Goal: Task Accomplishment & Management: Manage account settings

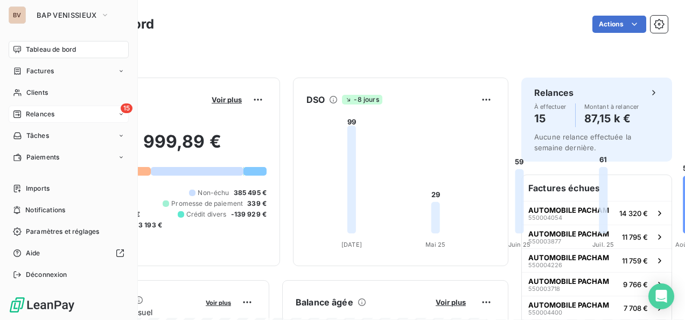
click at [31, 115] on span "Relances" at bounding box center [40, 114] width 29 height 10
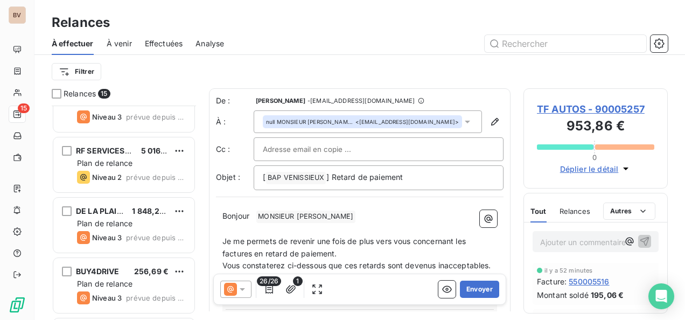
scroll to position [215, 0]
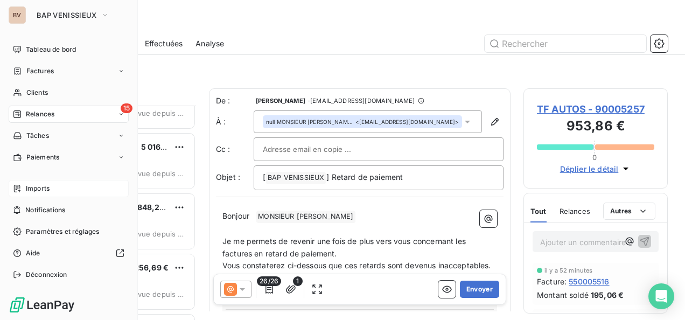
click at [43, 192] on span "Imports" at bounding box center [38, 189] width 24 height 10
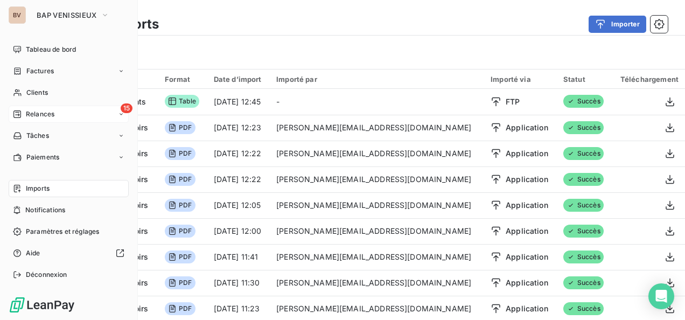
click at [36, 116] on span "Relances" at bounding box center [40, 114] width 29 height 10
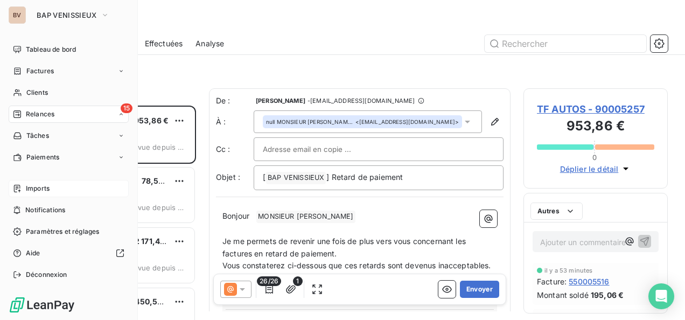
scroll to position [206, 136]
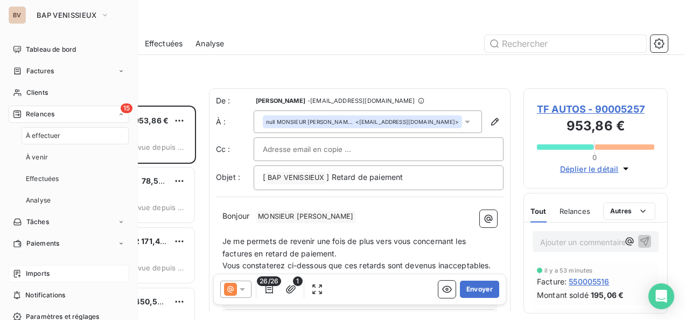
click at [61, 108] on div "15 Relances" at bounding box center [69, 114] width 120 height 17
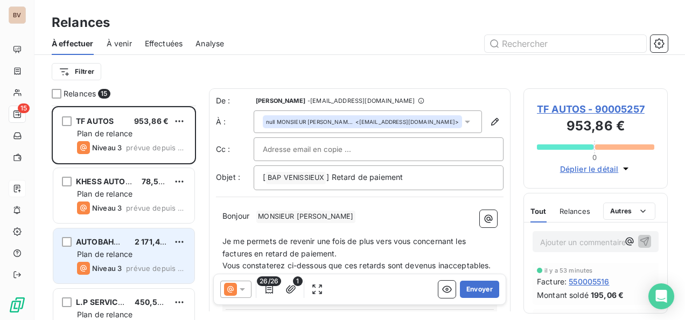
scroll to position [54, 0]
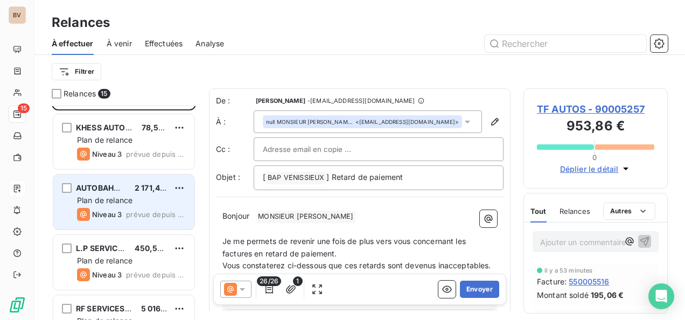
click at [124, 202] on span "Plan de relance" at bounding box center [104, 200] width 55 height 9
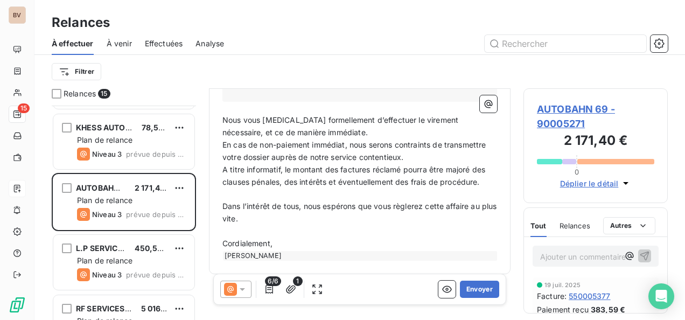
scroll to position [361, 0]
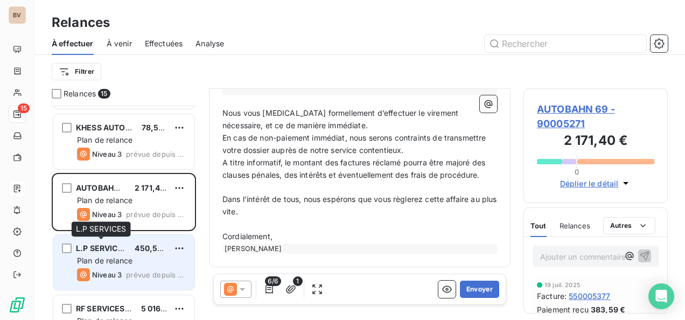
click at [114, 249] on span "L.P SERVICES" at bounding box center [102, 247] width 52 height 9
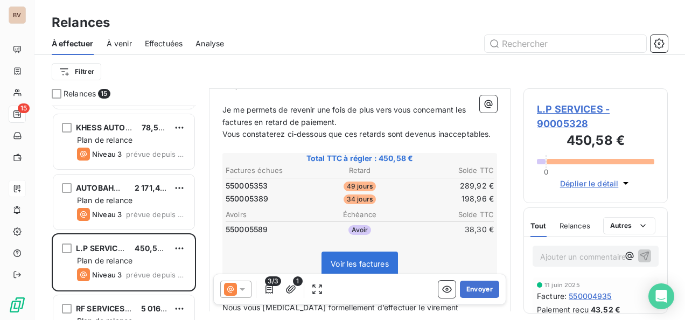
scroll to position [217, 0]
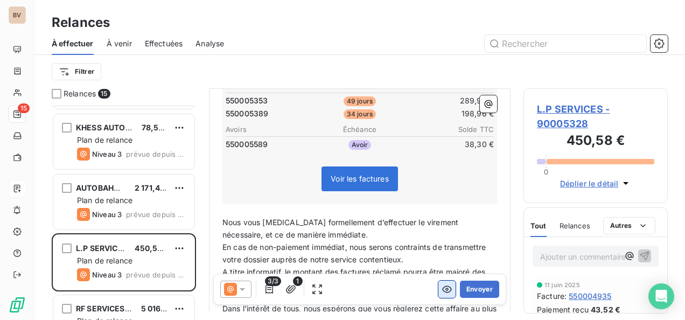
click at [442, 288] on icon "button" at bounding box center [447, 289] width 11 height 11
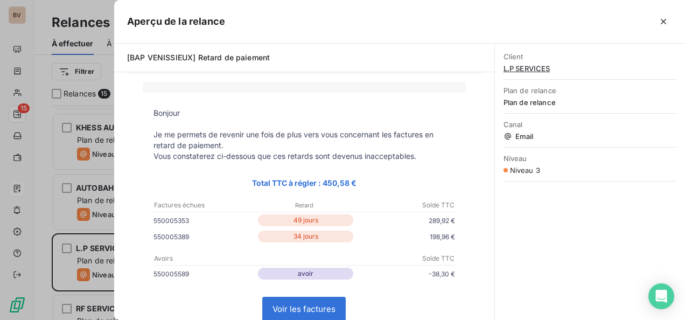
scroll to position [54, 0]
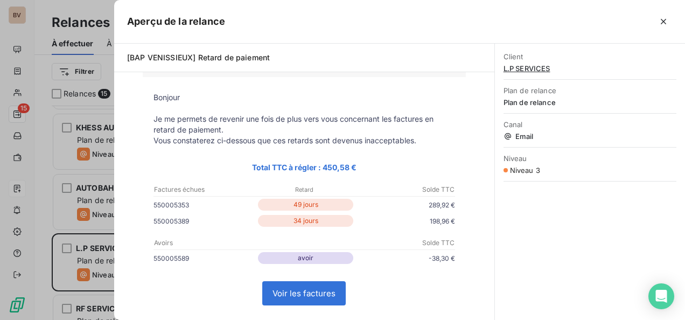
click at [300, 295] on link "Voir les factures" at bounding box center [304, 293] width 82 height 23
click at [661, 23] on icon "button" at bounding box center [663, 21] width 5 height 5
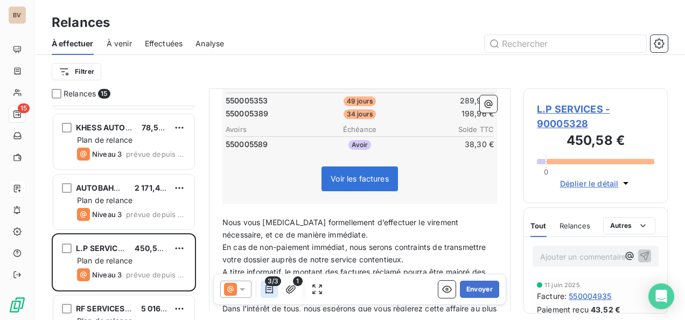
click at [268, 286] on icon "button" at bounding box center [269, 289] width 11 height 11
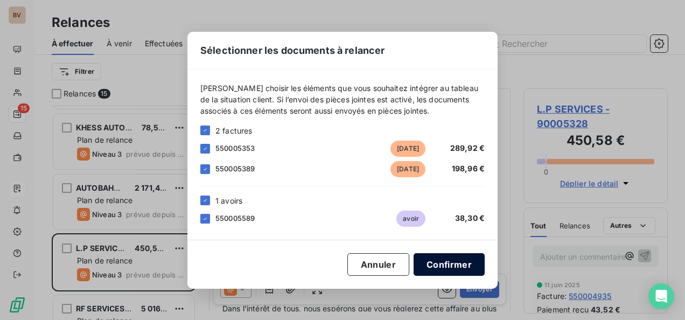
click at [433, 260] on button "Confirmer" at bounding box center [449, 264] width 71 height 23
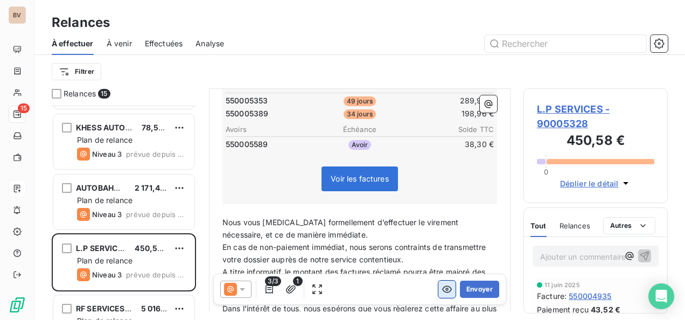
click at [442, 290] on icon "button" at bounding box center [447, 289] width 11 height 11
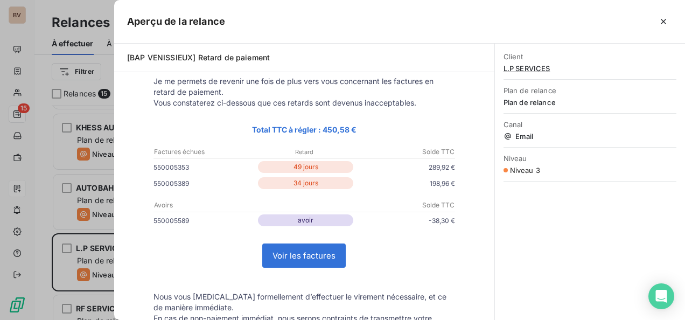
scroll to position [108, 0]
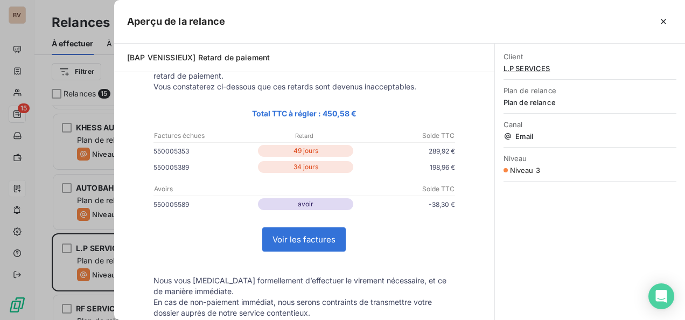
click at [328, 204] on p "avoir" at bounding box center [305, 204] width 95 height 12
click at [301, 241] on link "Voir les factures" at bounding box center [304, 239] width 82 height 23
click at [667, 22] on icon "button" at bounding box center [663, 21] width 11 height 11
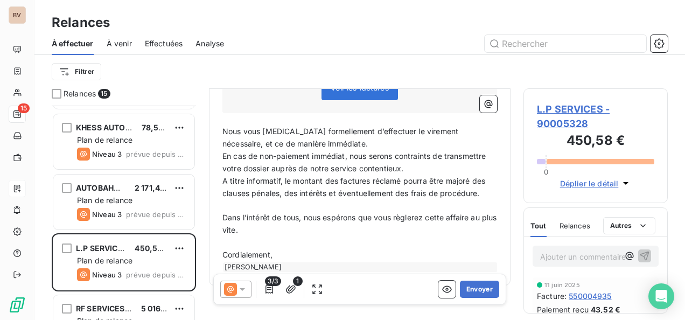
scroll to position [324, 0]
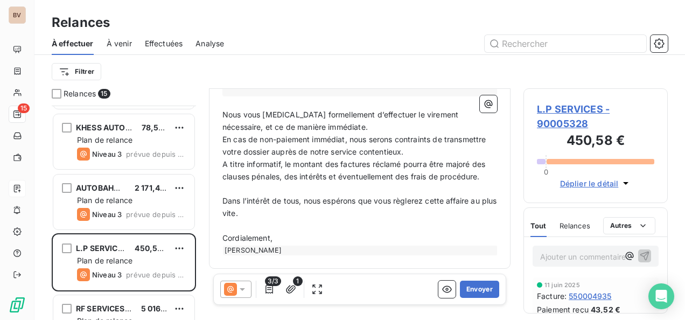
click at [240, 285] on icon at bounding box center [242, 289] width 11 height 11
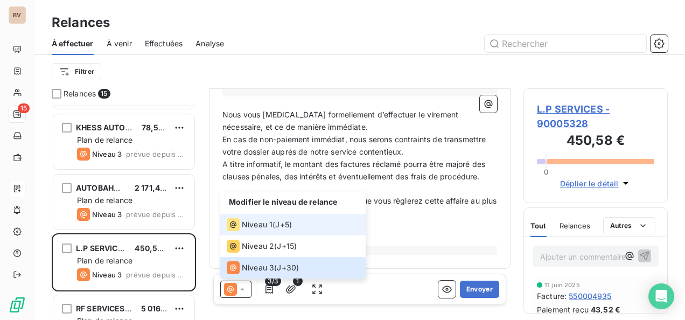
click at [269, 224] on span "Niveau 1" at bounding box center [257, 224] width 31 height 11
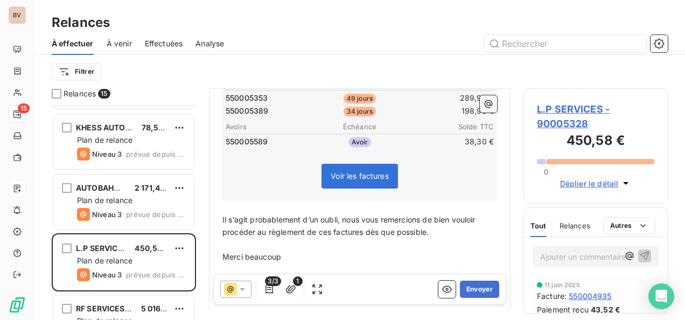
scroll to position [215, 0]
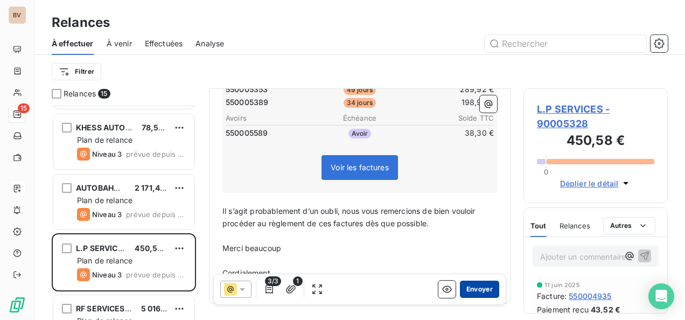
click at [468, 289] on button "Envoyer" at bounding box center [479, 289] width 39 height 17
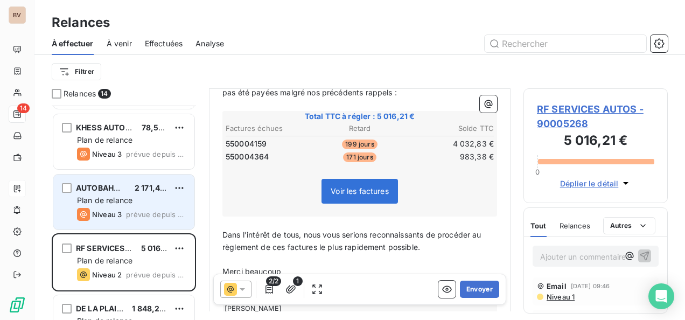
scroll to position [108, 0]
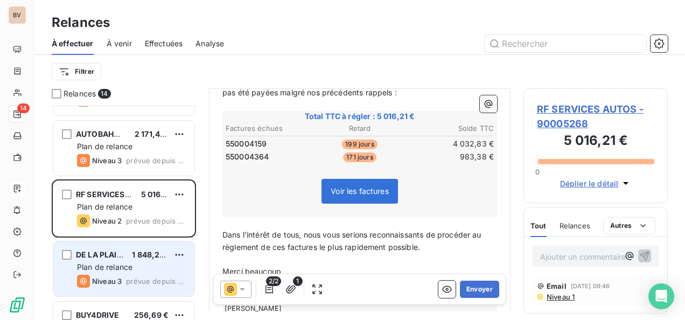
click at [110, 279] on span "Niveau 3" at bounding box center [107, 281] width 30 height 9
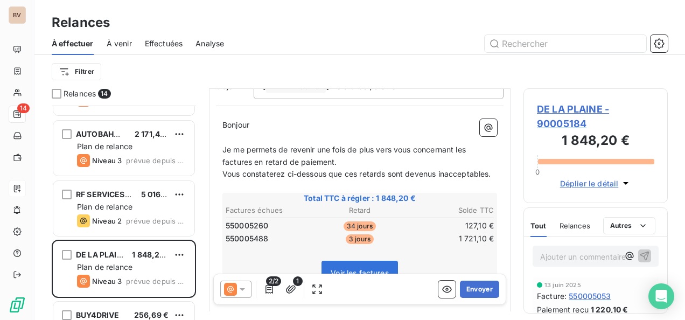
scroll to position [108, 0]
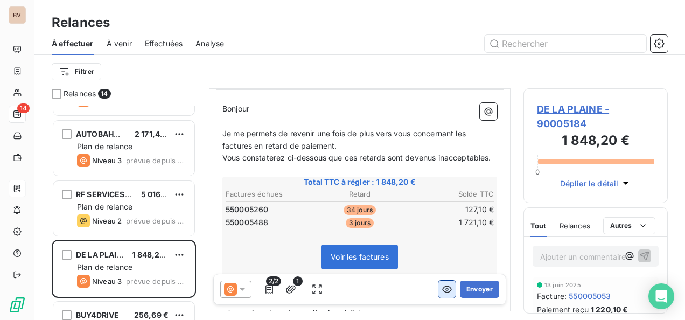
click at [442, 294] on icon "button" at bounding box center [447, 289] width 11 height 11
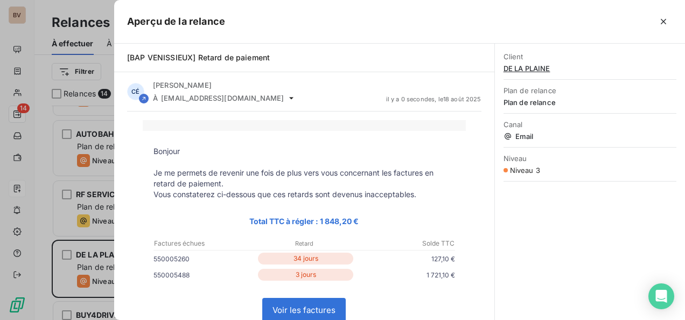
scroll to position [54, 0]
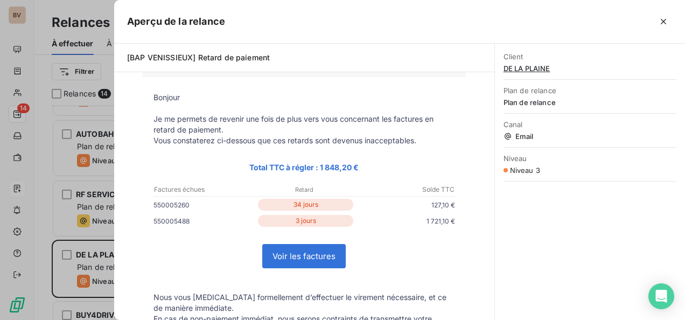
click at [320, 260] on link "Voir les factures" at bounding box center [304, 256] width 82 height 23
click at [663, 20] on icon "button" at bounding box center [663, 21] width 5 height 5
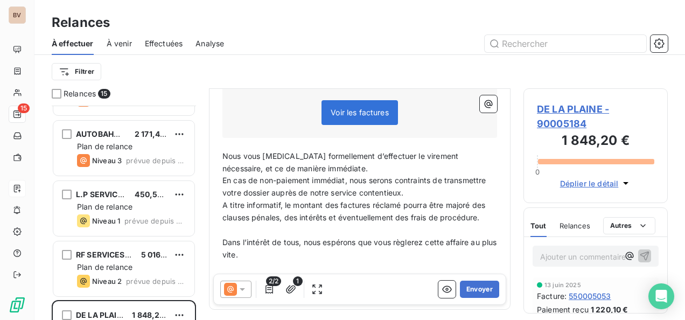
scroll to position [269, 0]
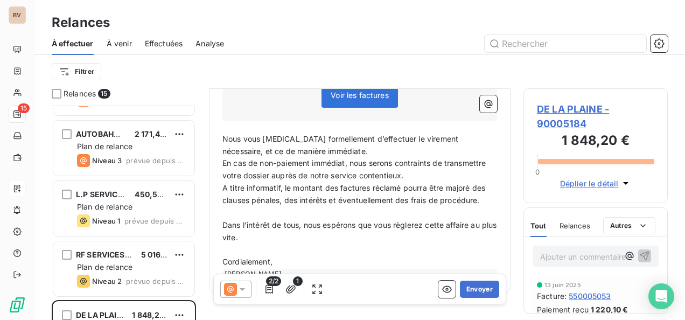
click at [242, 288] on icon at bounding box center [242, 289] width 5 height 3
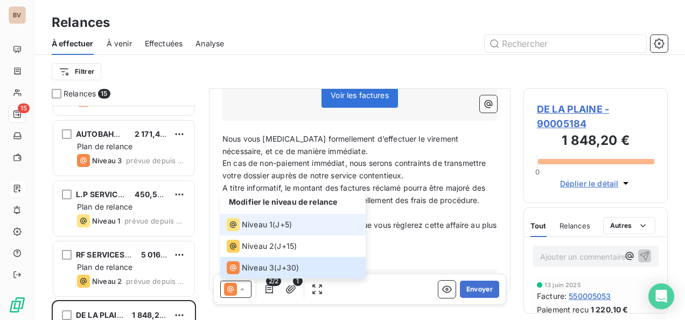
click at [273, 225] on div "Niveau 1 ( J+5 )" at bounding box center [259, 224] width 65 height 13
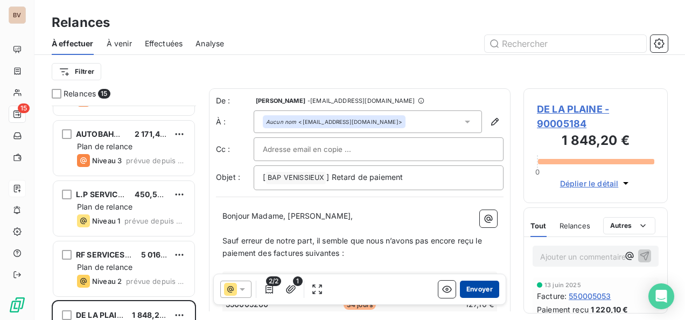
click at [470, 288] on button "Envoyer" at bounding box center [479, 289] width 39 height 17
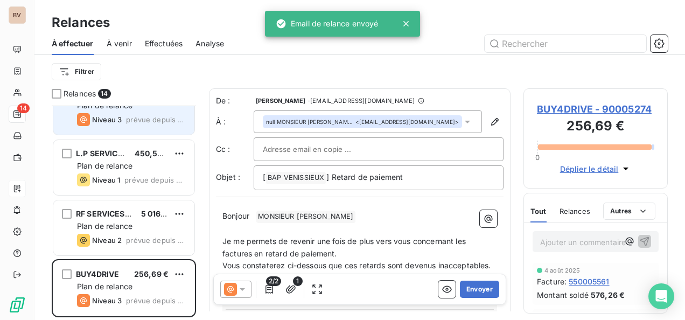
scroll to position [162, 0]
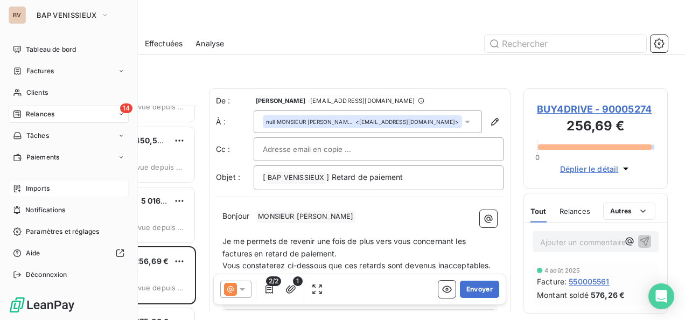
click at [34, 115] on span "Relances" at bounding box center [40, 114] width 29 height 10
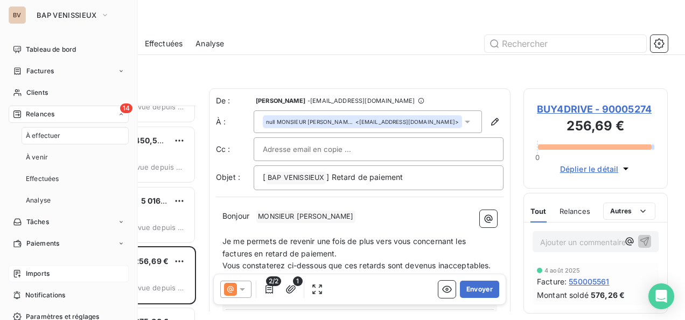
click at [58, 110] on div "14 Relances" at bounding box center [69, 114] width 120 height 17
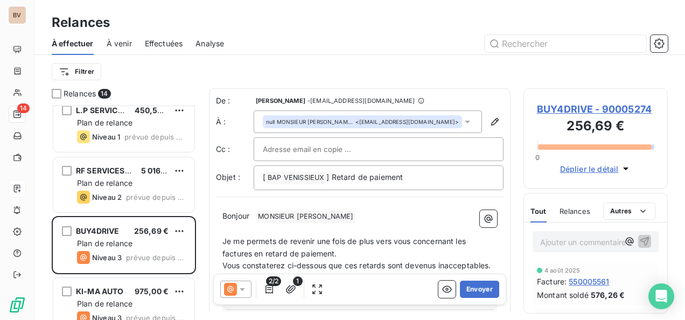
scroll to position [215, 0]
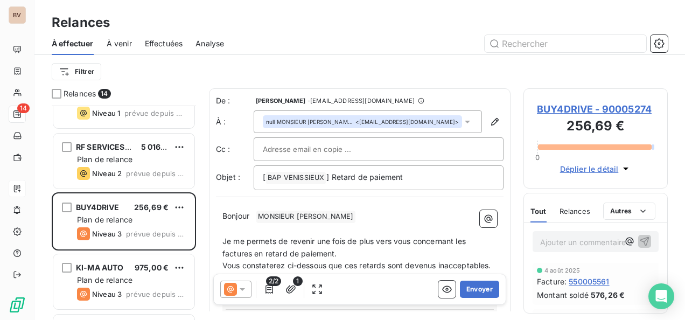
scroll to position [1, 0]
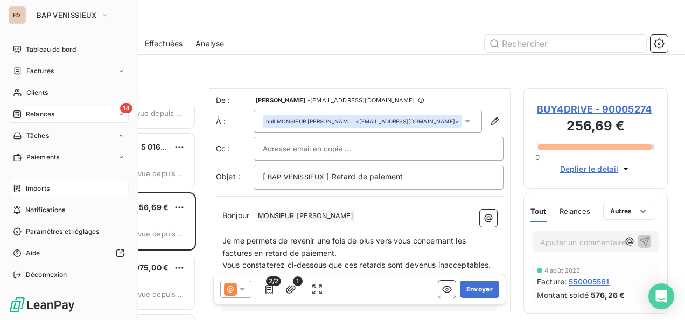
click at [52, 116] on span "Relances" at bounding box center [40, 114] width 29 height 10
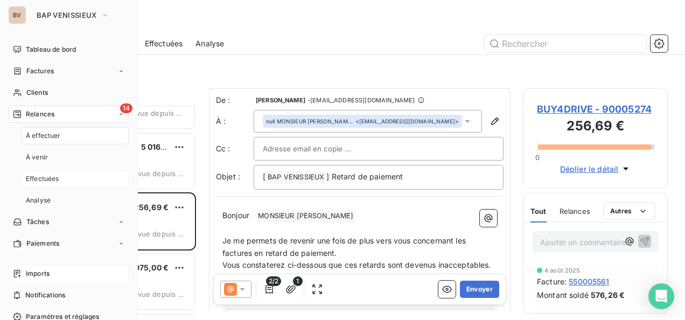
click at [53, 178] on span "Effectuées" at bounding box center [42, 179] width 33 height 10
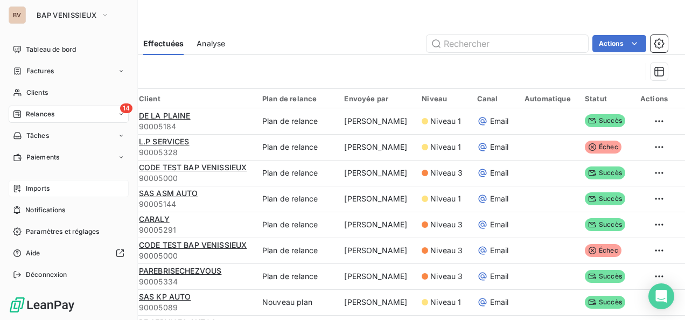
click at [29, 114] on span "Relances" at bounding box center [40, 114] width 29 height 10
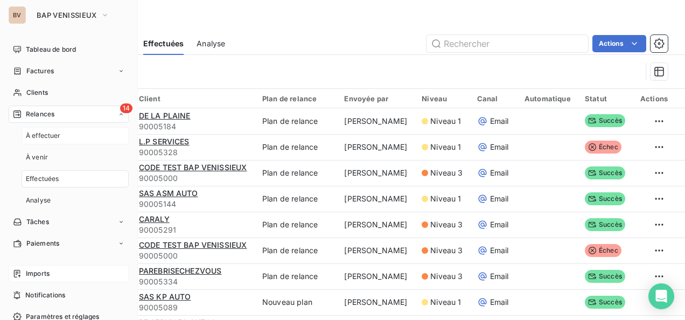
click at [41, 135] on span "À effectuer" at bounding box center [43, 136] width 35 height 10
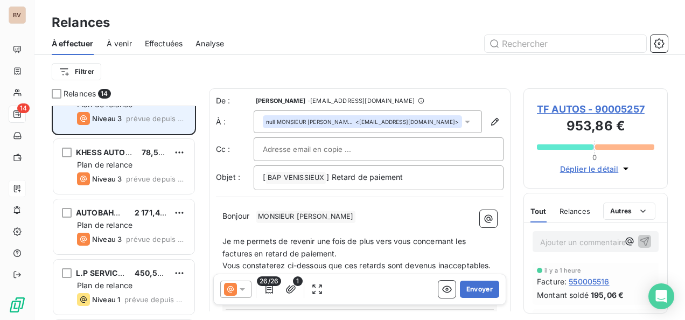
scroll to position [54, 0]
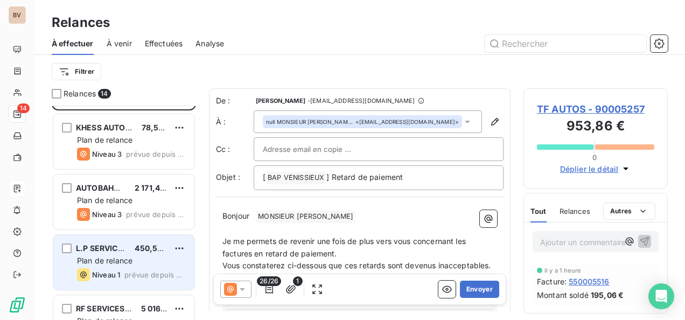
click at [121, 256] on span "Plan de relance" at bounding box center [104, 260] width 55 height 9
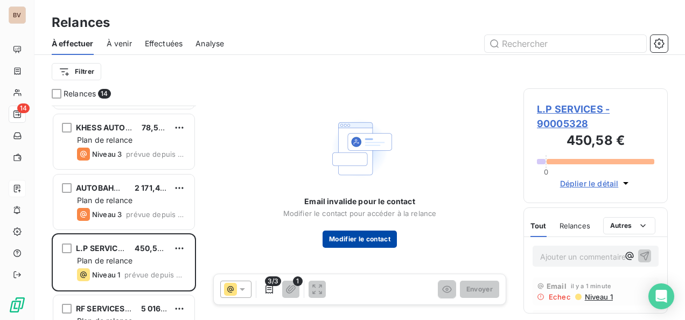
click at [362, 240] on button "Modifier le contact" at bounding box center [360, 239] width 74 height 17
type input "carrosserie.2s@hotmail.fr"
type input "06.58.25.03.59"
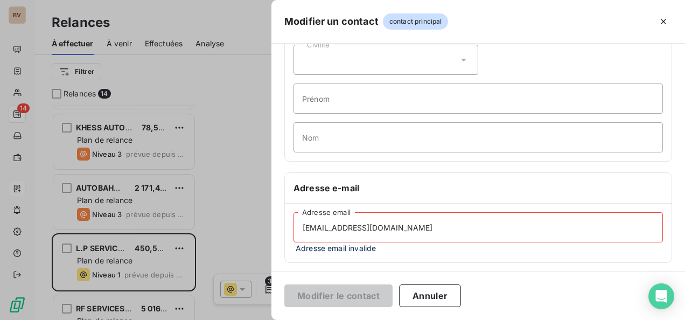
scroll to position [108, 0]
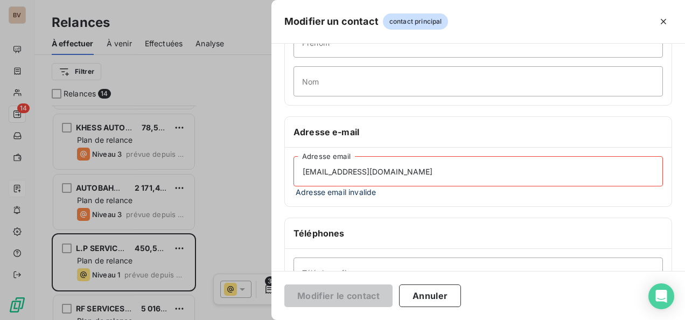
click at [414, 165] on input "carrosserie.2s@hotmail.fr" at bounding box center [479, 171] width 370 height 30
drag, startPoint x: 410, startPoint y: 167, endPoint x: 282, endPoint y: 169, distance: 128.2
click at [282, 169] on div "Informations générales Civilité Prénom Nom Adresse e-mail carrosserie.2s@hotmai…" at bounding box center [478, 194] width 414 height 490
paste input "l.p.services6942@gmail.com"
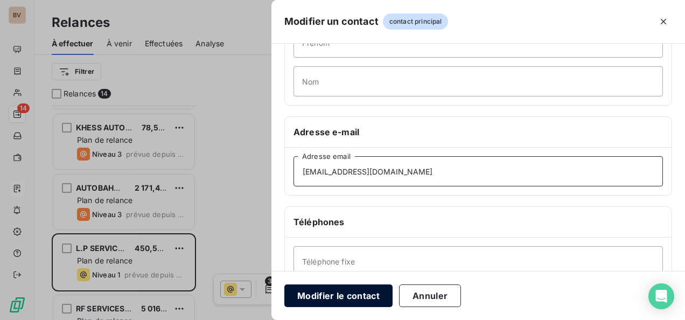
type input "l.p.services6942@gmail.com"
click at [361, 295] on button "Modifier le contact" at bounding box center [338, 295] width 108 height 23
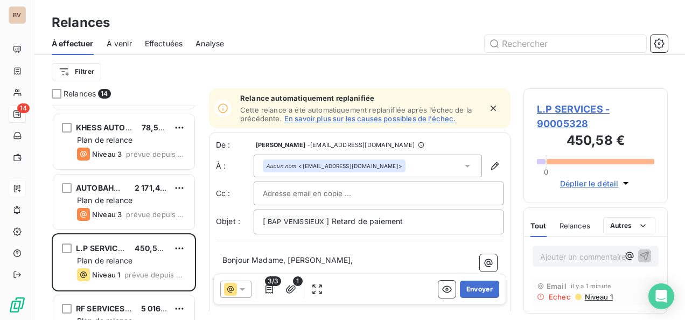
click at [488, 109] on icon "button" at bounding box center [493, 108] width 11 height 11
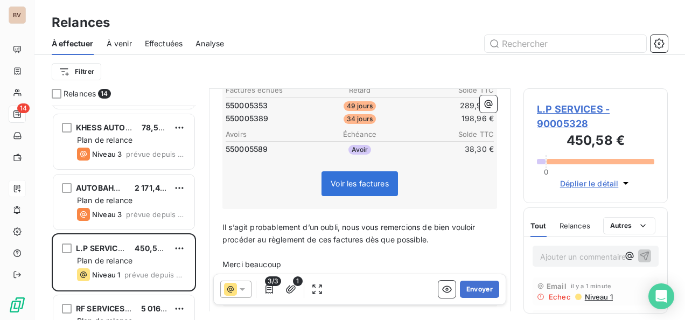
scroll to position [217, 0]
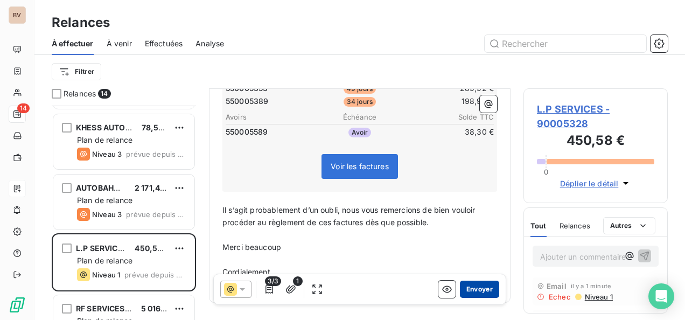
click at [477, 290] on button "Envoyer" at bounding box center [479, 289] width 39 height 17
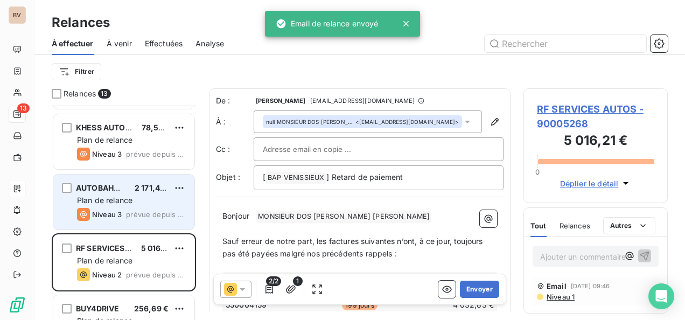
scroll to position [108, 0]
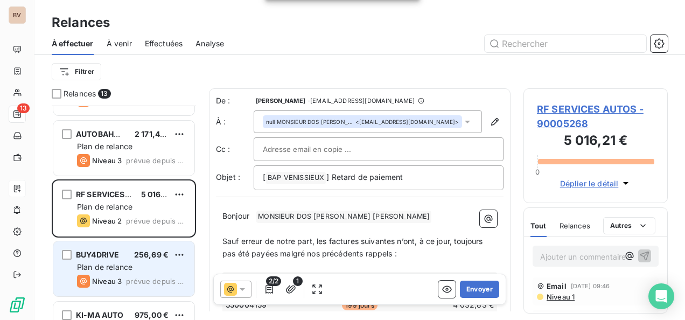
click at [126, 260] on div "BUY4DRIVE 256,69 € Plan de relance Niveau 3 prévue depuis 4 jours" at bounding box center [123, 268] width 141 height 55
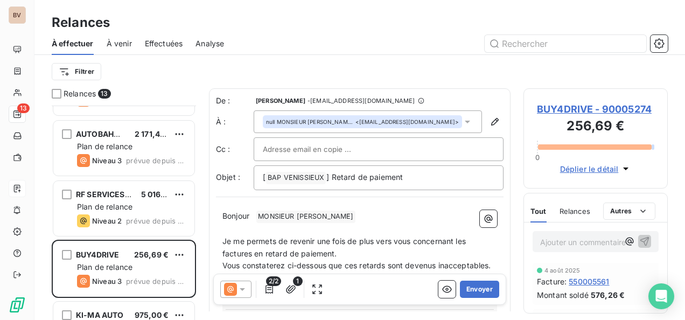
scroll to position [1, 0]
click at [442, 290] on icon "button" at bounding box center [447, 289] width 11 height 11
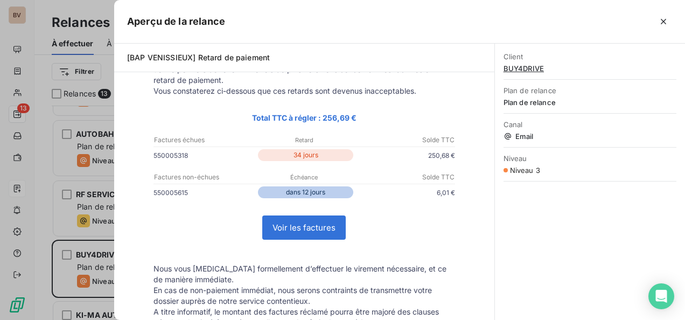
scroll to position [108, 0]
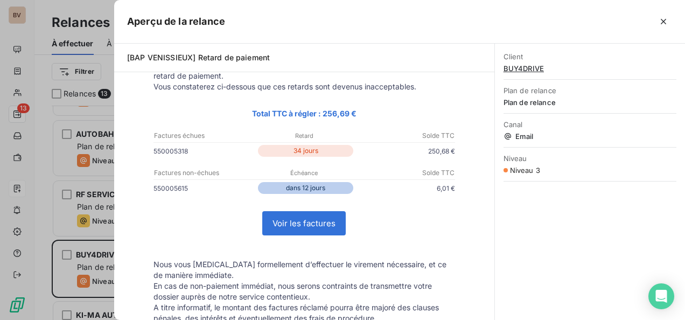
click at [302, 224] on link "Voir les factures" at bounding box center [304, 223] width 82 height 23
click at [668, 19] on icon "button" at bounding box center [663, 21] width 11 height 11
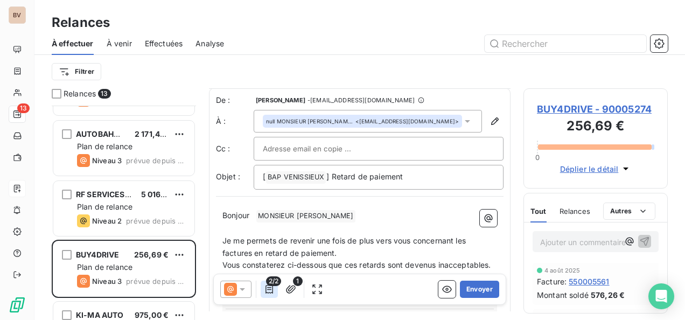
click at [270, 290] on icon "button" at bounding box center [270, 289] width 8 height 9
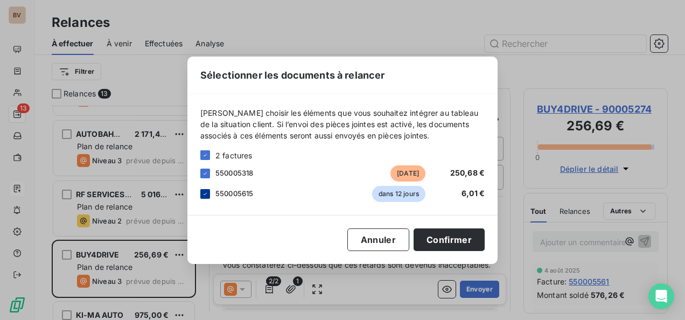
click at [208, 191] on icon at bounding box center [205, 194] width 6 height 6
click at [433, 234] on button "Confirmer" at bounding box center [449, 239] width 71 height 23
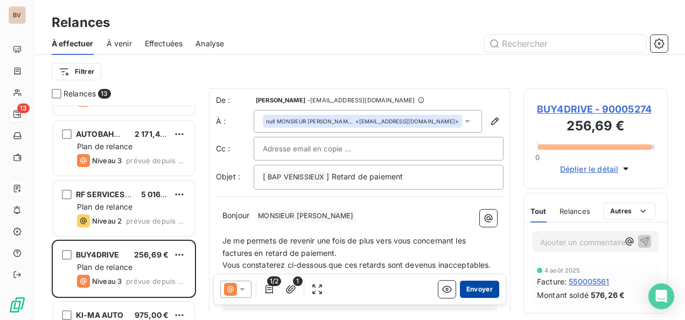
click at [464, 287] on button "Envoyer" at bounding box center [479, 289] width 39 height 17
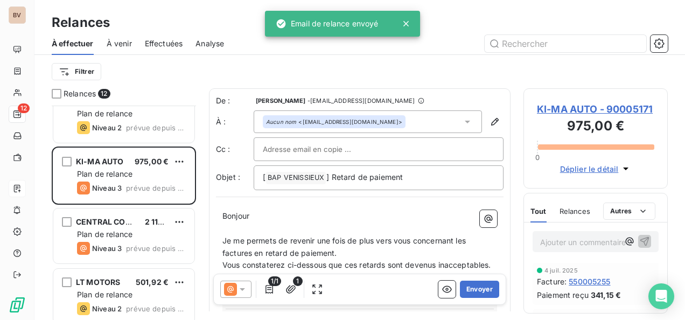
scroll to position [215, 0]
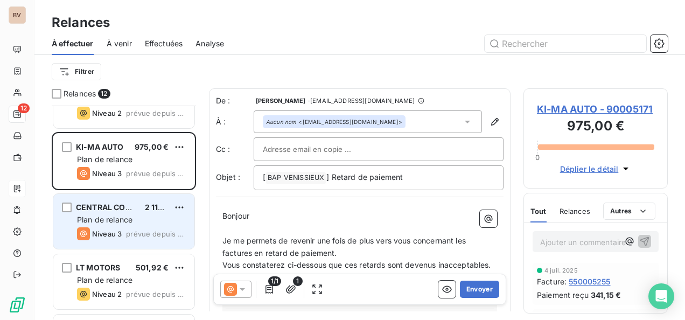
click at [129, 227] on div "Niveau 3 prévue depuis 4 jours" at bounding box center [131, 233] width 109 height 13
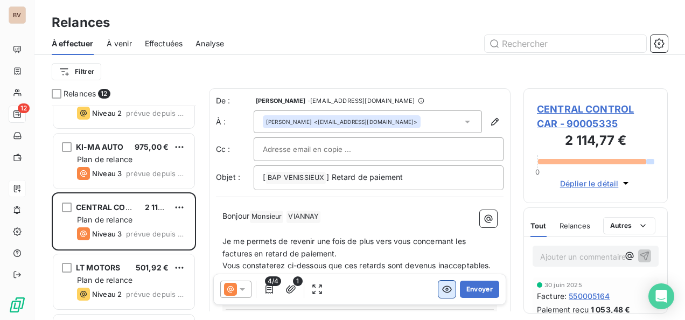
click at [442, 290] on icon "button" at bounding box center [447, 289] width 11 height 11
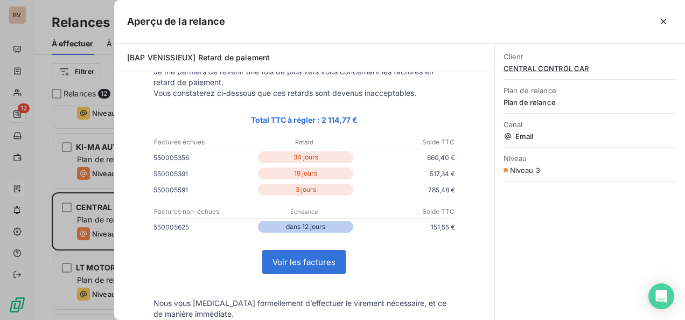
scroll to position [108, 0]
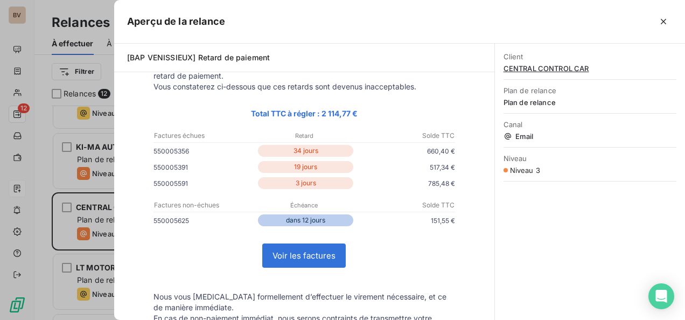
click at [314, 255] on link "Voir les factures" at bounding box center [304, 255] width 82 height 23
click at [667, 23] on icon "button" at bounding box center [663, 21] width 11 height 11
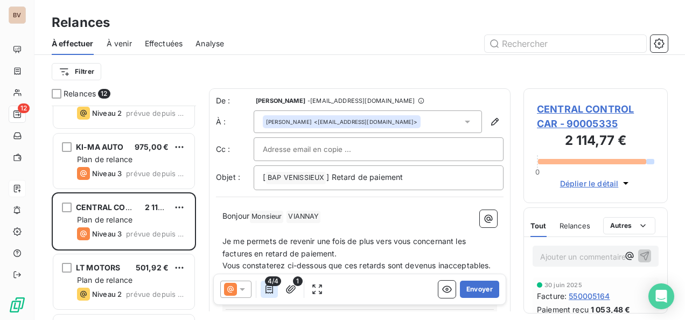
click at [267, 291] on icon "button" at bounding box center [269, 289] width 11 height 11
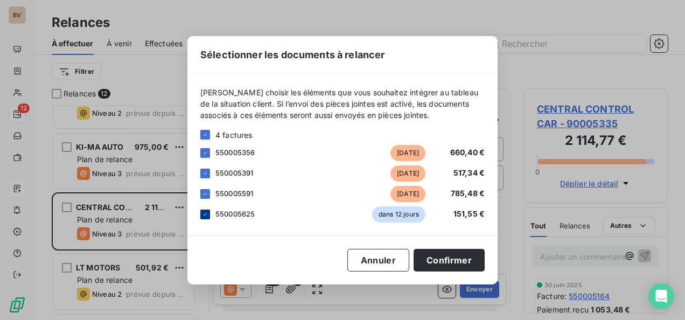
click at [207, 213] on icon at bounding box center [205, 214] width 6 height 6
click at [440, 255] on button "Confirmer" at bounding box center [449, 260] width 71 height 23
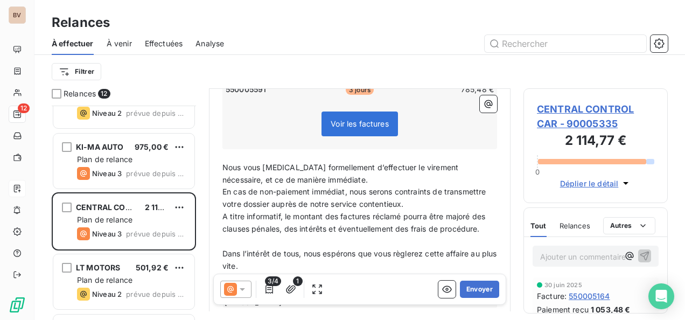
scroll to position [269, 0]
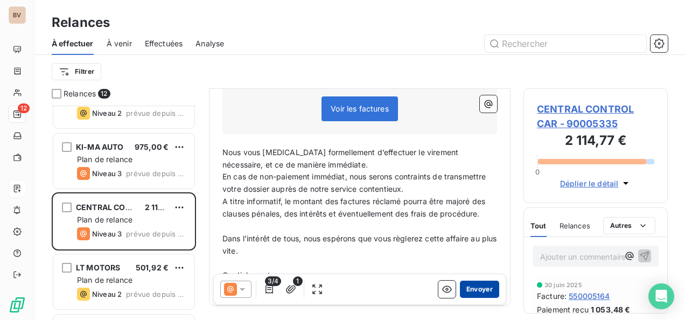
click at [464, 288] on button "Envoyer" at bounding box center [479, 289] width 39 height 17
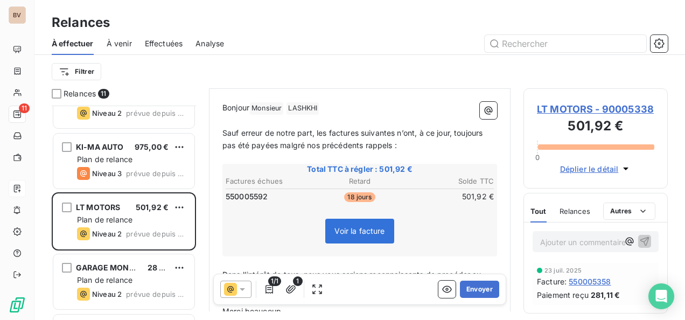
scroll to position [163, 0]
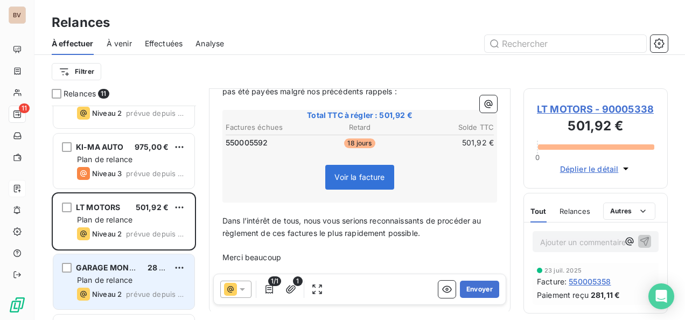
click at [119, 277] on span "Plan de relance" at bounding box center [104, 279] width 55 height 9
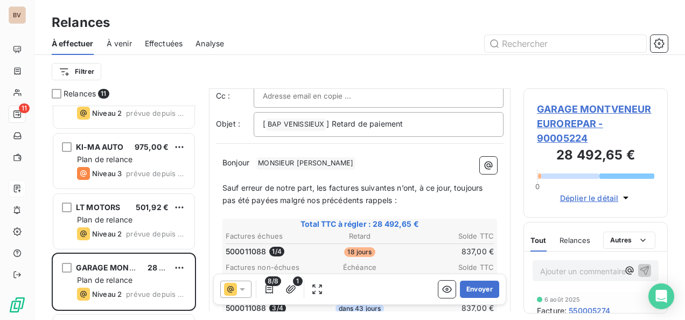
scroll to position [108, 0]
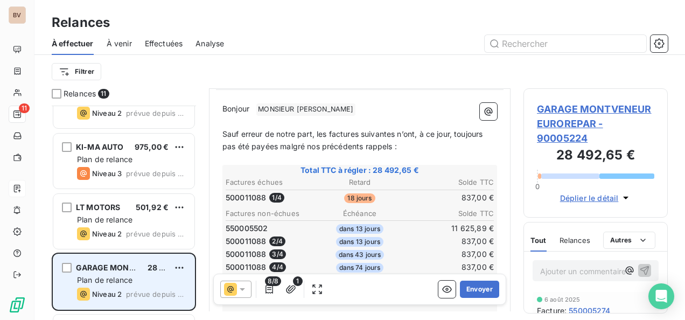
click at [150, 282] on div "Plan de relance" at bounding box center [131, 280] width 109 height 11
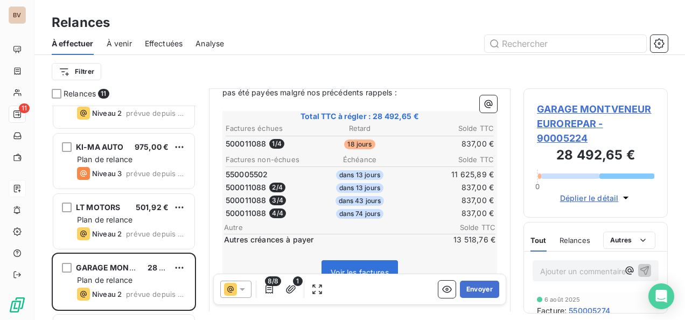
scroll to position [215, 0]
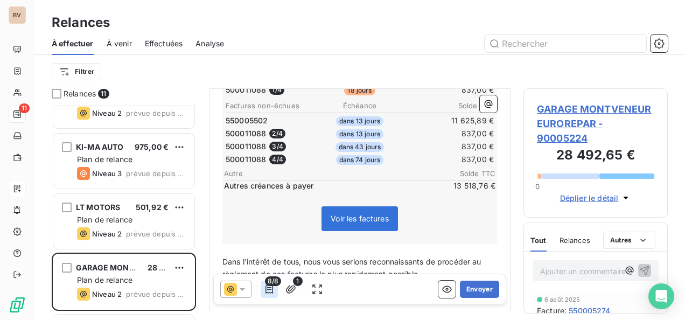
click at [267, 293] on icon "button" at bounding box center [270, 289] width 8 height 9
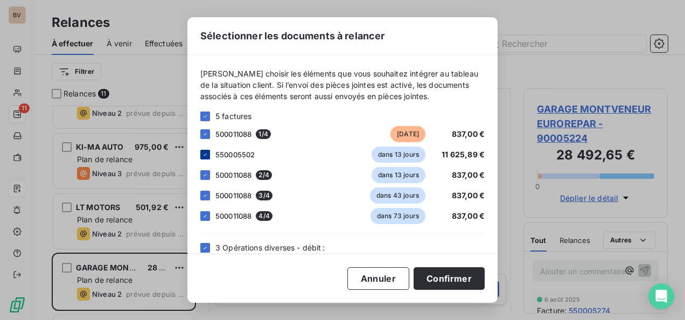
click at [205, 155] on icon at bounding box center [205, 154] width 6 height 6
click at [206, 153] on div at bounding box center [205, 155] width 10 height 10
click at [207, 156] on icon at bounding box center [205, 154] width 6 height 6
click at [205, 113] on icon at bounding box center [205, 116] width 6 height 6
click at [207, 117] on icon at bounding box center [205, 116] width 6 height 6
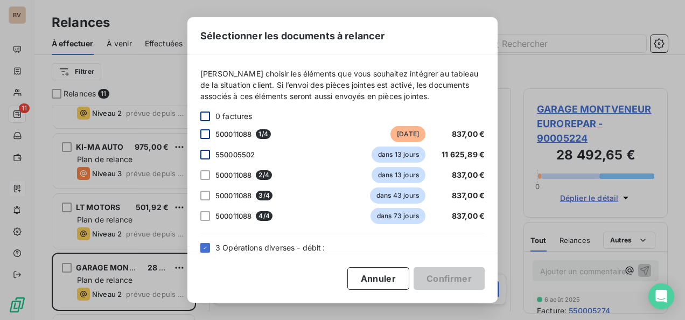
click at [207, 135] on div at bounding box center [205, 134] width 10 height 10
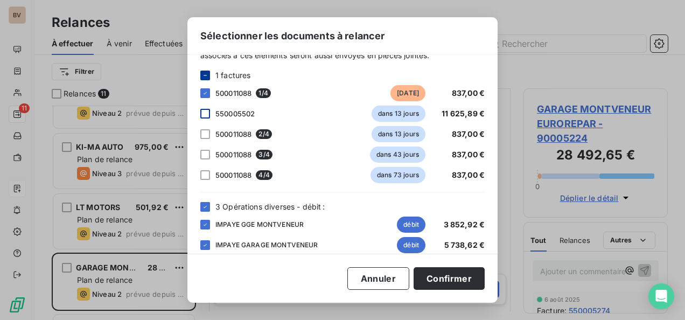
scroll to position [73, 0]
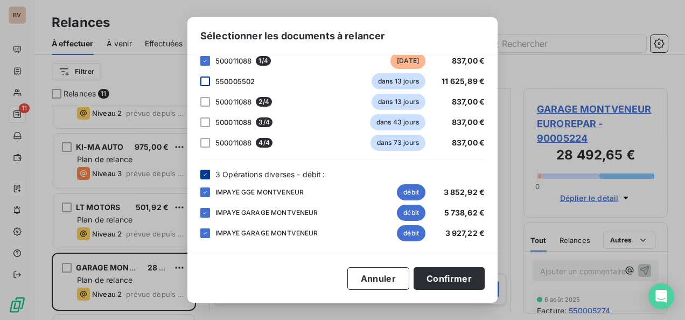
click at [204, 173] on icon at bounding box center [205, 174] width 6 height 6
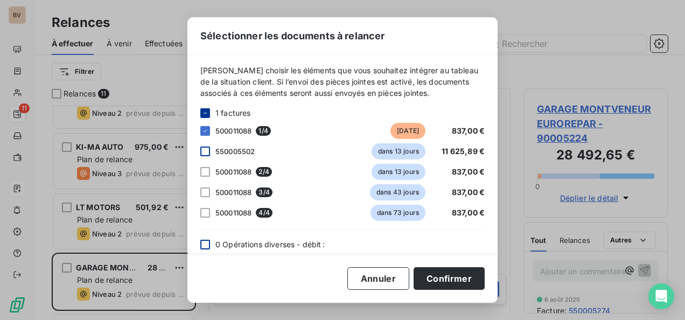
scroll to position [0, 0]
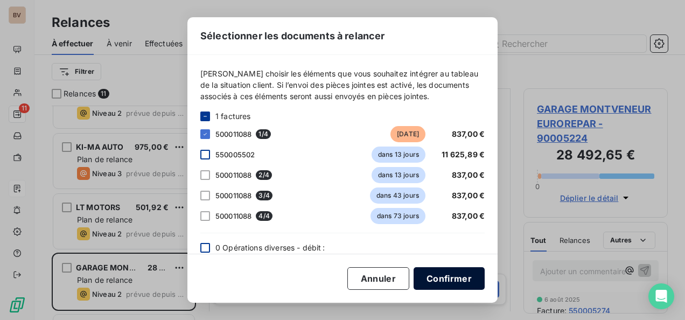
click at [441, 277] on button "Confirmer" at bounding box center [449, 278] width 71 height 23
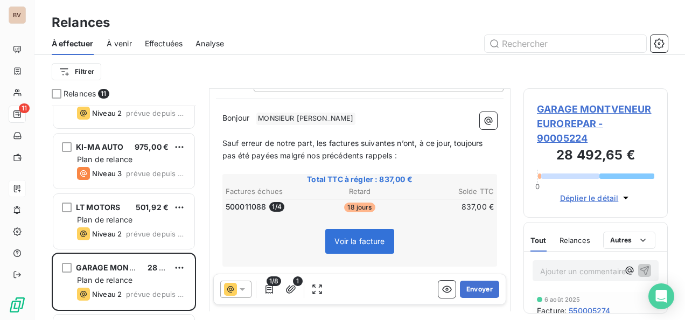
scroll to position [152, 0]
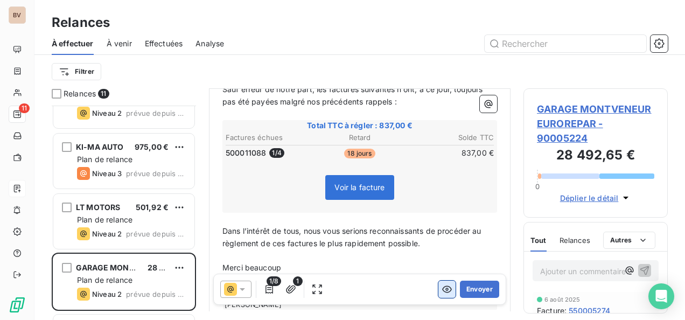
click at [442, 287] on icon "button" at bounding box center [447, 289] width 11 height 11
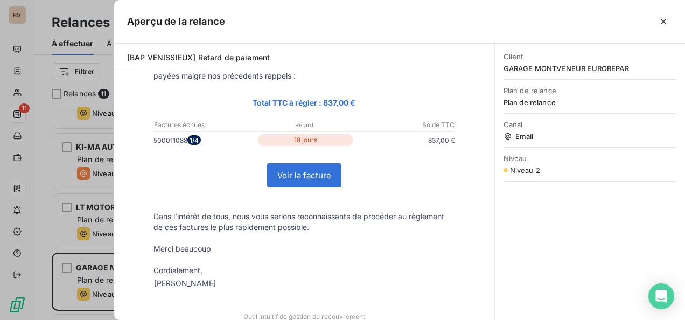
scroll to position [0, 0]
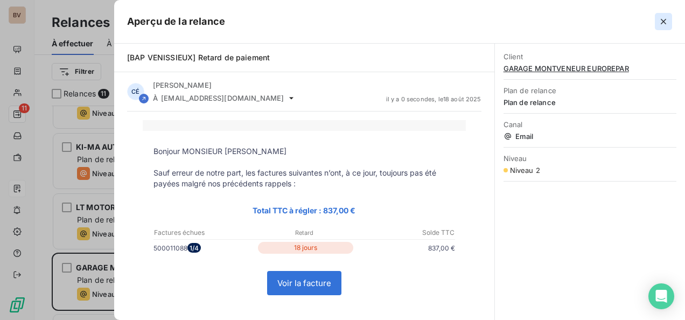
click at [668, 24] on icon "button" at bounding box center [663, 21] width 11 height 11
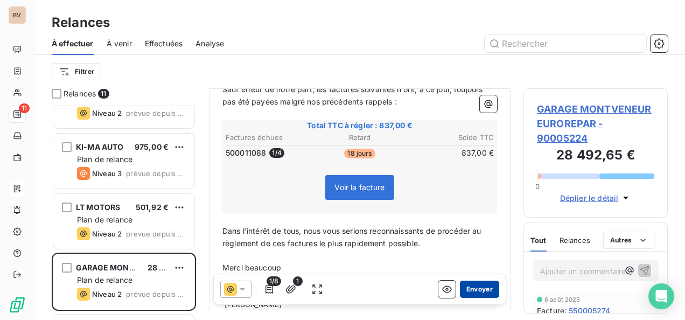
click at [460, 293] on button "Envoyer" at bounding box center [479, 289] width 39 height 17
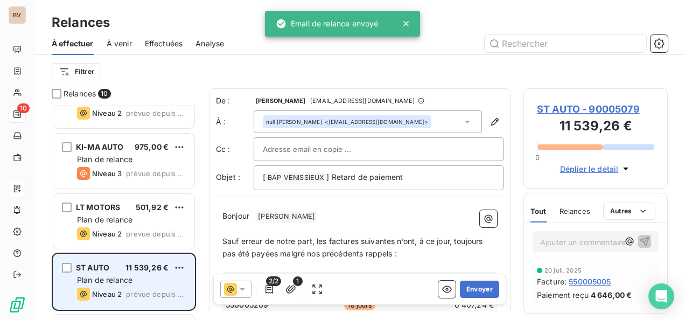
click at [119, 267] on div "ST AUTO 11 539,26 €" at bounding box center [131, 268] width 109 height 10
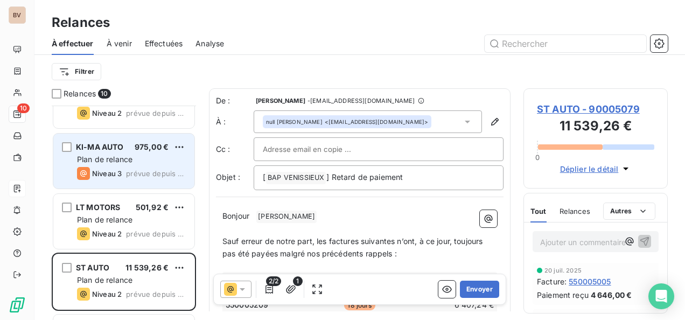
click at [113, 169] on span "Niveau 3" at bounding box center [107, 173] width 30 height 9
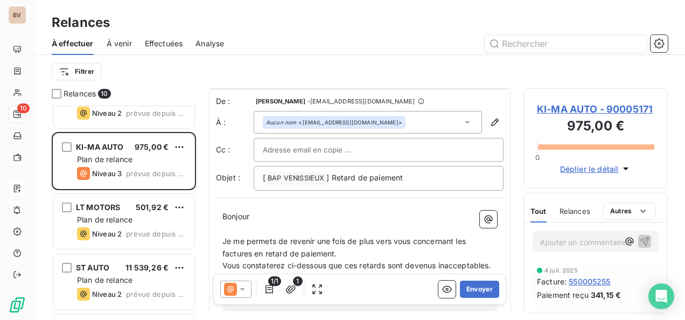
scroll to position [108, 0]
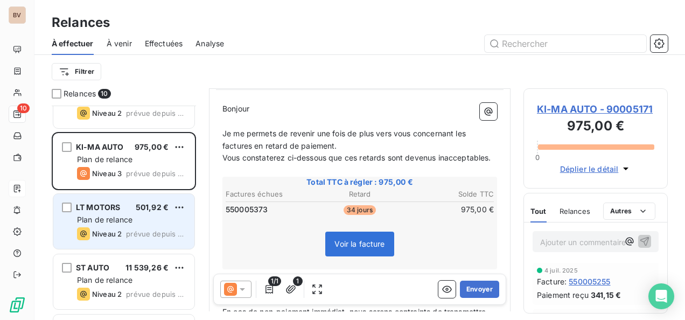
click at [103, 211] on span "LT MOTORS" at bounding box center [98, 207] width 44 height 9
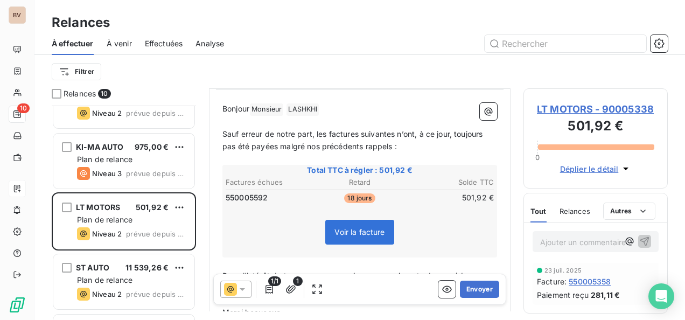
scroll to position [162, 0]
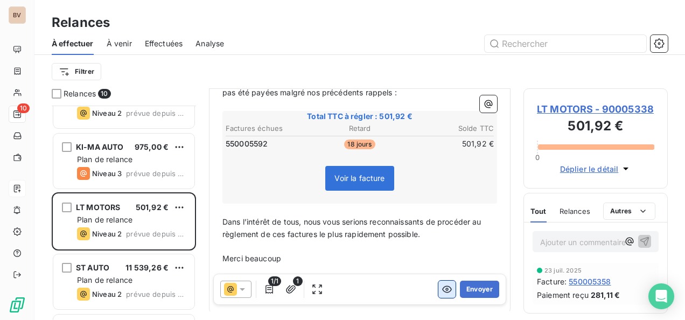
click at [442, 287] on icon "button" at bounding box center [447, 289] width 10 height 7
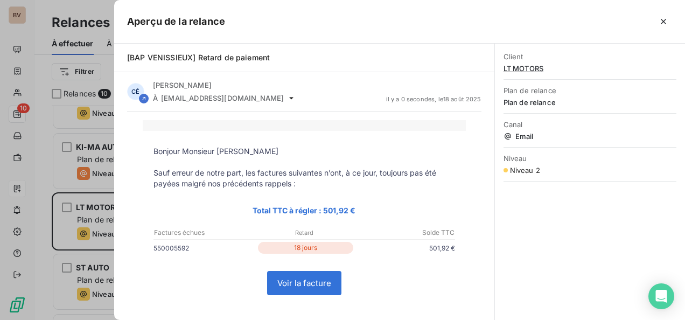
click at [323, 284] on link "Voir la facture" at bounding box center [304, 282] width 73 height 23
click at [659, 23] on icon "button" at bounding box center [663, 21] width 11 height 11
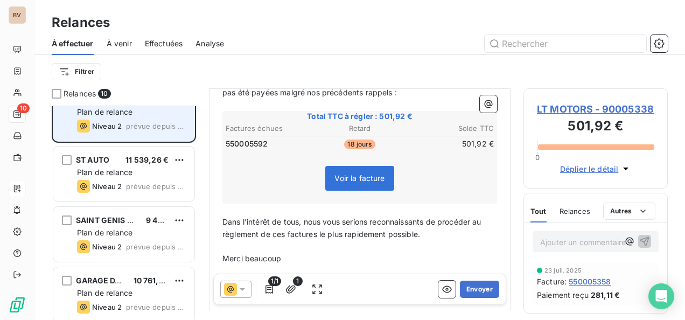
scroll to position [323, 0]
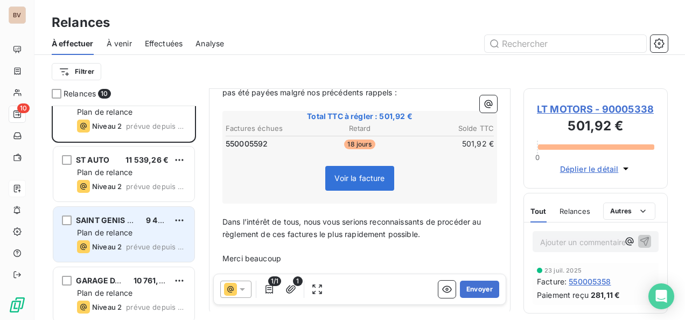
click at [128, 233] on span "Plan de relance" at bounding box center [104, 232] width 55 height 9
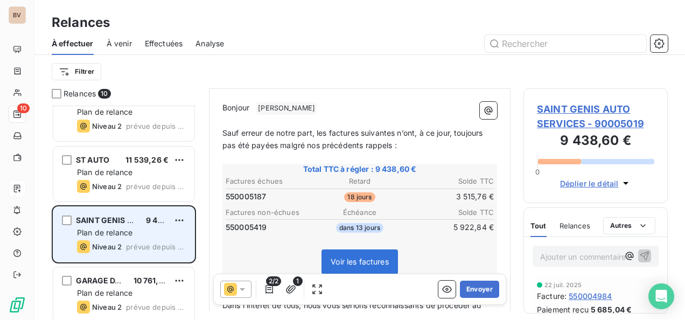
scroll to position [377, 0]
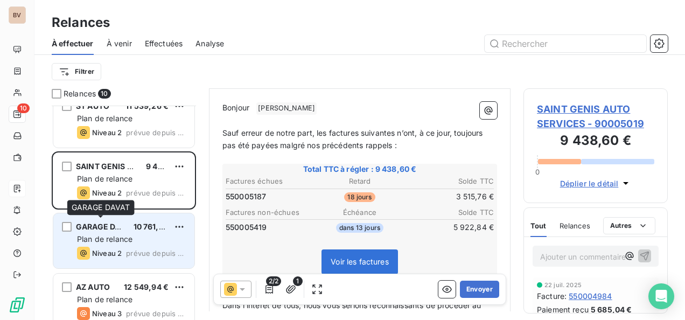
click at [96, 226] on span "GARAGE DAVAT" at bounding box center [105, 226] width 59 height 9
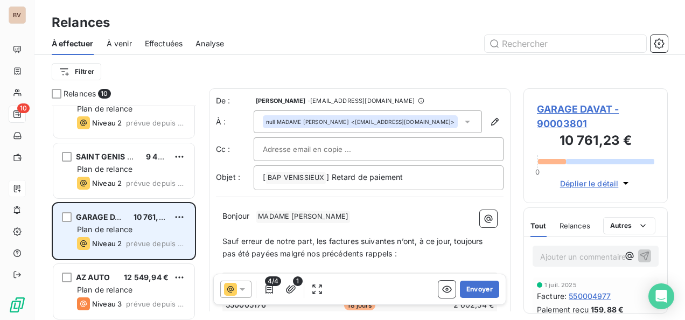
scroll to position [389, 0]
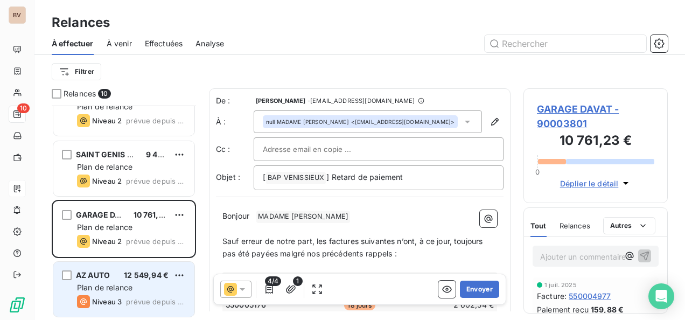
click at [109, 276] on span "AZ AUTO" at bounding box center [93, 274] width 34 height 9
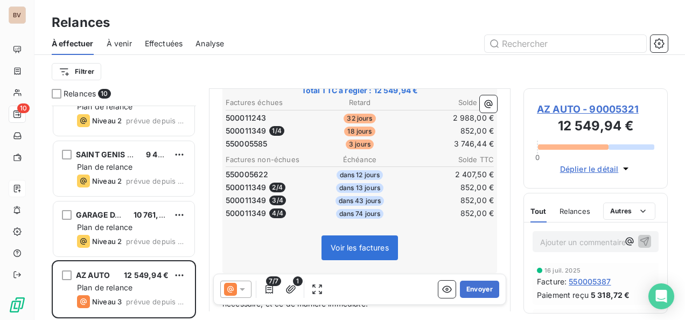
scroll to position [215, 0]
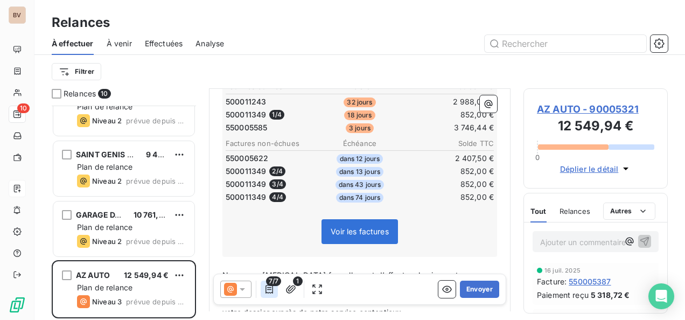
click at [269, 291] on icon "button" at bounding box center [269, 289] width 11 height 11
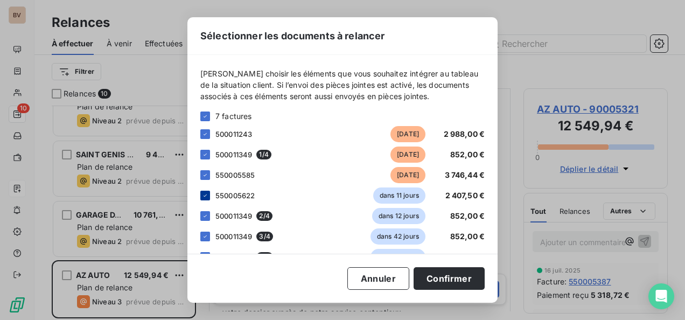
click at [204, 195] on icon at bounding box center [205, 195] width 6 height 6
click at [206, 215] on icon at bounding box center [205, 216] width 6 height 6
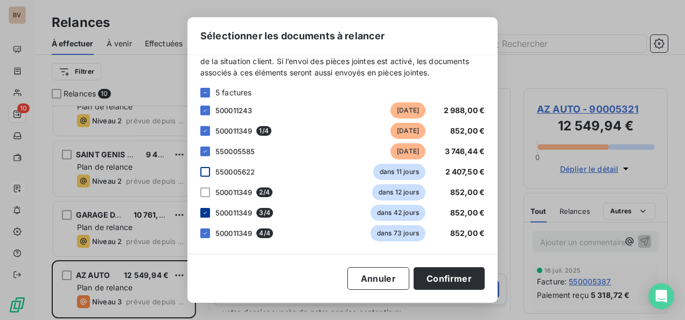
click at [205, 210] on icon at bounding box center [205, 213] width 6 height 6
click at [208, 233] on icon at bounding box center [205, 233] width 6 height 6
click at [431, 275] on button "Confirmer" at bounding box center [449, 278] width 71 height 23
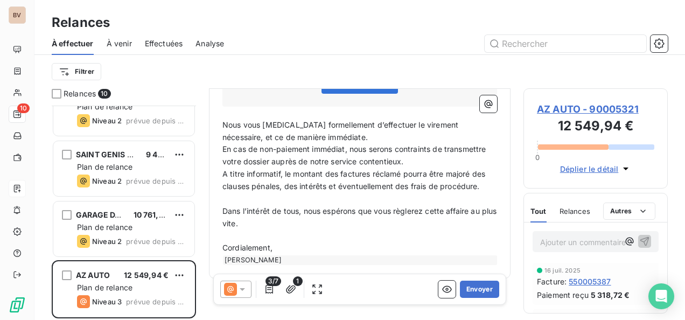
scroll to position [318, 0]
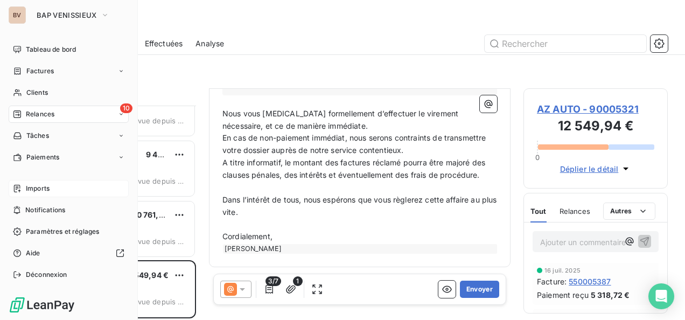
click at [52, 184] on div "Imports" at bounding box center [69, 188] width 120 height 17
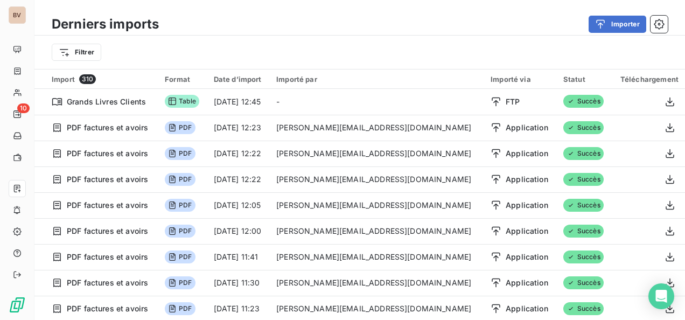
click at [619, 13] on div "Derniers imports Importer" at bounding box center [359, 24] width 651 height 23
click at [619, 19] on button "Importer" at bounding box center [618, 24] width 58 height 17
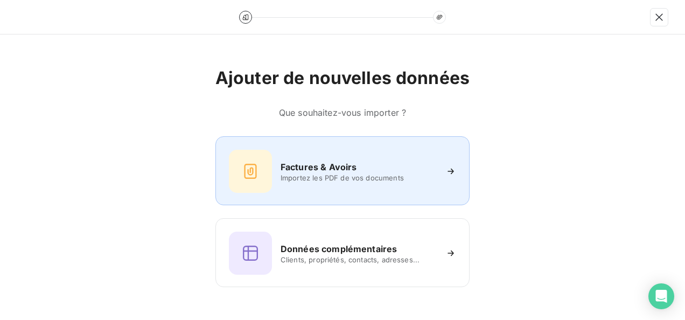
click at [356, 180] on span "Importez les PDF de vos documents" at bounding box center [359, 177] width 156 height 9
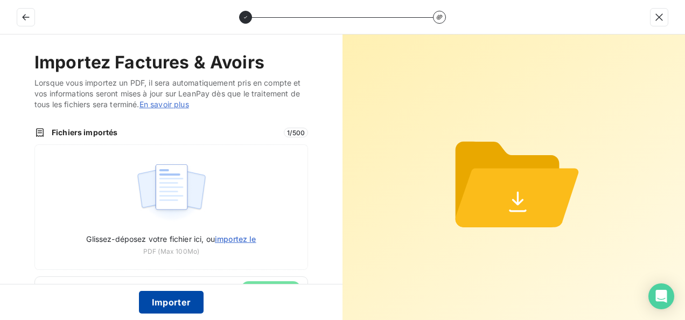
click at [183, 300] on button "Importer" at bounding box center [171, 302] width 65 height 23
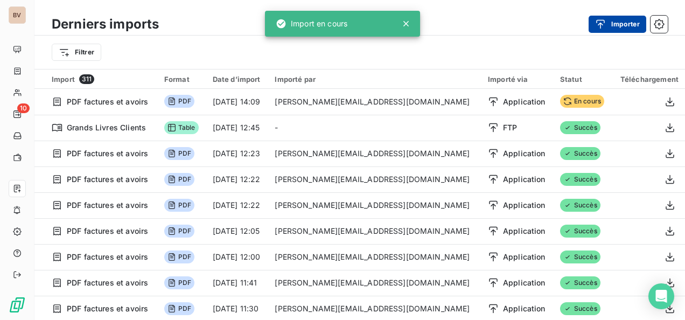
click at [625, 26] on button "Importer" at bounding box center [618, 24] width 58 height 17
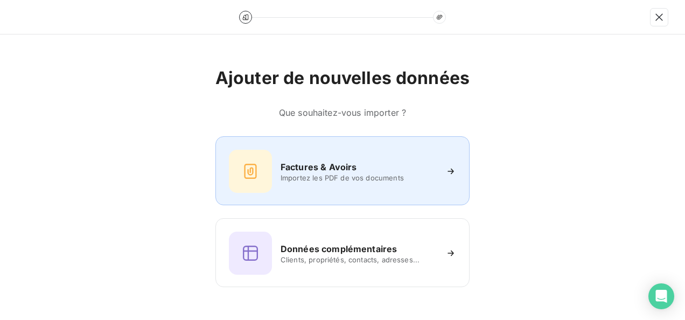
click at [349, 173] on span "Importez les PDF de vos documents" at bounding box center [359, 177] width 156 height 9
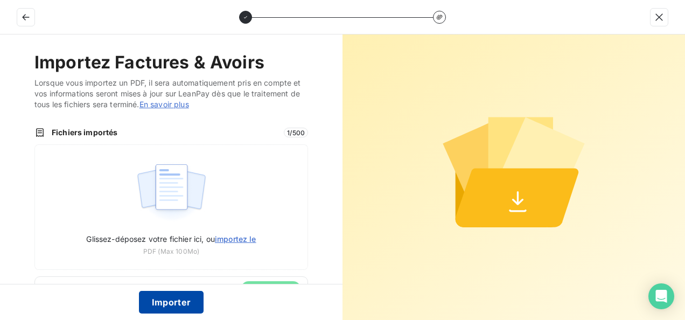
click at [170, 301] on button "Importer" at bounding box center [171, 302] width 65 height 23
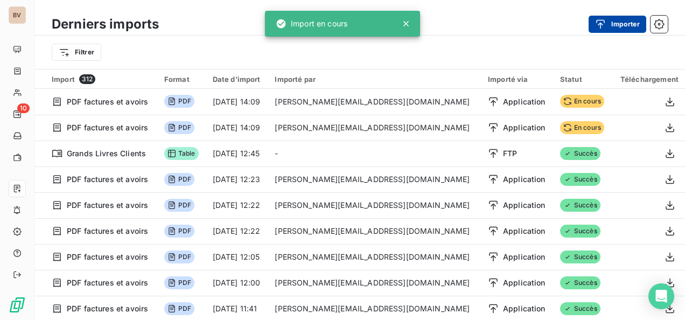
click at [610, 19] on div "button" at bounding box center [603, 24] width 16 height 11
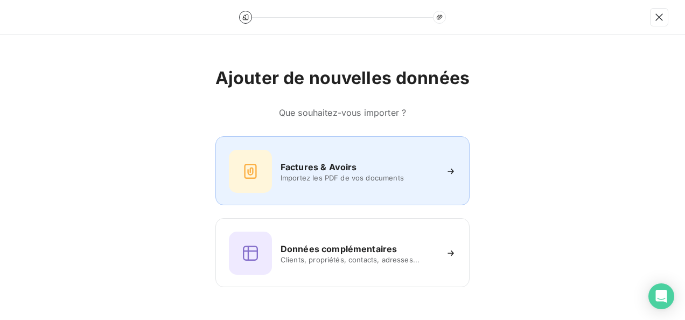
click at [282, 166] on h6 "Factures & Avoirs" at bounding box center [319, 167] width 76 height 13
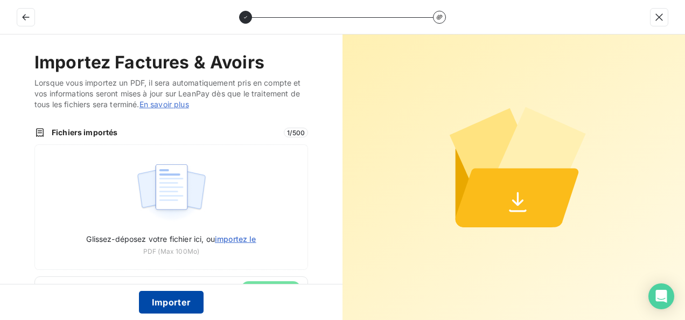
click at [184, 300] on button "Importer" at bounding box center [171, 302] width 65 height 23
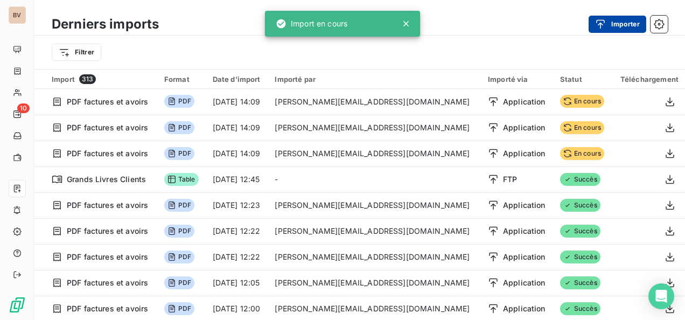
click at [612, 22] on button "Importer" at bounding box center [618, 24] width 58 height 17
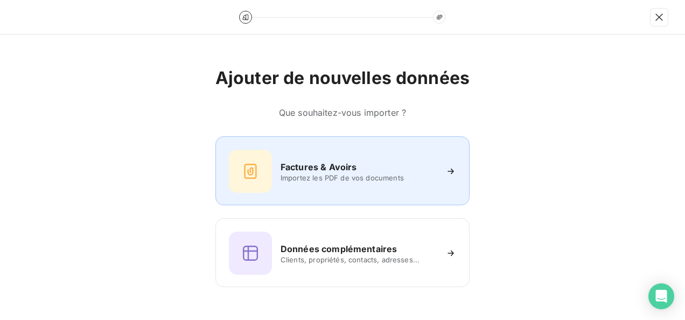
click at [366, 175] on span "Importez les PDF de vos documents" at bounding box center [359, 177] width 156 height 9
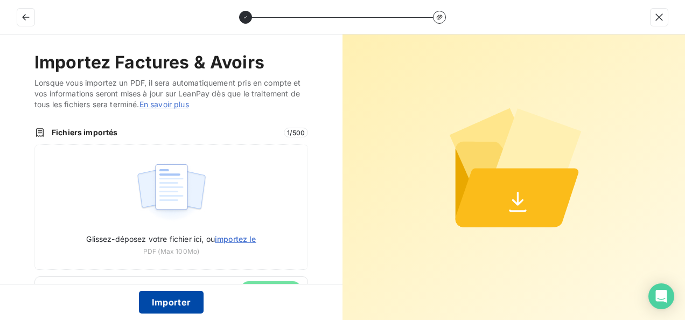
click at [173, 301] on button "Importer" at bounding box center [171, 302] width 65 height 23
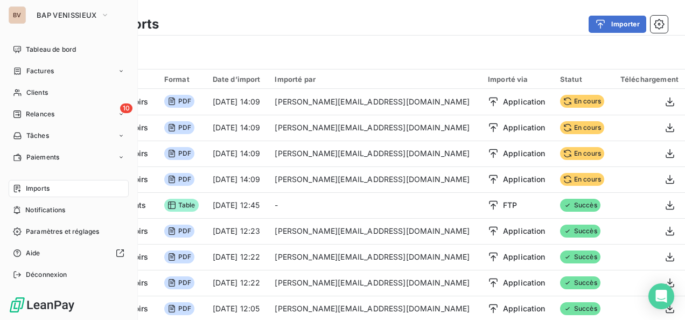
drag, startPoint x: 28, startPoint y: 116, endPoint x: 38, endPoint y: 124, distance: 12.6
click at [28, 116] on span "Relances" at bounding box center [40, 114] width 29 height 10
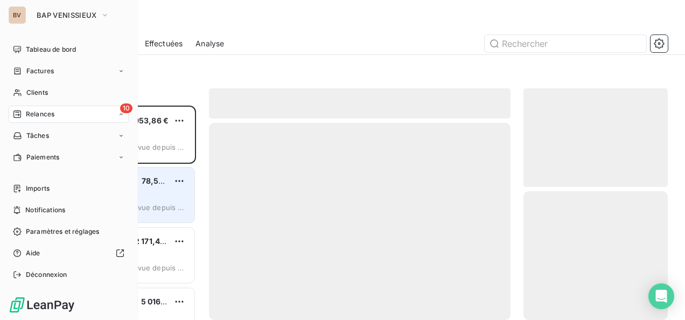
scroll to position [206, 136]
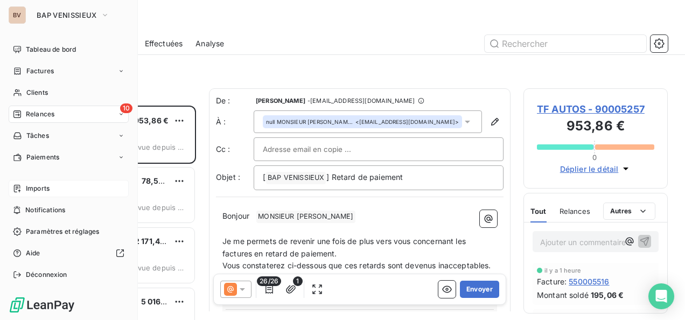
click at [39, 189] on span "Imports" at bounding box center [38, 189] width 24 height 10
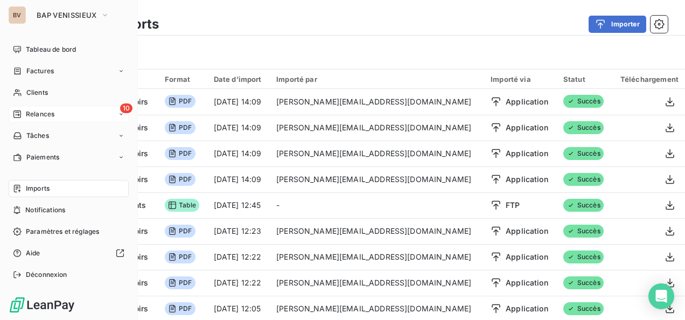
click at [31, 116] on span "Relances" at bounding box center [40, 114] width 29 height 10
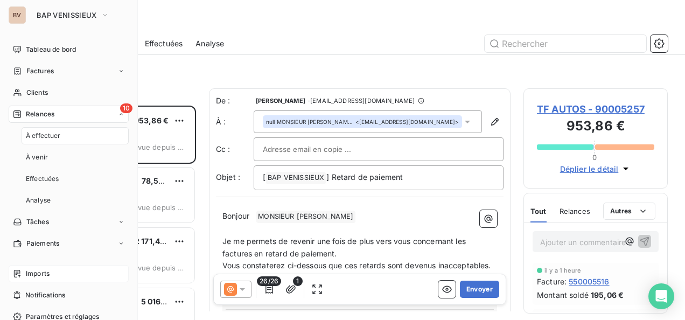
scroll to position [206, 136]
click at [43, 137] on span "À effectuer" at bounding box center [43, 136] width 35 height 10
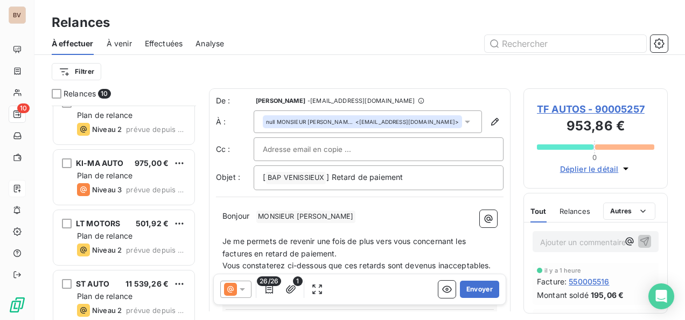
scroll to position [215, 0]
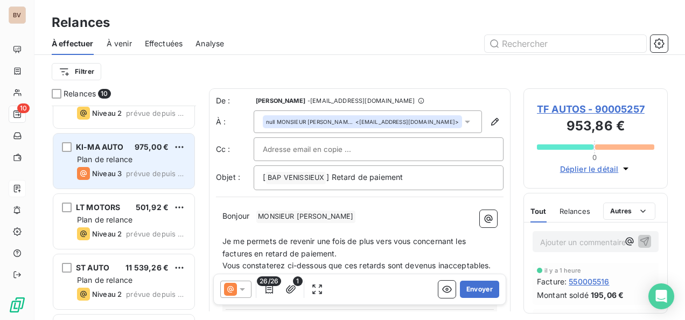
click at [138, 165] on div "KI-MA AUTO 975,00 € Plan de relance Niveau 3 prévue depuis 4 jours" at bounding box center [123, 161] width 141 height 55
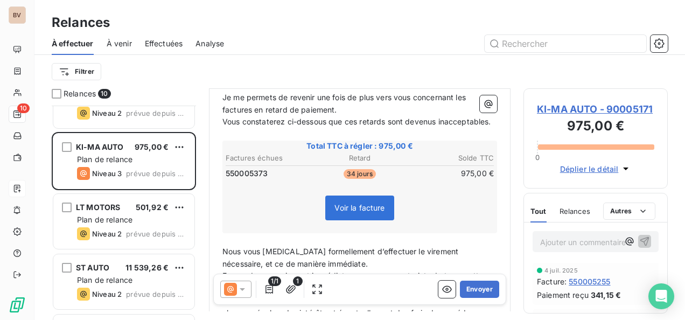
scroll to position [162, 0]
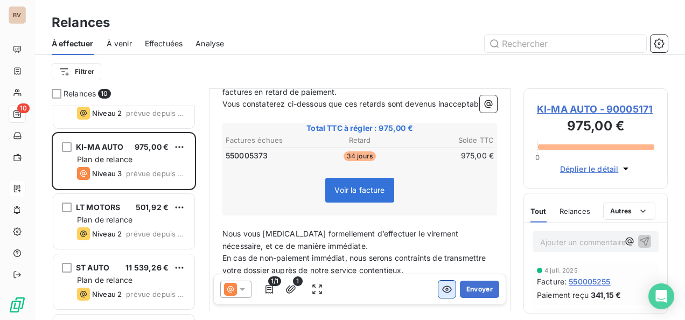
click at [442, 289] on icon "button" at bounding box center [447, 289] width 10 height 7
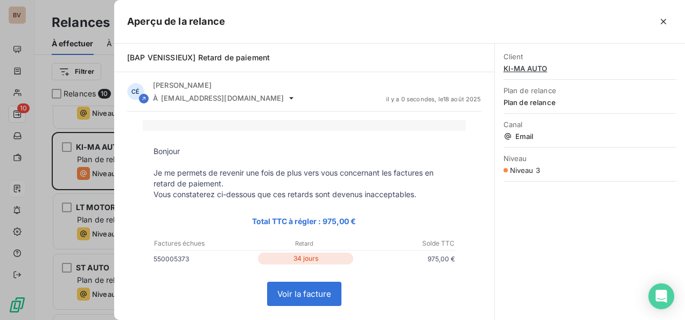
click at [318, 297] on link "Voir la facture" at bounding box center [304, 293] width 73 height 23
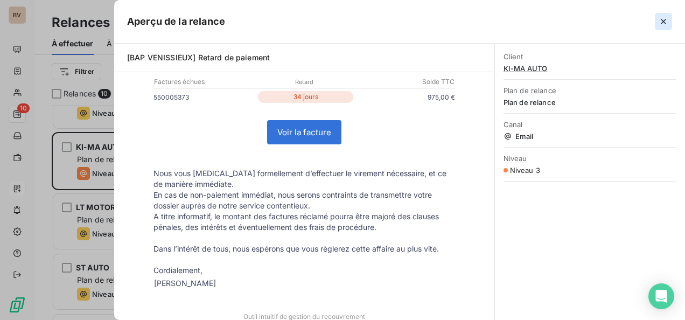
click at [664, 22] on icon "button" at bounding box center [663, 21] width 5 height 5
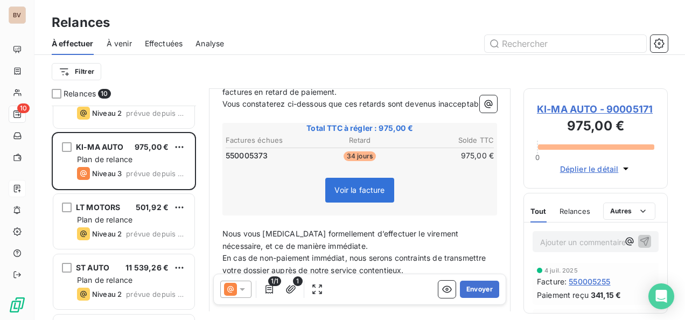
click at [244, 293] on icon at bounding box center [242, 289] width 11 height 11
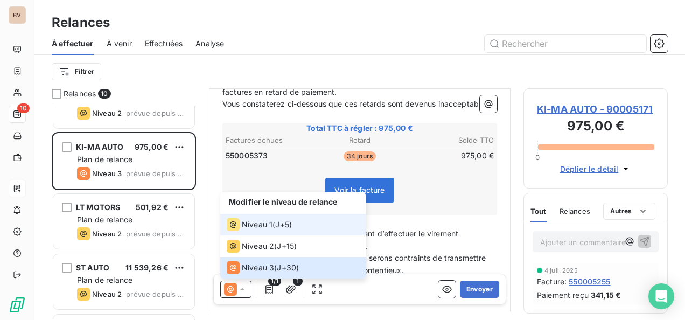
click at [250, 223] on span "Niveau 1" at bounding box center [257, 224] width 31 height 11
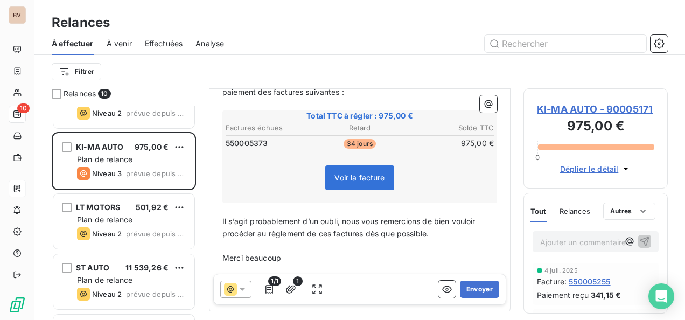
scroll to position [206, 0]
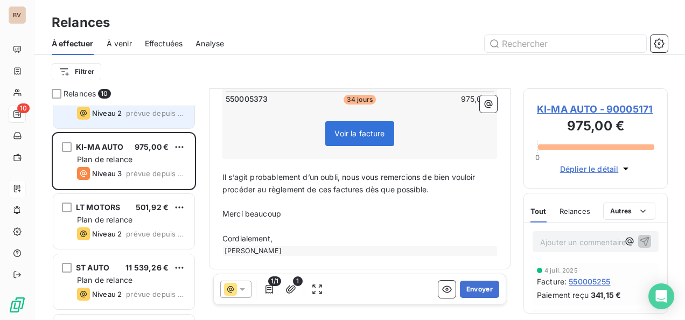
click at [113, 114] on span "Niveau 2" at bounding box center [107, 113] width 30 height 9
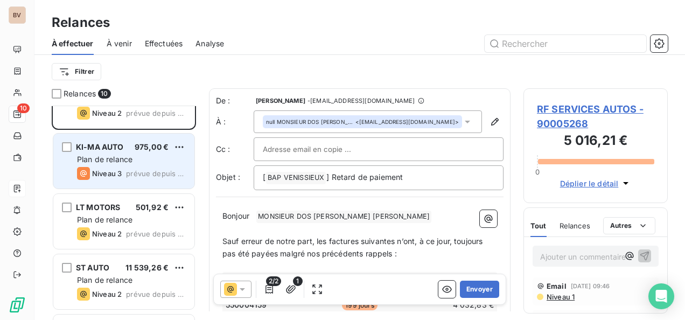
click at [112, 159] on span "Plan de relance" at bounding box center [104, 159] width 55 height 9
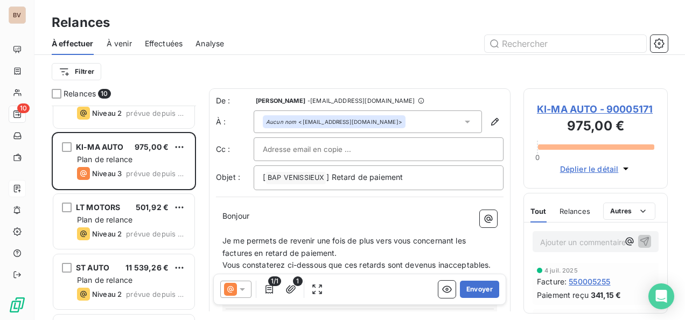
click at [246, 295] on div at bounding box center [235, 289] width 31 height 17
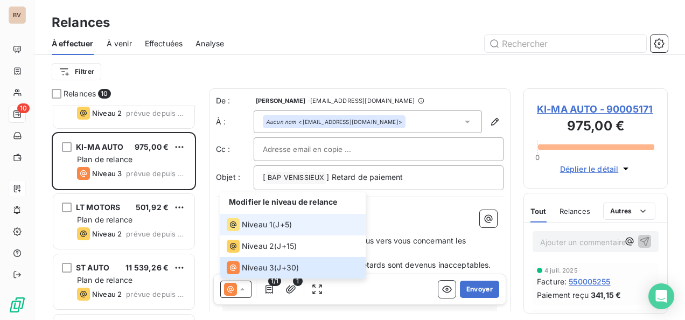
click at [252, 221] on span "Niveau 1" at bounding box center [257, 224] width 31 height 11
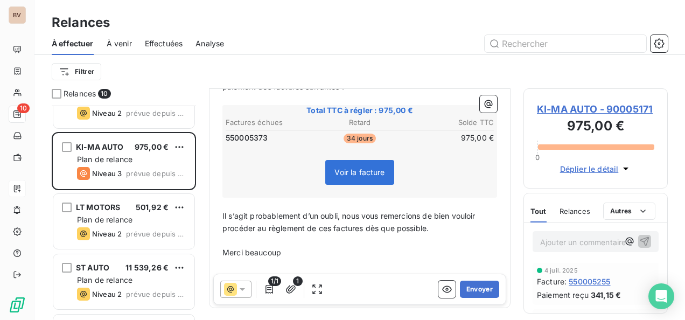
scroll to position [206, 0]
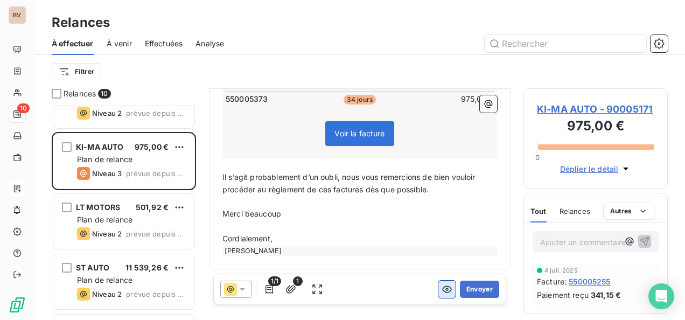
click at [438, 286] on button "button" at bounding box center [446, 289] width 17 height 17
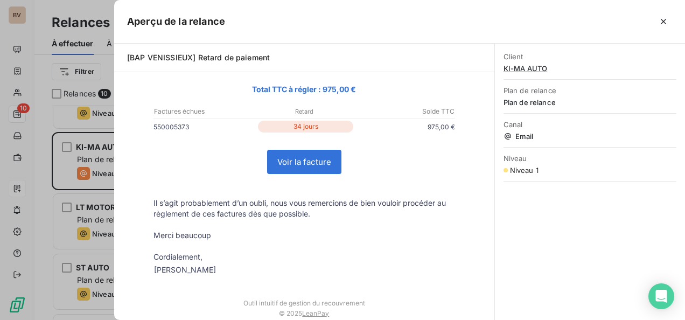
scroll to position [137, 0]
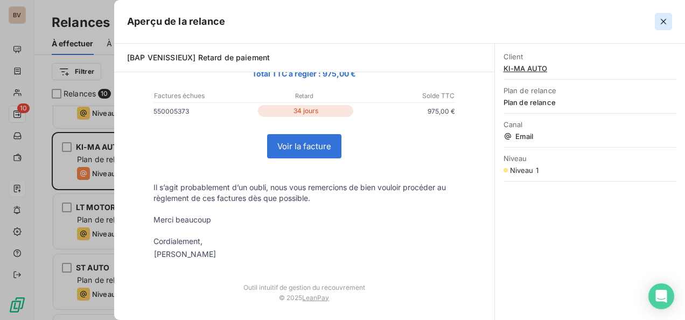
click at [664, 19] on icon "button" at bounding box center [663, 21] width 11 height 11
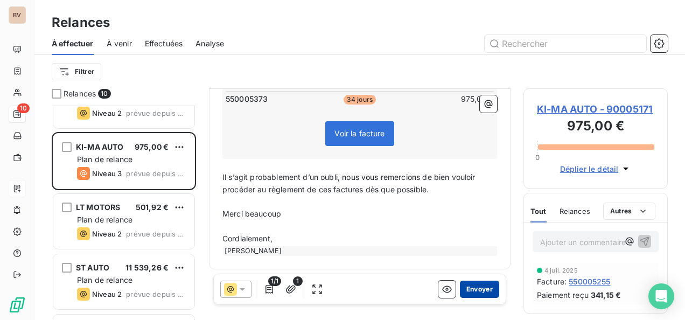
click at [473, 288] on button "Envoyer" at bounding box center [479, 289] width 39 height 17
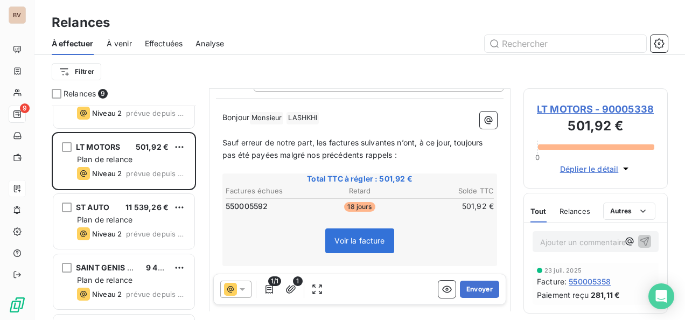
scroll to position [108, 0]
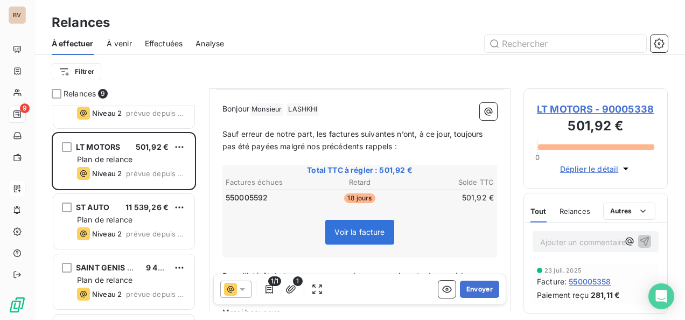
click at [241, 292] on icon at bounding box center [242, 289] width 11 height 11
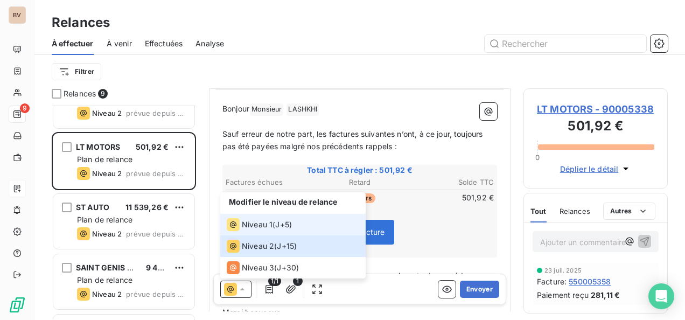
click at [263, 220] on span "Niveau 1" at bounding box center [257, 224] width 31 height 11
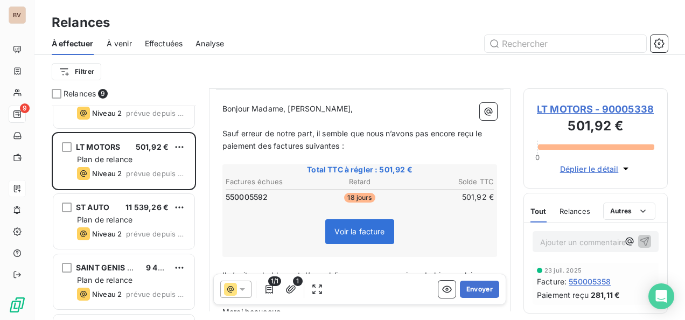
scroll to position [162, 0]
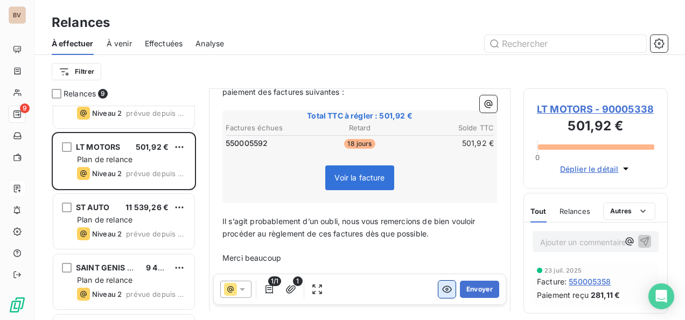
click at [442, 288] on icon "button" at bounding box center [447, 289] width 10 height 7
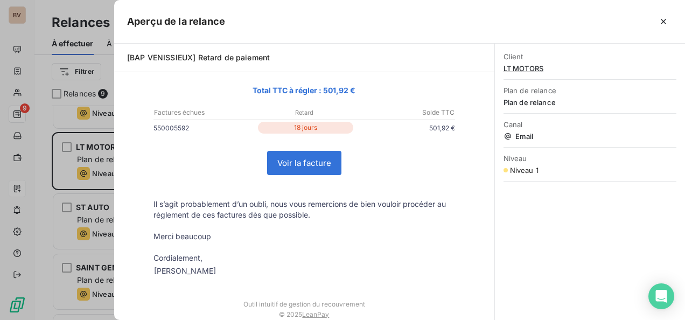
scroll to position [137, 0]
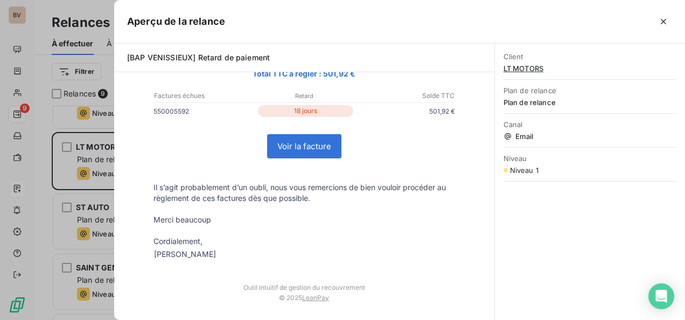
click at [324, 148] on link "Voir la facture" at bounding box center [304, 146] width 73 height 23
click at [660, 19] on icon "button" at bounding box center [663, 21] width 11 height 11
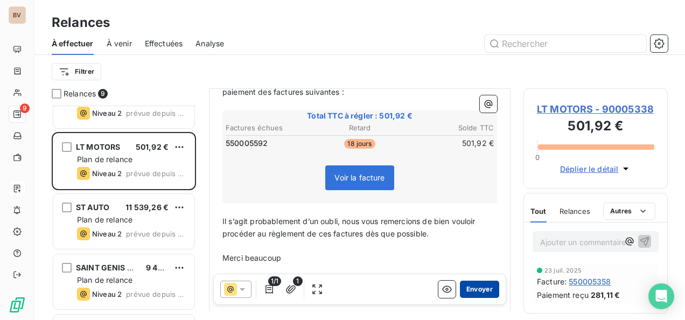
click at [466, 287] on button "Envoyer" at bounding box center [479, 289] width 39 height 17
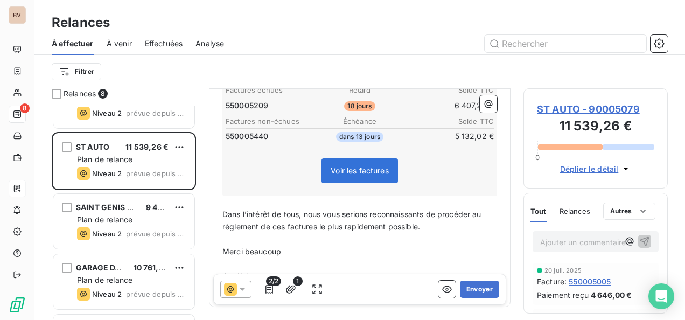
scroll to position [215, 0]
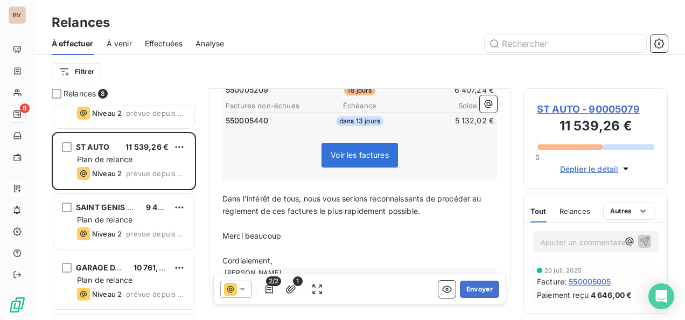
click at [270, 285] on span "2/2" at bounding box center [273, 281] width 15 height 10
click at [269, 287] on icon "button" at bounding box center [269, 289] width 11 height 11
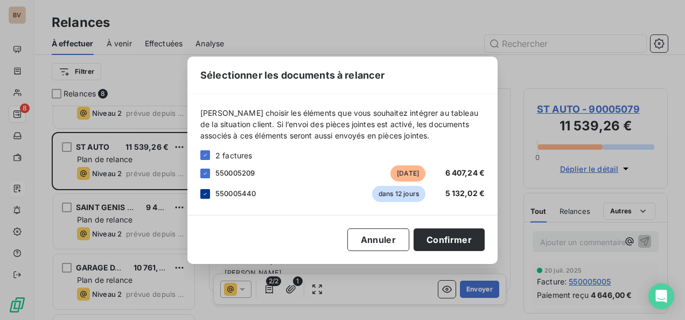
click at [206, 194] on icon at bounding box center [205, 194] width 6 height 6
click at [430, 240] on button "Confirmer" at bounding box center [449, 239] width 71 height 23
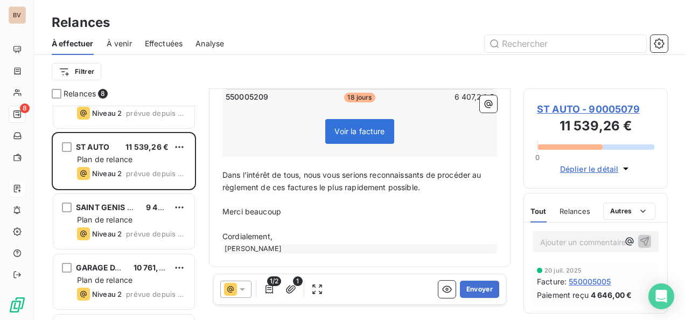
scroll to position [206, 0]
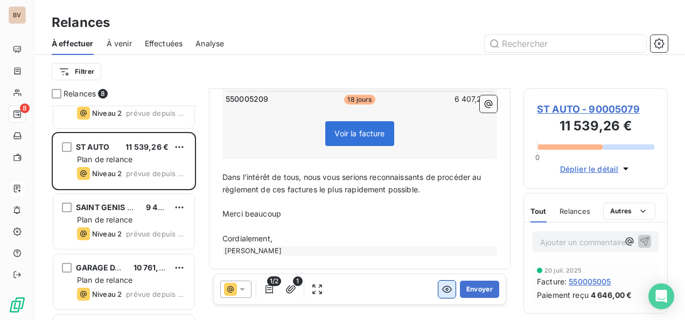
click at [438, 282] on button "button" at bounding box center [446, 289] width 17 height 17
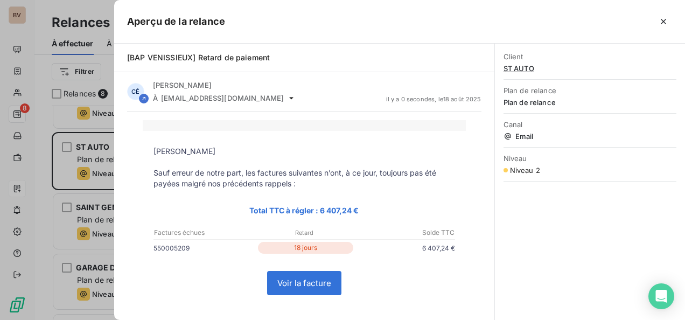
click at [308, 284] on link "Voir la facture" at bounding box center [304, 282] width 73 height 23
click at [663, 17] on icon "button" at bounding box center [663, 21] width 11 height 11
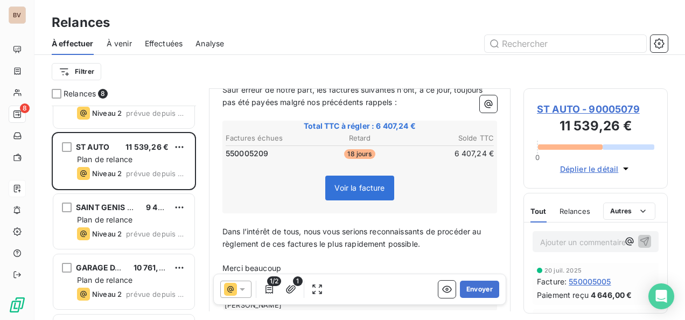
scroll to position [152, 0]
click at [242, 291] on icon at bounding box center [242, 289] width 11 height 11
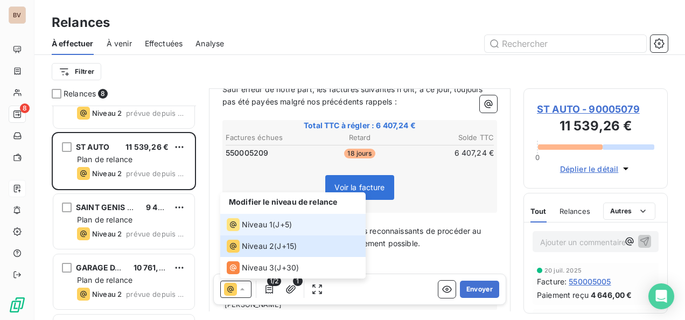
click at [268, 227] on span "Niveau 1" at bounding box center [257, 224] width 31 height 11
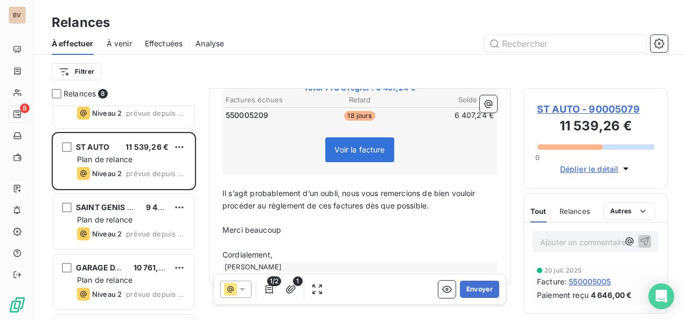
scroll to position [206, 0]
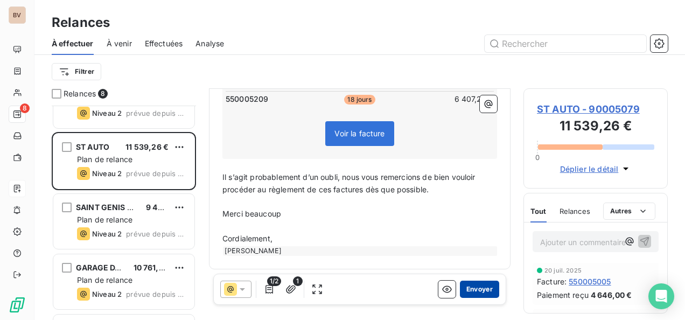
click at [482, 288] on button "Envoyer" at bounding box center [479, 289] width 39 height 17
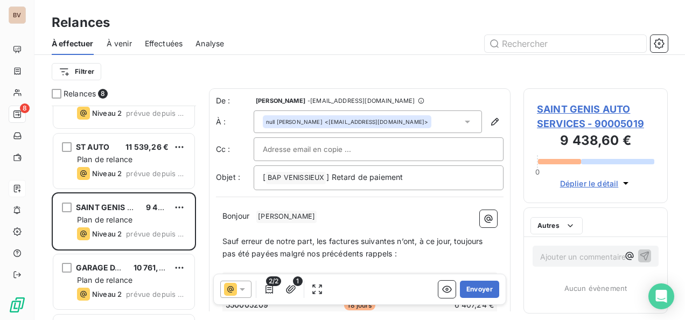
scroll to position [208, 0]
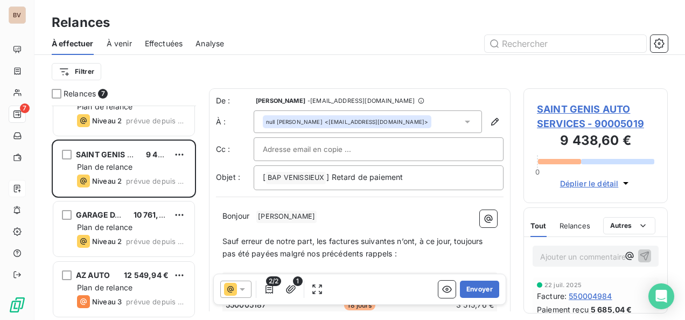
click at [246, 293] on icon at bounding box center [242, 289] width 11 height 11
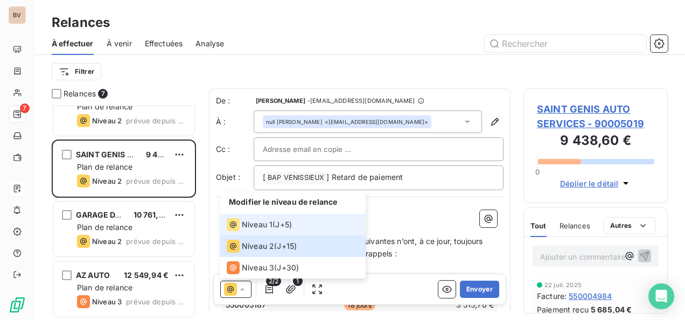
click at [257, 222] on span "Niveau 1" at bounding box center [257, 224] width 31 height 11
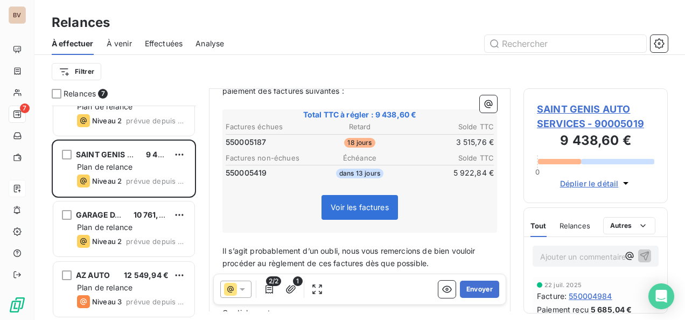
scroll to position [237, 0]
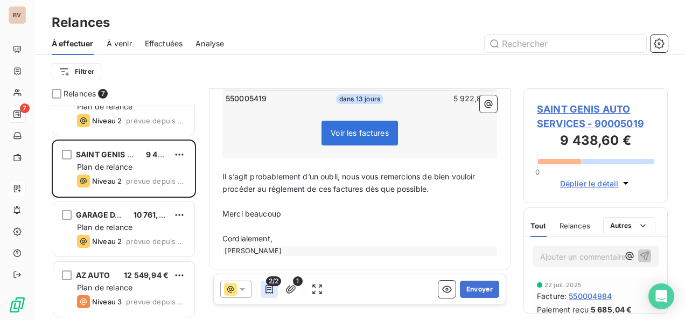
click at [269, 289] on icon "button" at bounding box center [270, 289] width 8 height 9
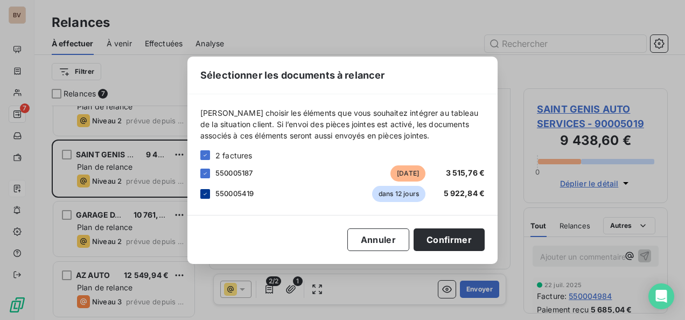
click at [207, 192] on icon at bounding box center [205, 194] width 6 height 6
drag, startPoint x: 442, startPoint y: 240, endPoint x: 415, endPoint y: 232, distance: 28.3
click at [441, 240] on button "Confirmer" at bounding box center [449, 239] width 71 height 23
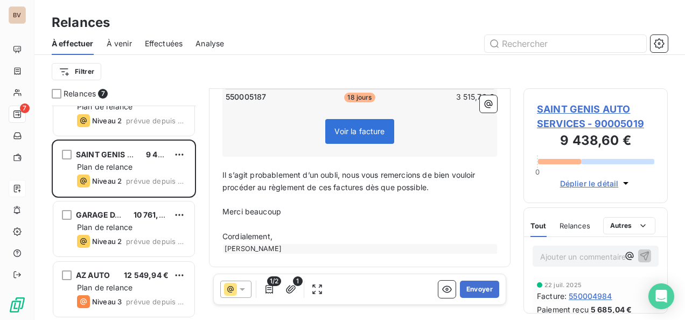
scroll to position [206, 0]
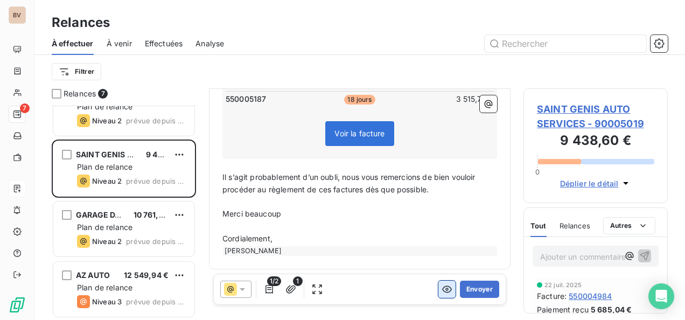
click at [442, 293] on icon "button" at bounding box center [447, 289] width 11 height 11
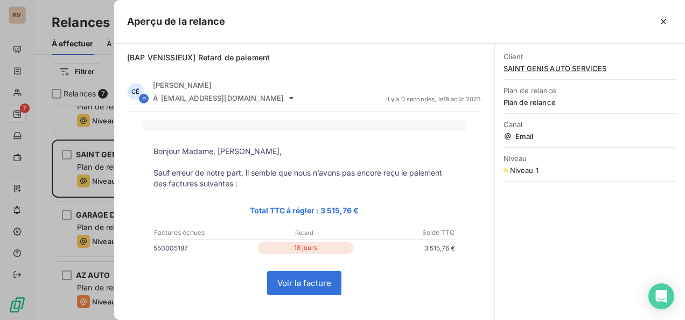
click at [296, 281] on link "Voir la facture" at bounding box center [304, 282] width 73 height 23
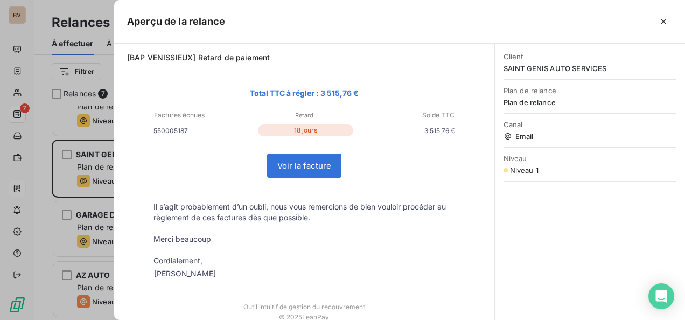
scroll to position [137, 0]
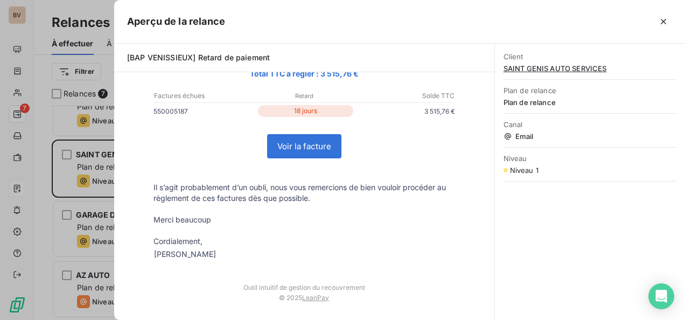
click at [665, 20] on icon "button" at bounding box center [663, 21] width 5 height 5
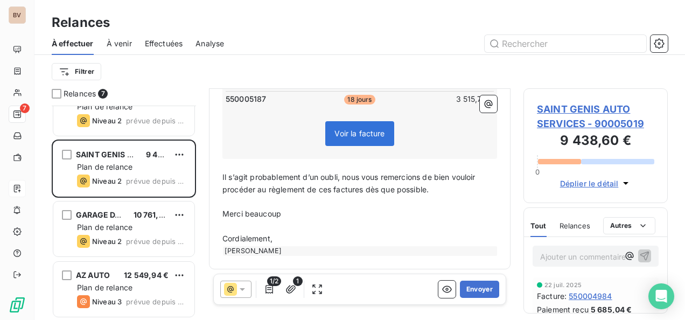
click at [247, 288] on icon at bounding box center [242, 289] width 11 height 11
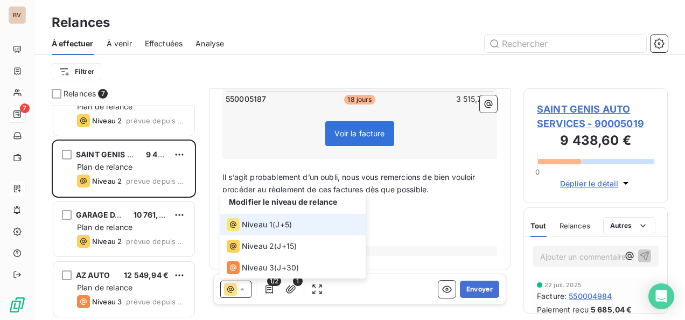
click at [260, 225] on span "Niveau 1" at bounding box center [257, 224] width 31 height 11
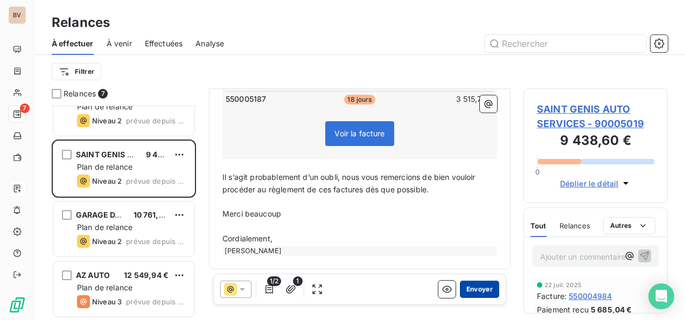
click at [480, 289] on button "Envoyer" at bounding box center [479, 289] width 39 height 17
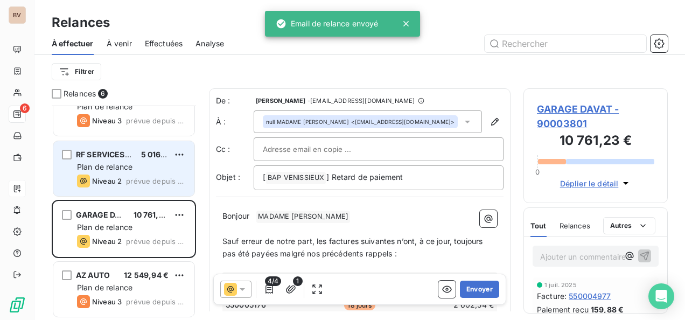
scroll to position [148, 0]
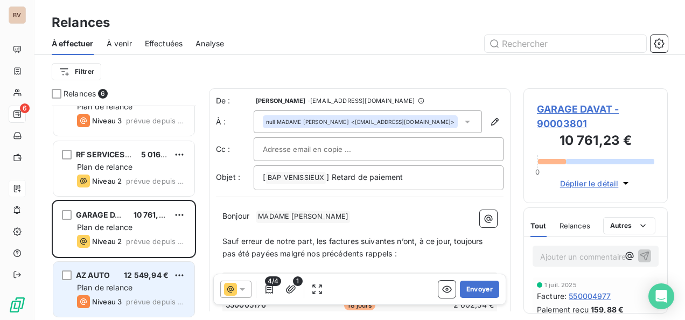
click at [141, 293] on div "AZ AUTO 12 549,94 € Plan de relance Niveau 3 prévue depuis 2 jours" at bounding box center [123, 289] width 141 height 55
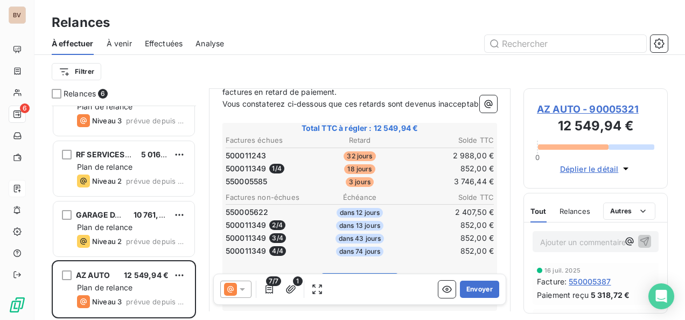
scroll to position [215, 0]
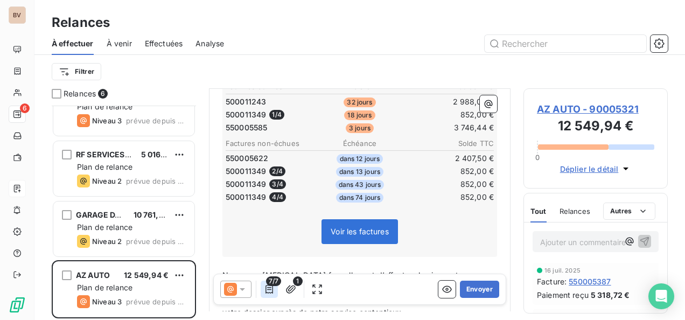
click at [273, 292] on icon "button" at bounding box center [269, 289] width 11 height 11
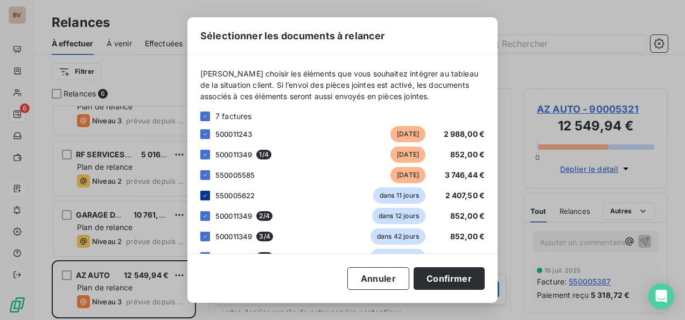
click at [207, 198] on icon at bounding box center [205, 195] width 6 height 6
click at [208, 215] on icon at bounding box center [205, 216] width 6 height 6
click at [204, 235] on icon at bounding box center [205, 236] width 6 height 6
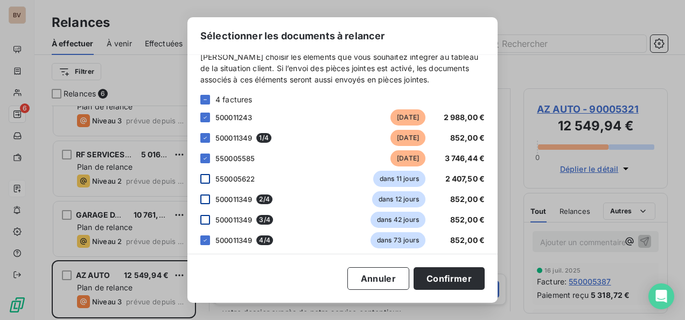
scroll to position [24, 0]
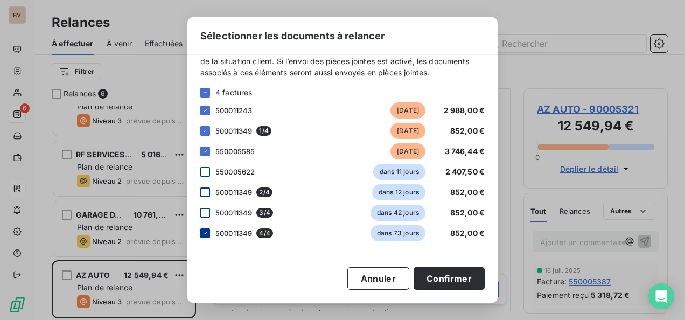
click at [205, 232] on icon at bounding box center [205, 233] width 6 height 6
click at [428, 275] on button "Confirmer" at bounding box center [449, 278] width 71 height 23
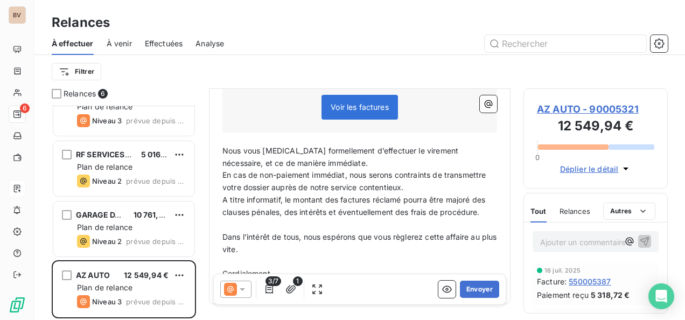
scroll to position [318, 0]
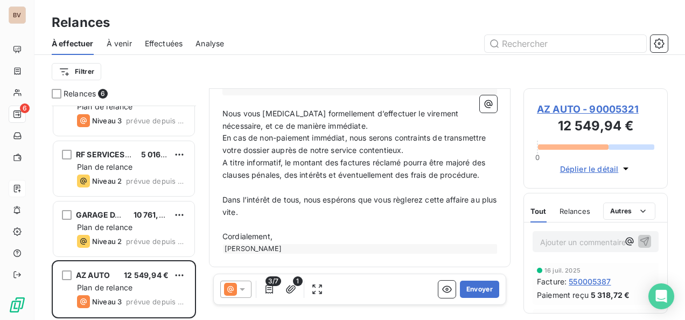
click at [243, 290] on icon at bounding box center [242, 289] width 11 height 11
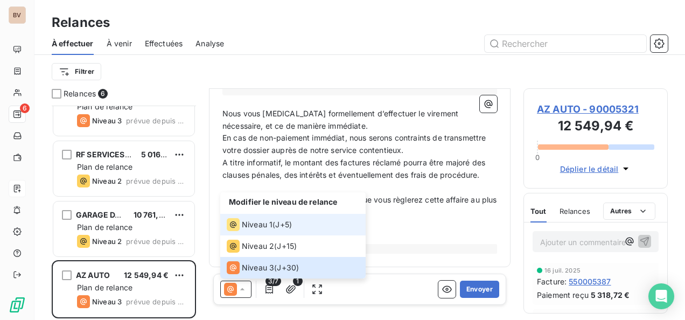
click at [252, 222] on span "Niveau 1" at bounding box center [257, 224] width 31 height 11
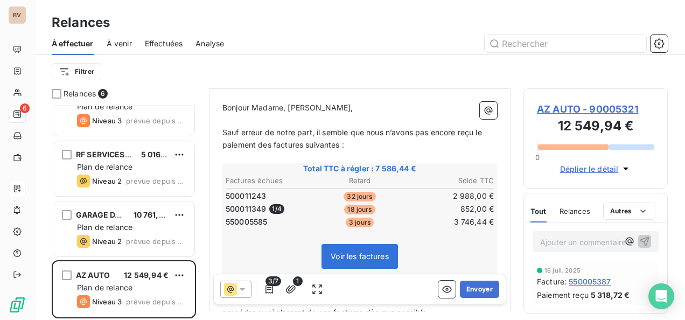
scroll to position [163, 0]
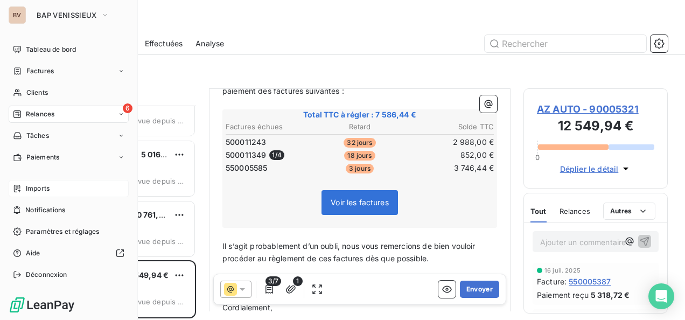
click at [56, 190] on div "Imports" at bounding box center [69, 188] width 120 height 17
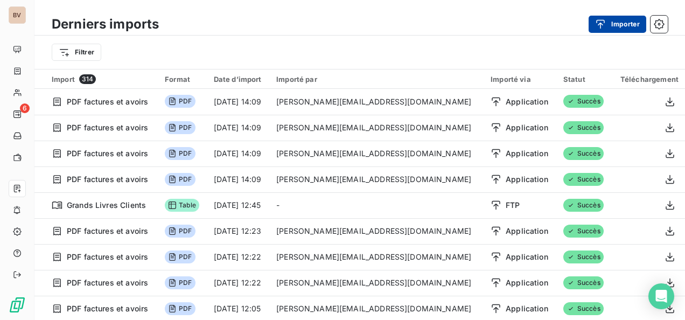
click at [619, 24] on button "Importer" at bounding box center [618, 24] width 58 height 17
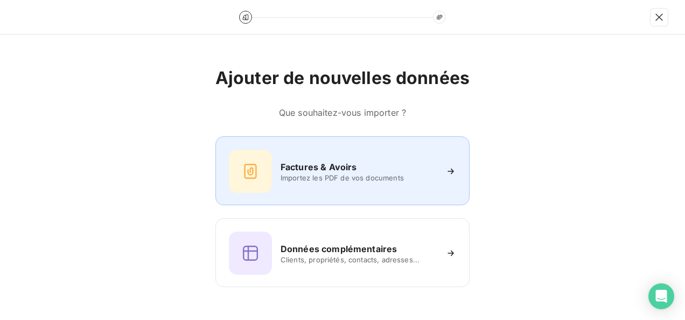
click at [306, 178] on span "Importez les PDF de vos documents" at bounding box center [359, 177] width 156 height 9
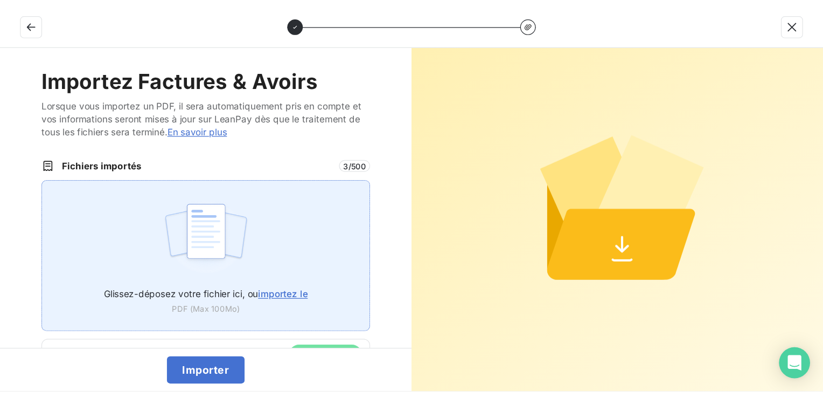
scroll to position [35, 0]
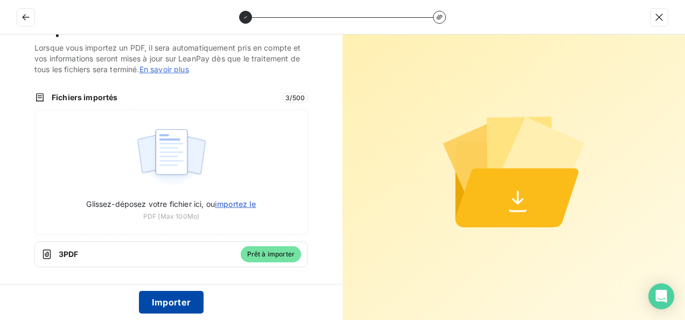
click at [177, 298] on button "Importer" at bounding box center [171, 302] width 65 height 23
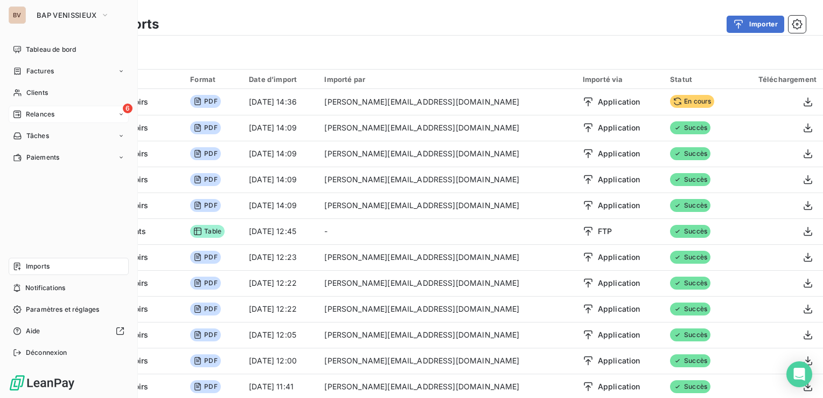
click at [31, 114] on span "Relances" at bounding box center [40, 114] width 29 height 10
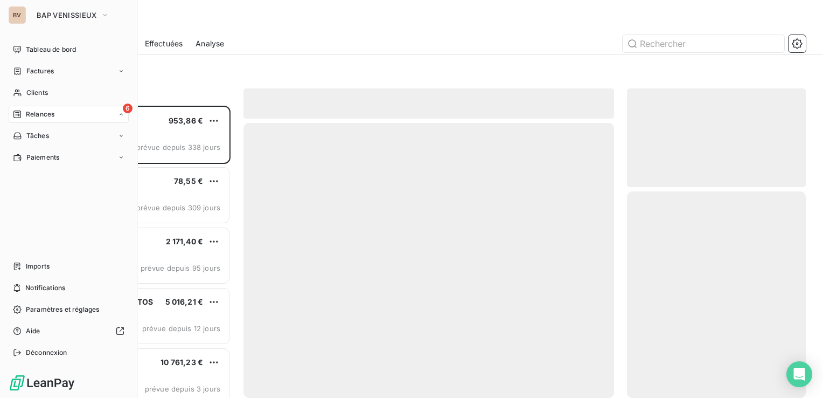
scroll to position [284, 170]
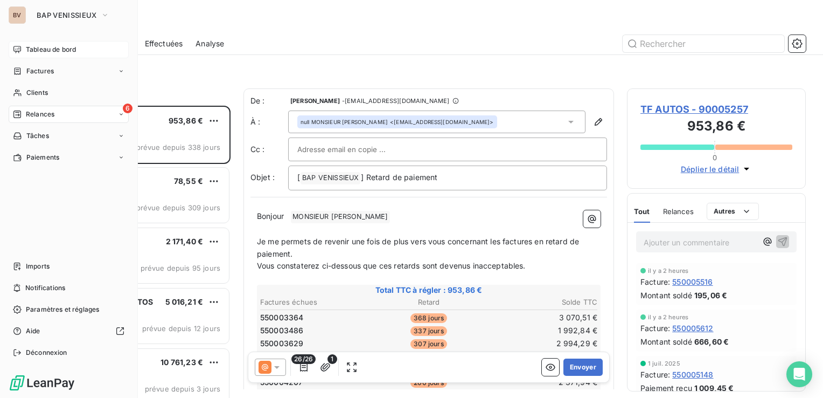
click at [43, 48] on span "Tableau de bord" at bounding box center [51, 50] width 50 height 10
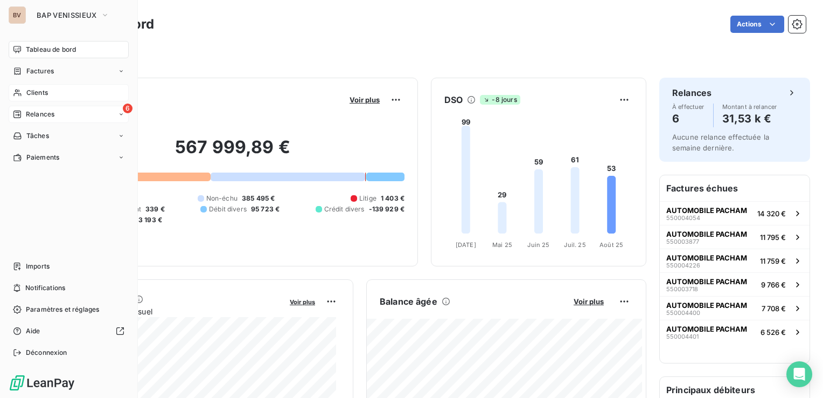
click at [39, 88] on span "Clients" at bounding box center [37, 93] width 22 height 10
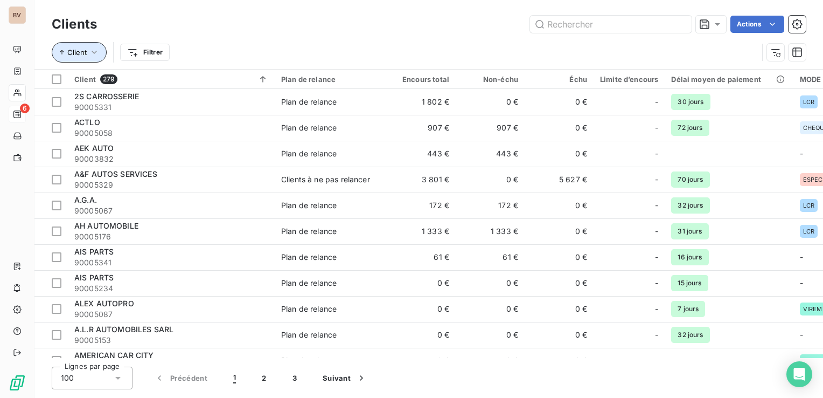
click at [93, 55] on icon "button" at bounding box center [94, 52] width 11 height 11
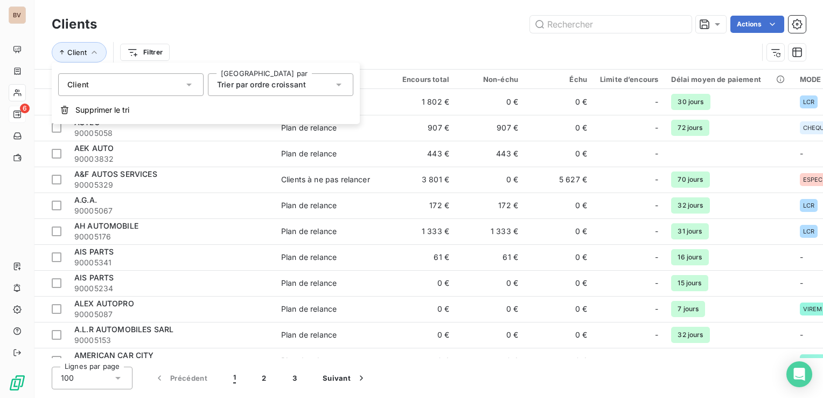
click at [95, 89] on div "Client" at bounding box center [130, 84] width 145 height 23
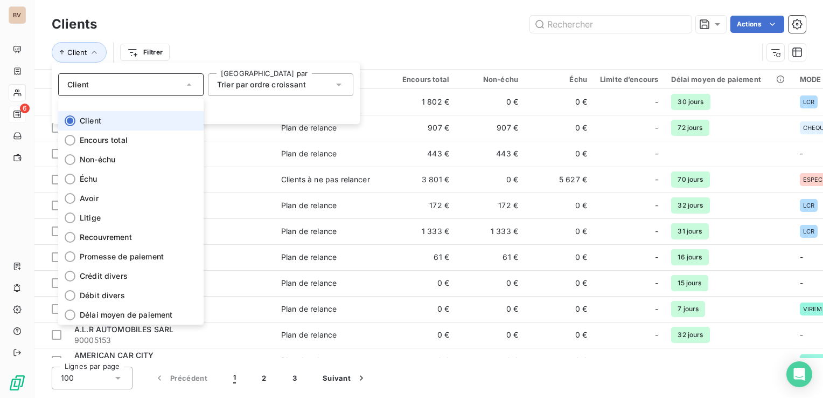
click at [97, 118] on span "Client" at bounding box center [91, 120] width 22 height 11
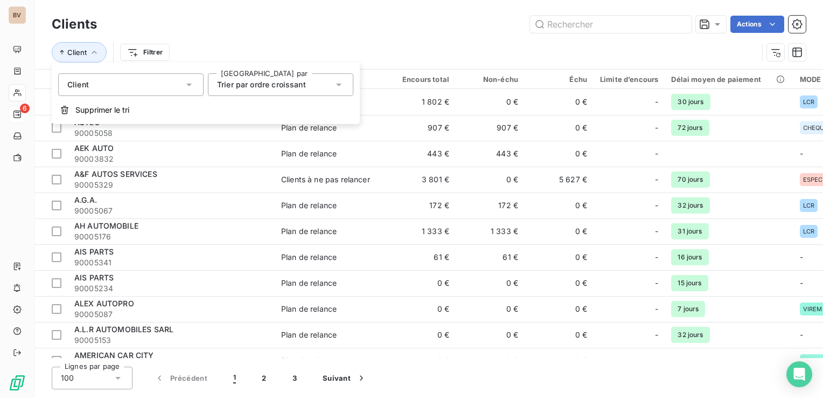
click at [283, 82] on span "Trier par ordre croissant" at bounding box center [261, 84] width 89 height 9
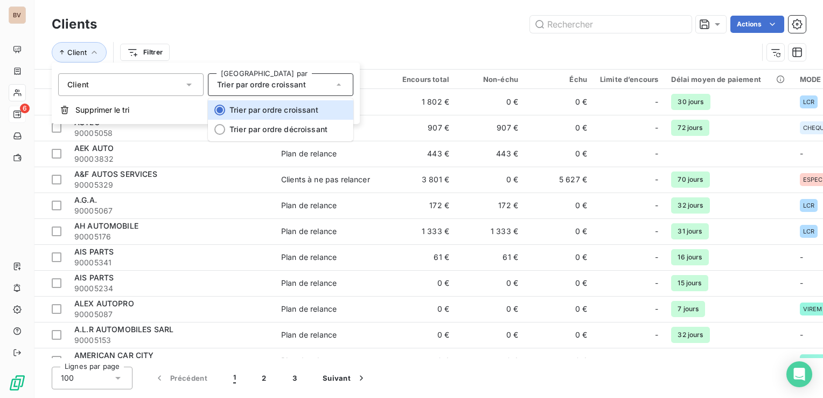
click at [283, 82] on span "Trier par ordre croissant" at bounding box center [261, 84] width 89 height 9
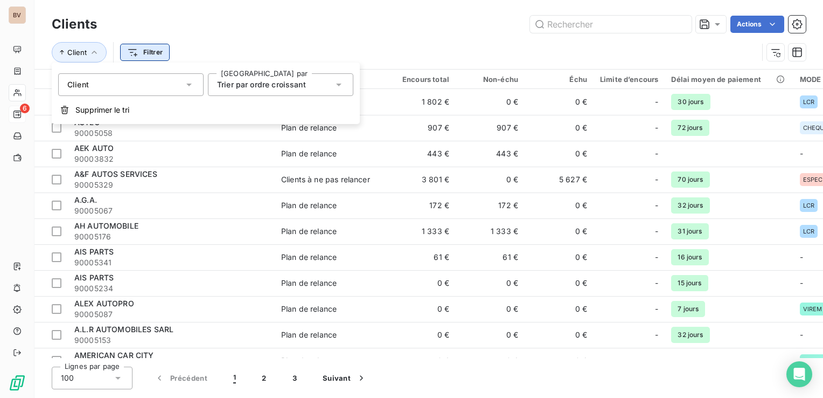
click at [157, 51] on html "BV 6 Clients Actions Client Filtrer Client 279 Plan de relance Encours total No…" at bounding box center [411, 199] width 823 height 398
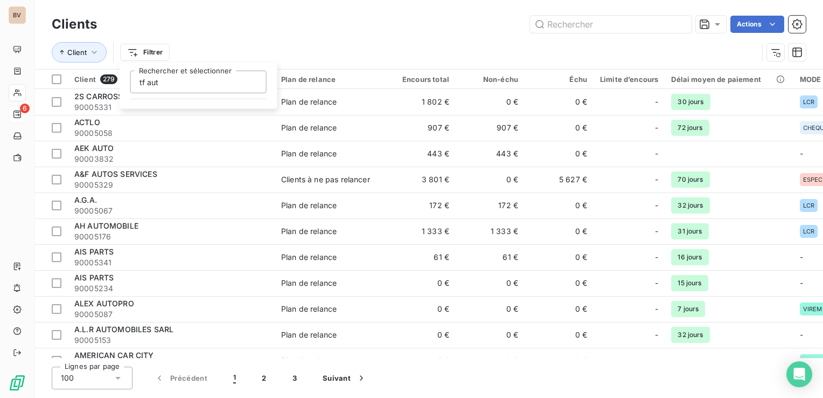
type input "tf aut"
click at [186, 83] on input "tf aut" at bounding box center [198, 82] width 136 height 23
drag, startPoint x: 187, startPoint y: 83, endPoint x: 121, endPoint y: 83, distance: 66.3
click at [120, 83] on div "tf aut Rechercher et sélectionner" at bounding box center [199, 86] width 158 height 46
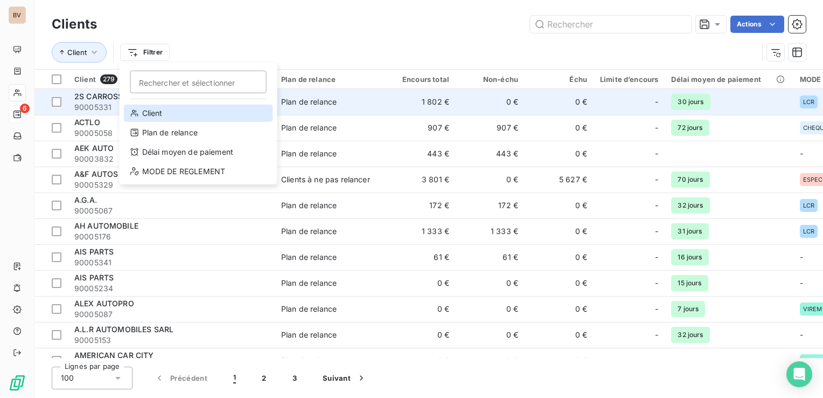
click at [150, 115] on div "Client" at bounding box center [198, 113] width 149 height 17
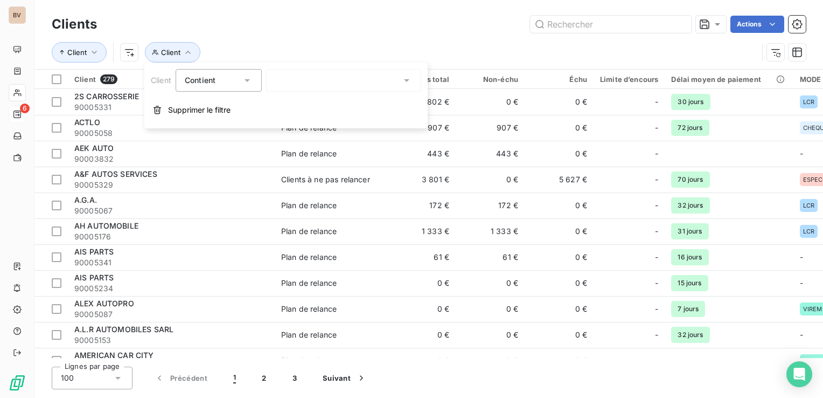
click at [317, 79] on div at bounding box center [343, 80] width 155 height 23
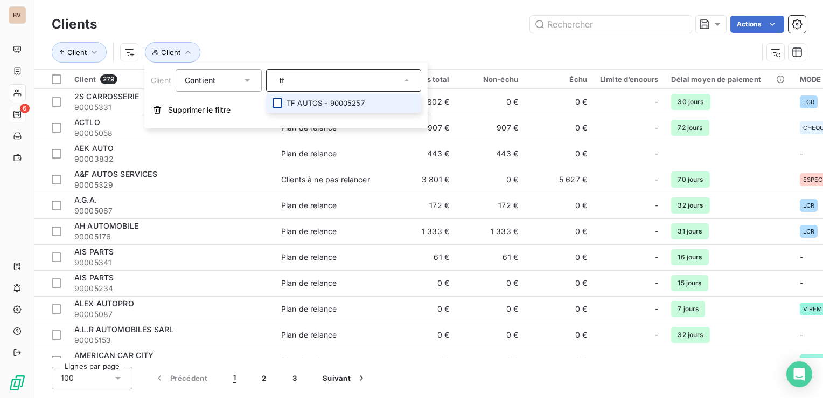
click at [276, 103] on div at bounding box center [278, 103] width 10 height 10
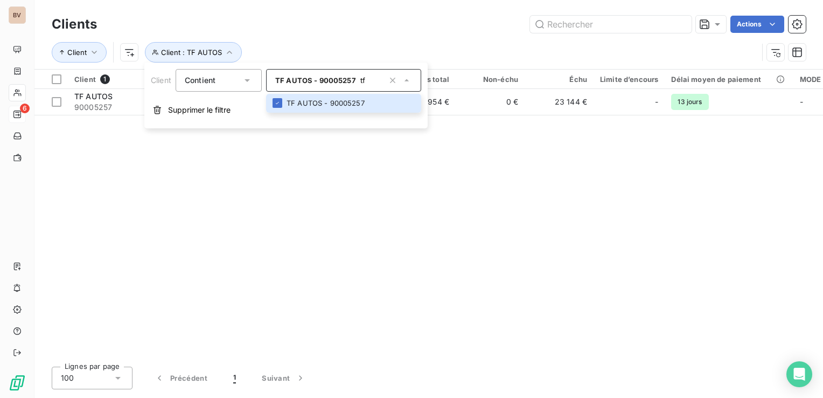
drag, startPoint x: 366, startPoint y: 75, endPoint x: 289, endPoint y: 76, distance: 77.6
click at [289, 76] on div "TF AUTOS - 90005257 tf" at bounding box center [343, 80] width 155 height 23
type input "tf"
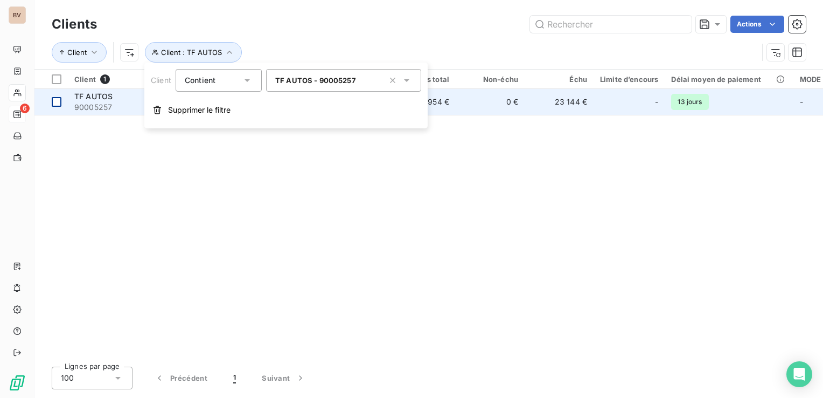
click at [59, 102] on div at bounding box center [57, 102] width 10 height 10
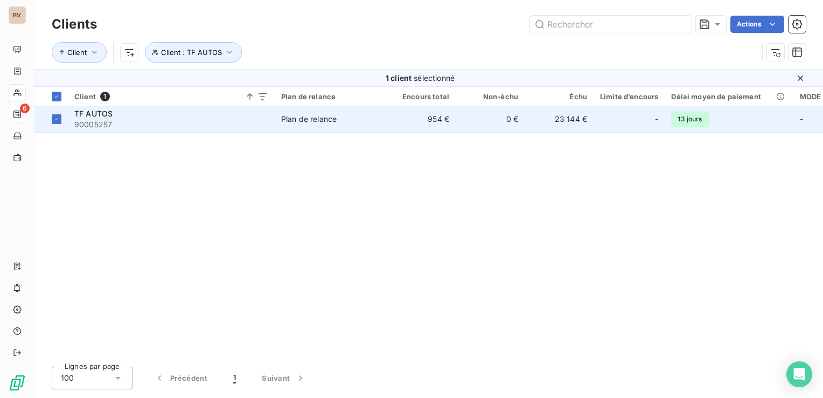
click at [315, 120] on div "Plan de relance" at bounding box center [308, 119] width 55 height 11
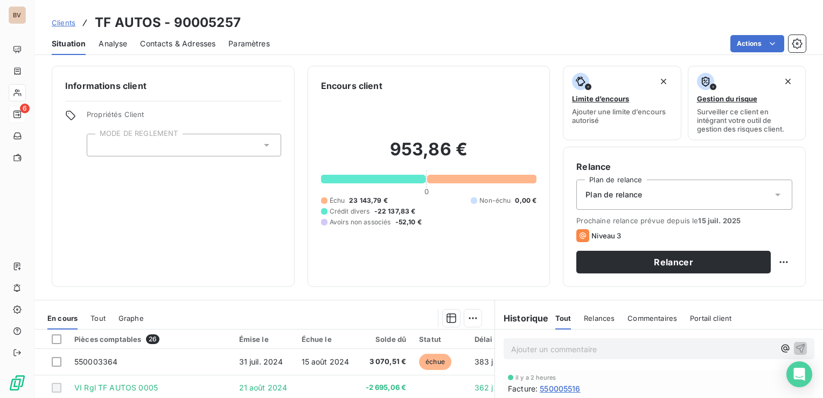
click at [685, 199] on icon at bounding box center [777, 194] width 11 height 11
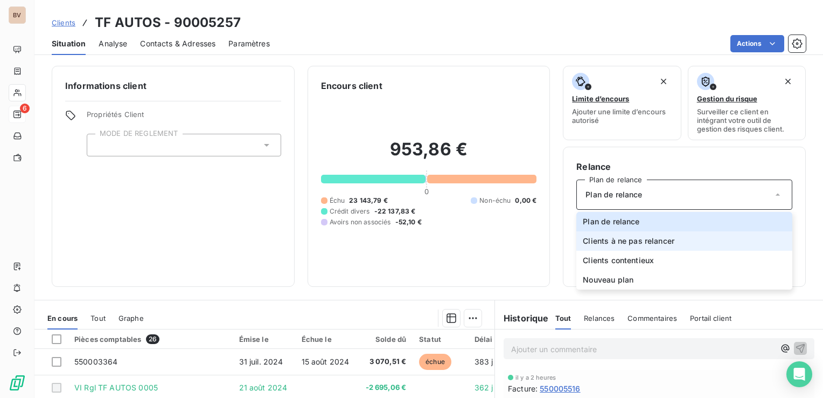
click at [664, 240] on span "Clients à ne pas relancer" at bounding box center [629, 240] width 92 height 11
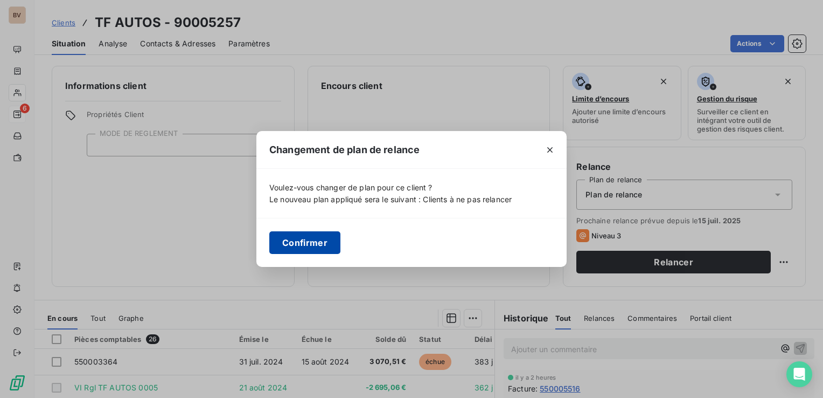
click at [312, 238] on button "Confirmer" at bounding box center [304, 242] width 71 height 23
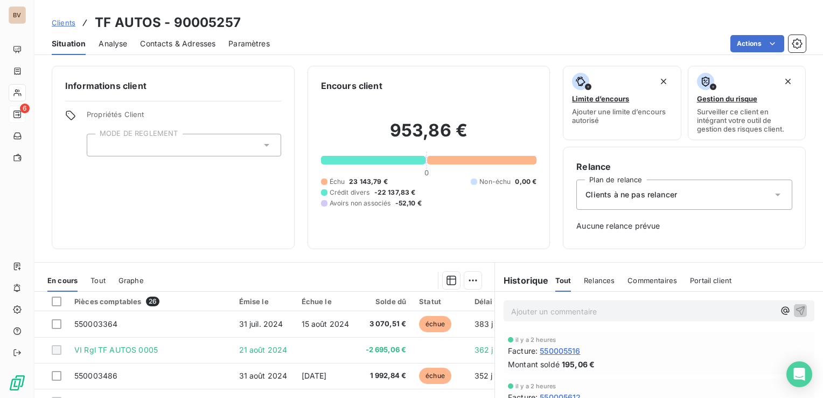
click at [65, 25] on span "Clients" at bounding box center [64, 22] width 24 height 9
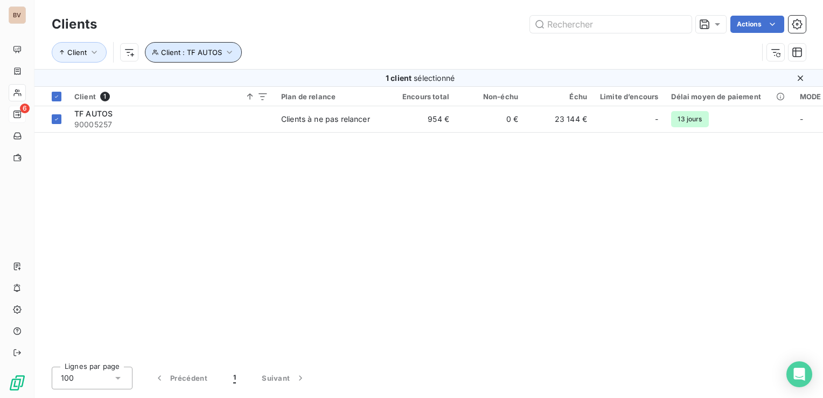
click at [219, 50] on span "Client : TF AUTOS" at bounding box center [191, 52] width 61 height 9
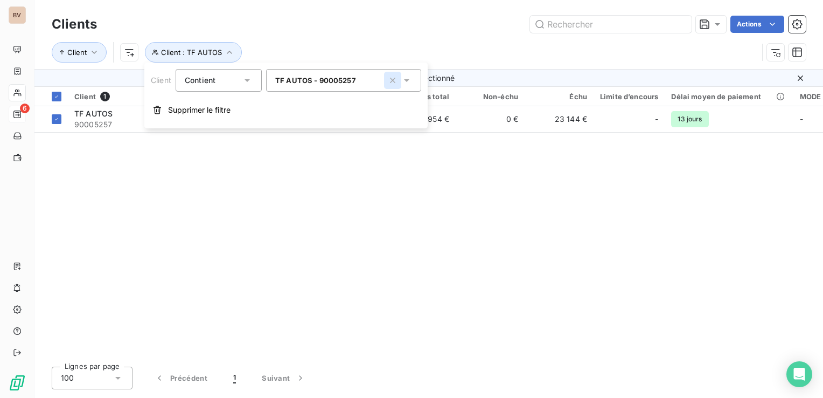
click at [392, 76] on icon "button" at bounding box center [392, 80] width 11 height 11
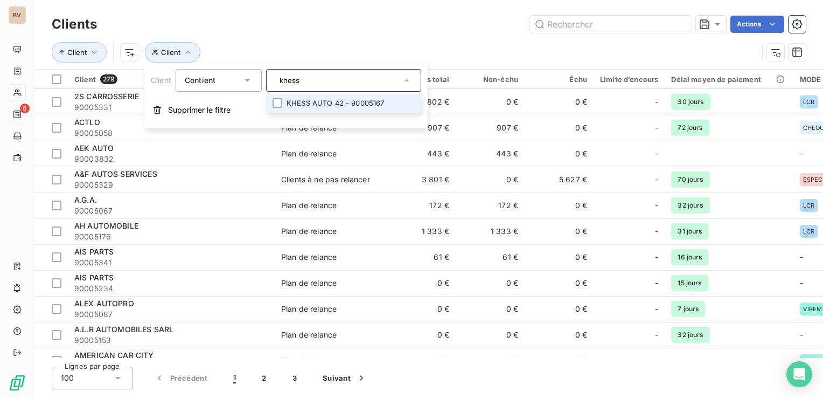
type input "khess"
click at [339, 102] on li "KHESS AUTO 42 - 90005167" at bounding box center [343, 103] width 155 height 19
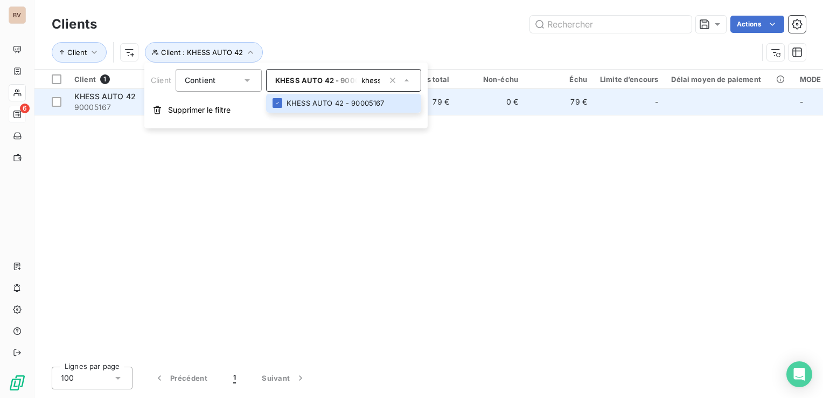
click at [103, 105] on span "90005167" at bounding box center [171, 107] width 194 height 11
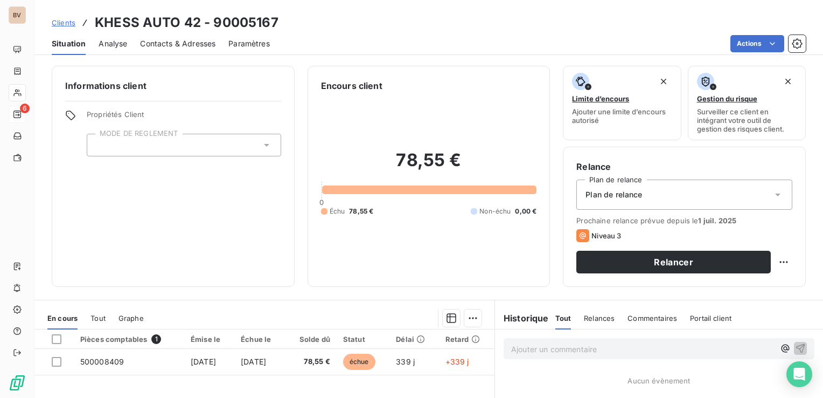
click at [685, 196] on icon at bounding box center [777, 194] width 11 height 11
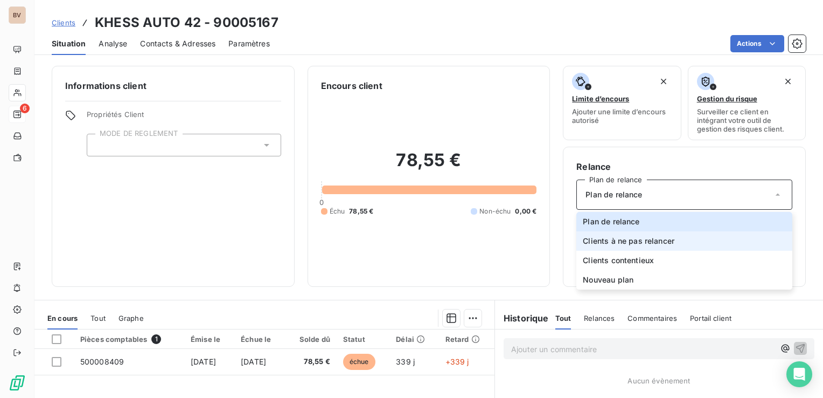
click at [650, 238] on span "Clients à ne pas relancer" at bounding box center [629, 240] width 92 height 11
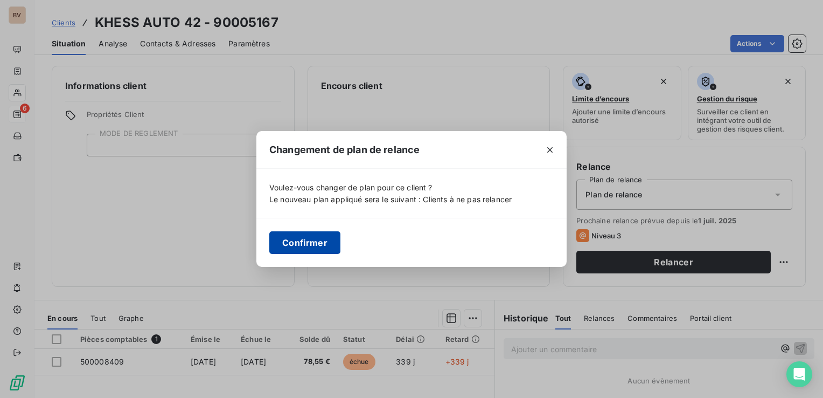
click at [319, 248] on button "Confirmer" at bounding box center [304, 242] width 71 height 23
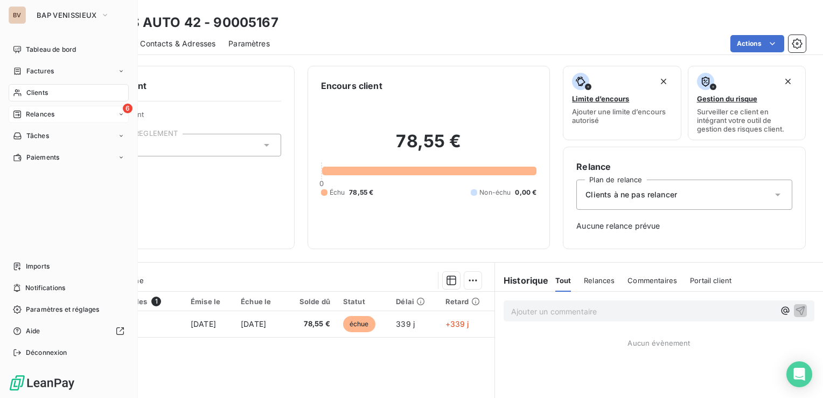
click at [32, 89] on span "Clients" at bounding box center [37, 93] width 22 height 10
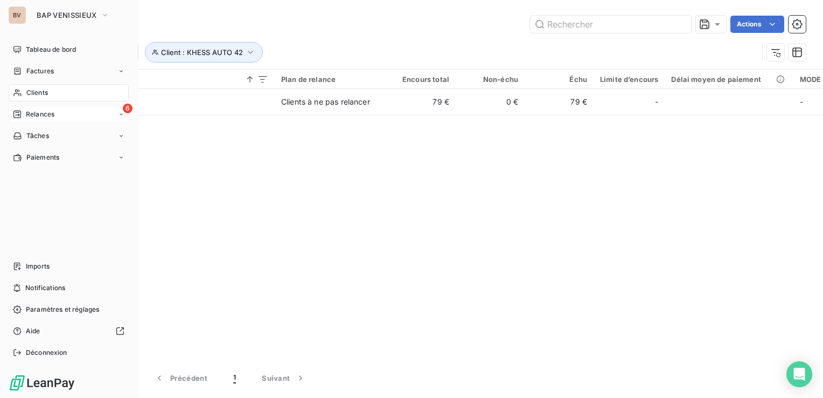
click at [37, 115] on span "Relances" at bounding box center [40, 114] width 29 height 10
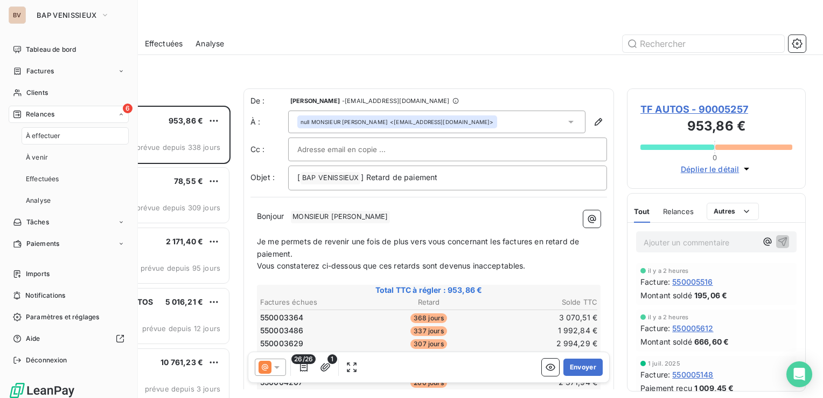
scroll to position [284, 170]
click at [55, 113] on div "6 Relances" at bounding box center [69, 114] width 120 height 17
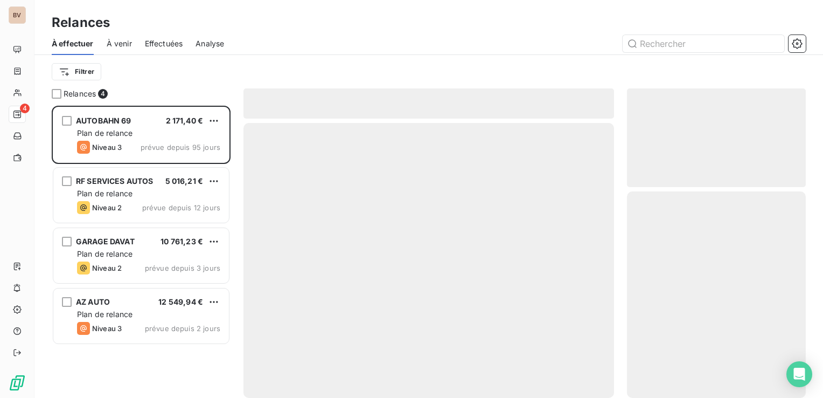
scroll to position [284, 170]
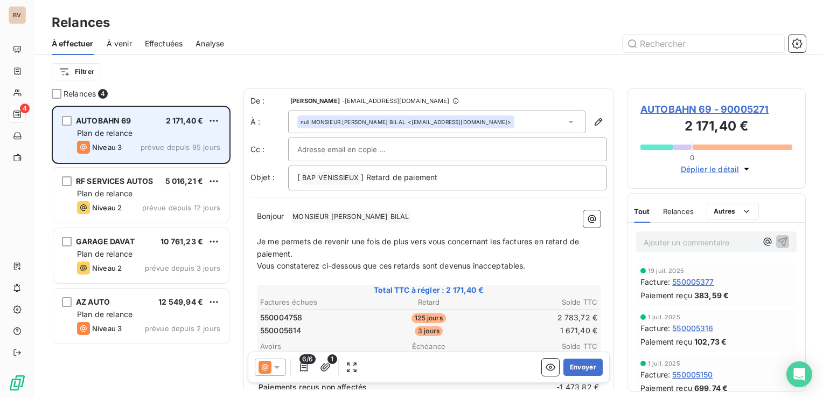
click at [147, 131] on div "Plan de relance" at bounding box center [148, 133] width 143 height 11
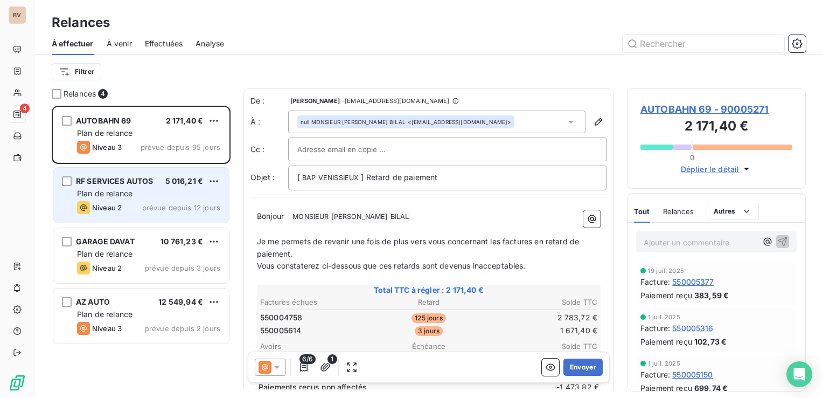
click at [139, 189] on div "Plan de relance" at bounding box center [148, 193] width 143 height 11
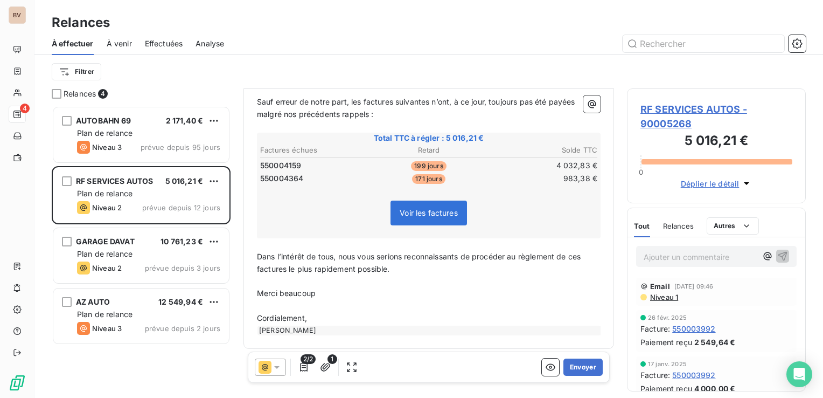
scroll to position [142, 0]
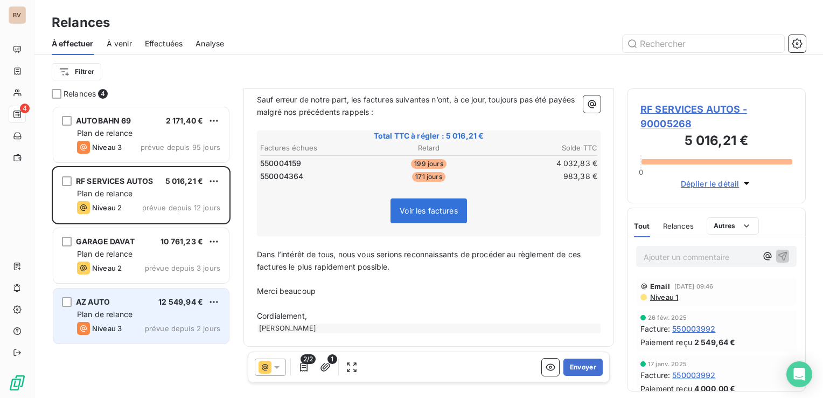
click at [110, 311] on span "Plan de relance" at bounding box center [104, 313] width 55 height 9
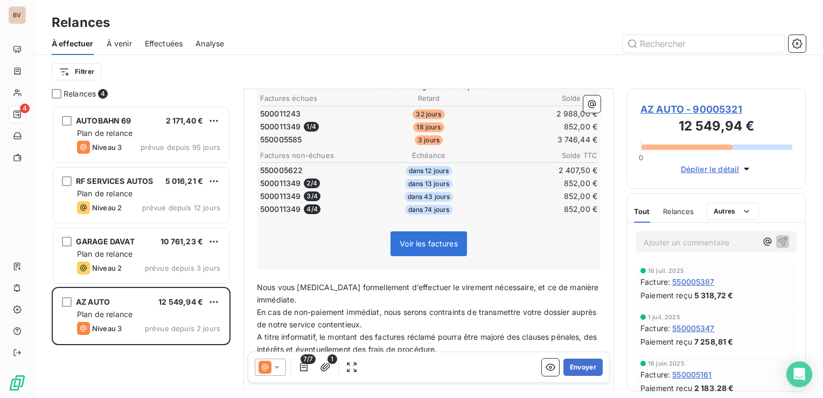
scroll to position [269, 0]
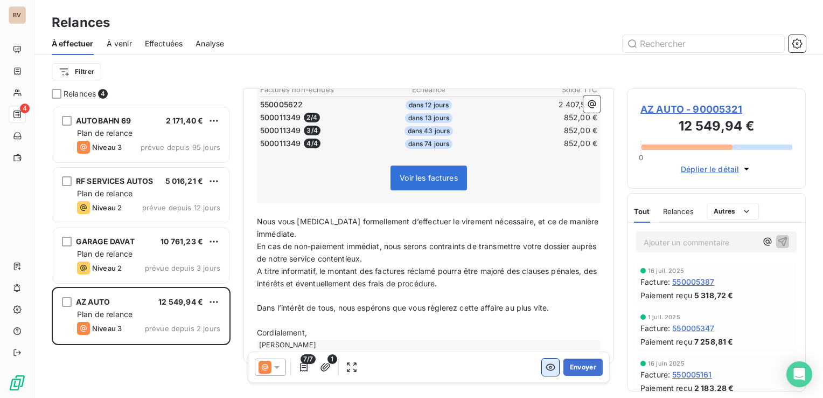
click at [545, 372] on icon "button" at bounding box center [550, 366] width 11 height 11
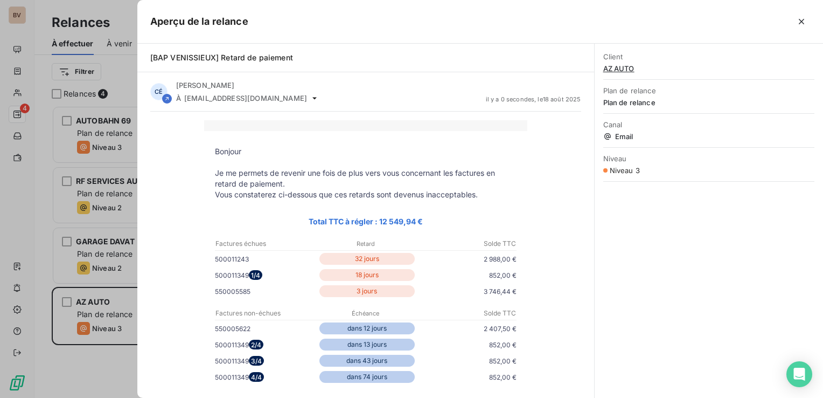
scroll to position [108, 0]
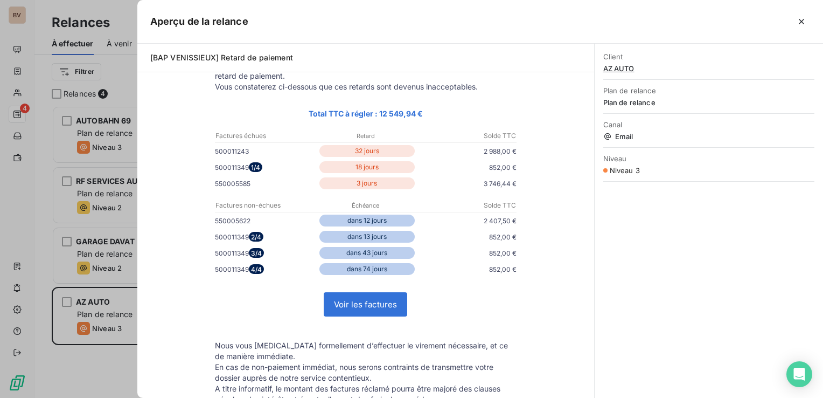
click at [353, 303] on link "Voir les factures" at bounding box center [365, 304] width 82 height 23
click at [803, 24] on icon "button" at bounding box center [801, 21] width 11 height 11
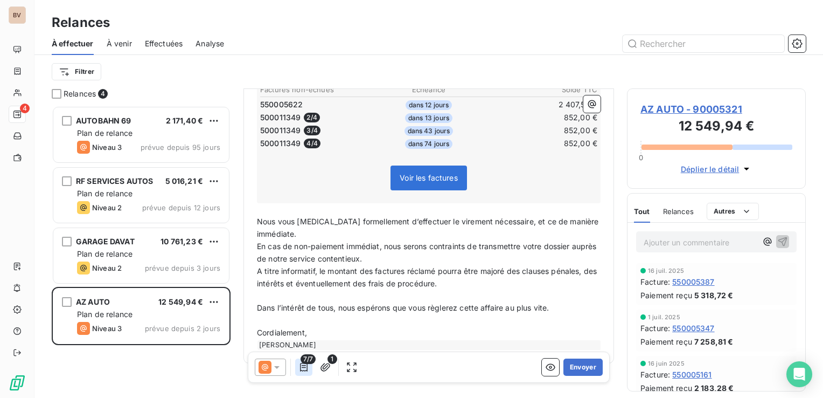
click at [304, 367] on icon "button" at bounding box center [304, 367] width 8 height 9
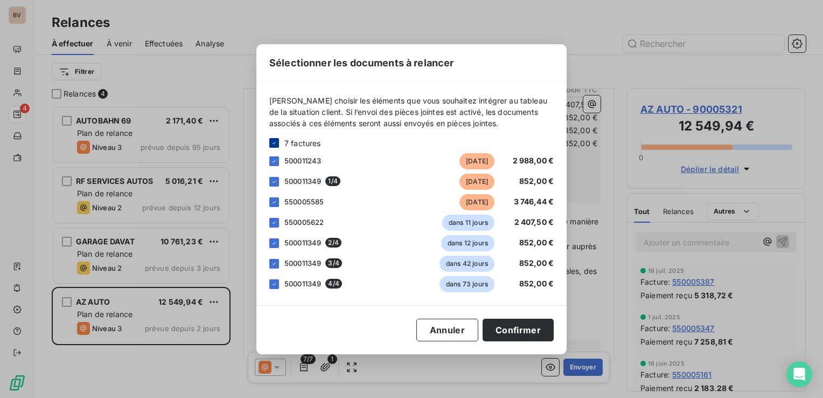
click at [278, 145] on div at bounding box center [274, 143] width 10 height 10
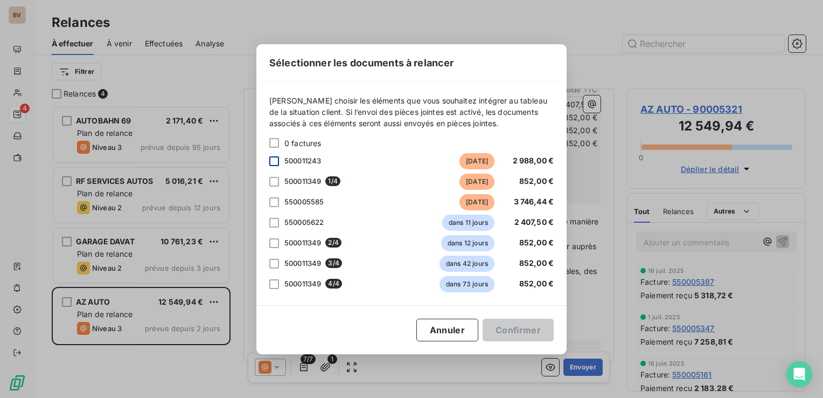
click at [274, 159] on div at bounding box center [274, 161] width 10 height 10
click at [275, 180] on div at bounding box center [274, 182] width 10 height 10
click at [276, 199] on div at bounding box center [274, 202] width 10 height 10
click at [509, 327] on button "Confirmer" at bounding box center [518, 329] width 71 height 23
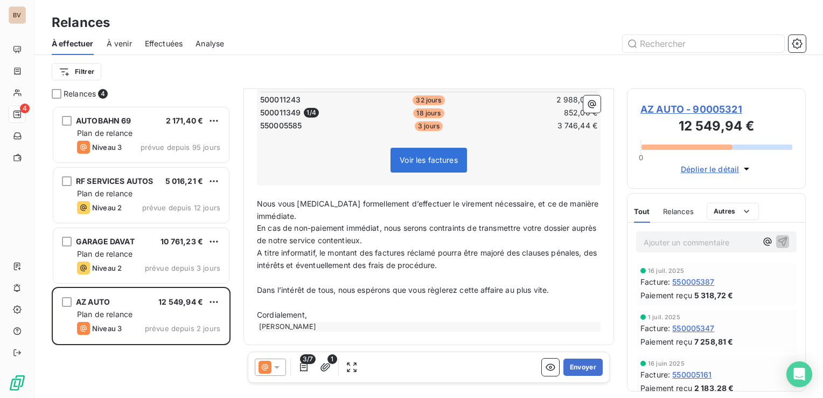
scroll to position [215, 0]
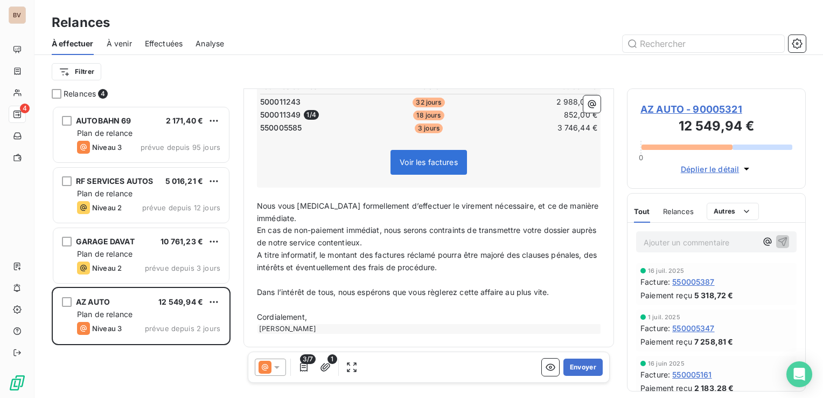
click at [276, 366] on icon at bounding box center [276, 367] width 5 height 3
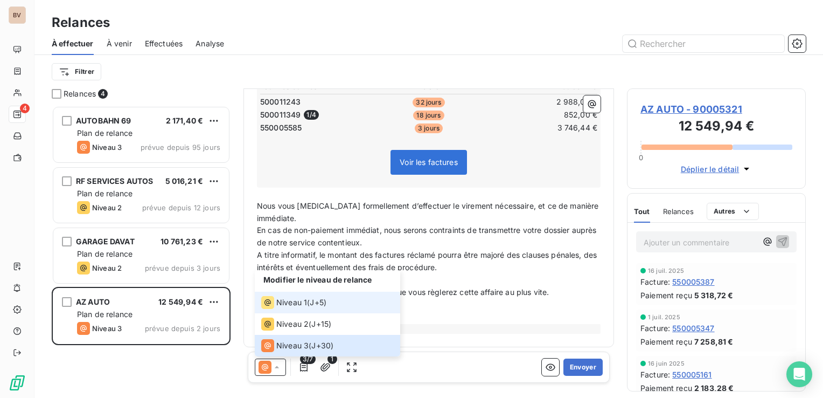
click at [286, 307] on span "Niveau 1" at bounding box center [291, 302] width 31 height 11
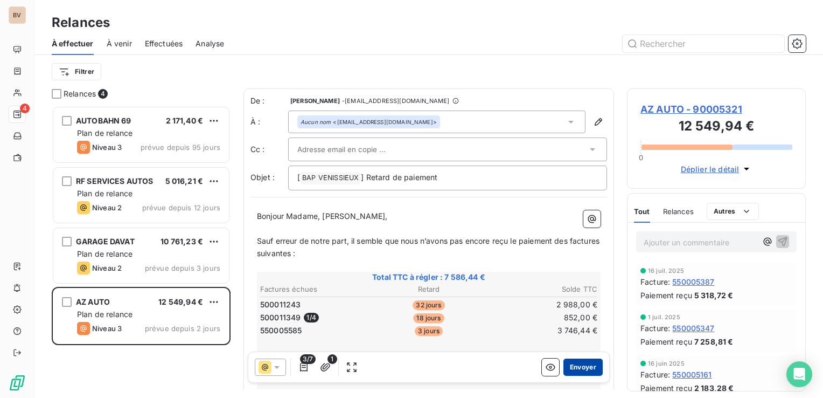
click at [568, 366] on button "Envoyer" at bounding box center [582, 366] width 39 height 17
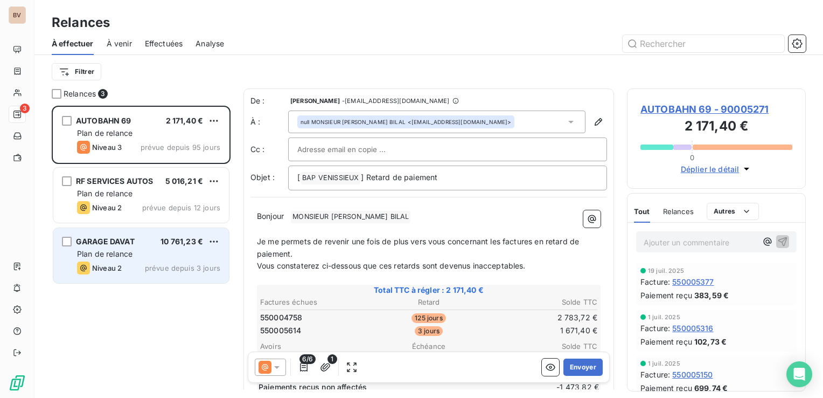
click at [135, 249] on div "Plan de relance" at bounding box center [148, 253] width 143 height 11
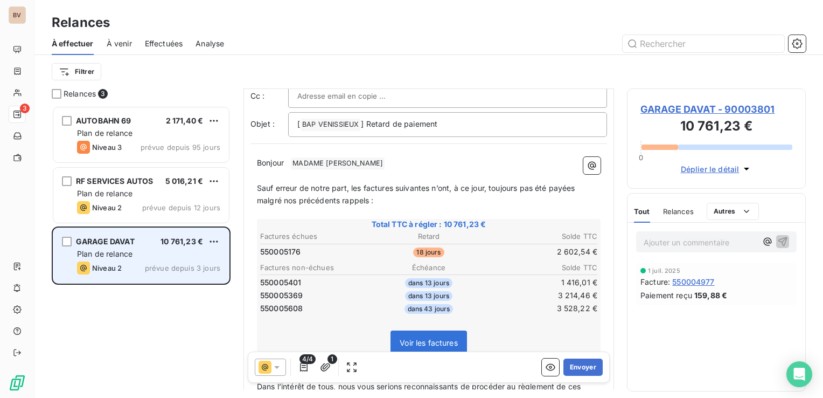
scroll to position [54, 0]
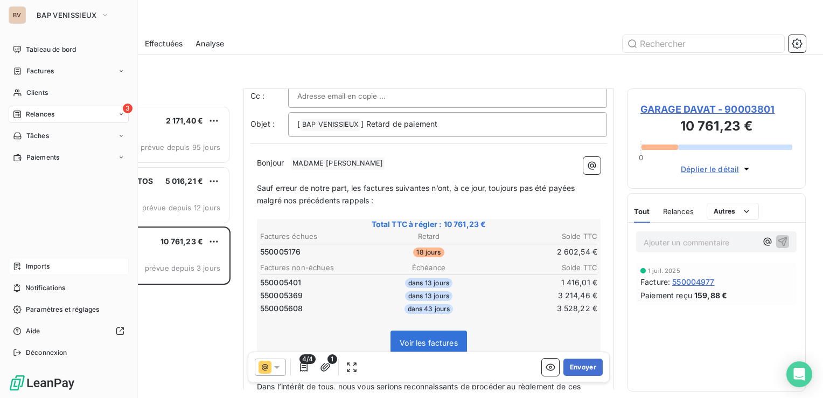
click at [37, 266] on span "Imports" at bounding box center [38, 266] width 24 height 10
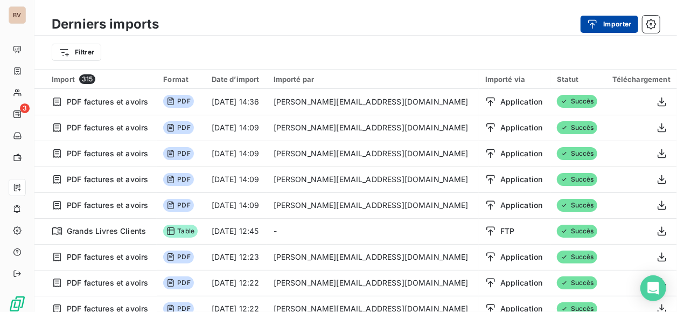
click at [595, 20] on icon "button" at bounding box center [592, 24] width 11 height 11
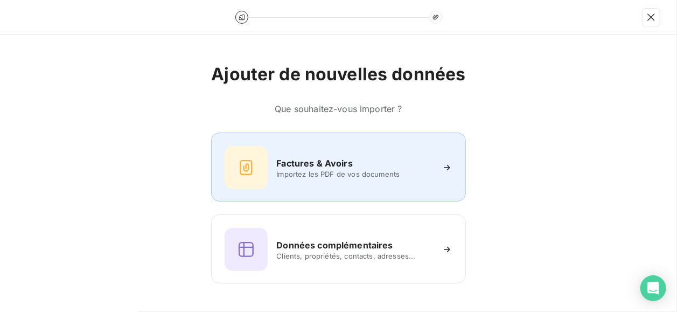
click at [367, 157] on div "Factures & Avoirs" at bounding box center [354, 163] width 156 height 13
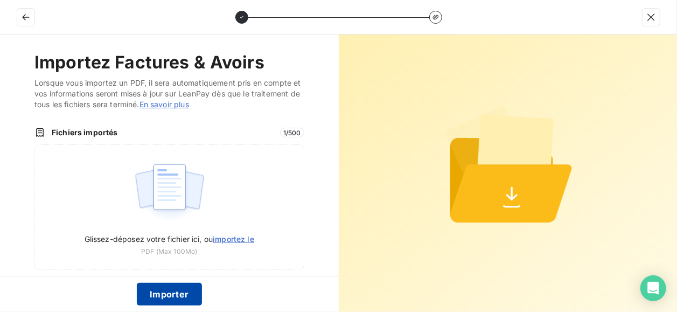
click at [154, 295] on button "Importer" at bounding box center [169, 294] width 65 height 23
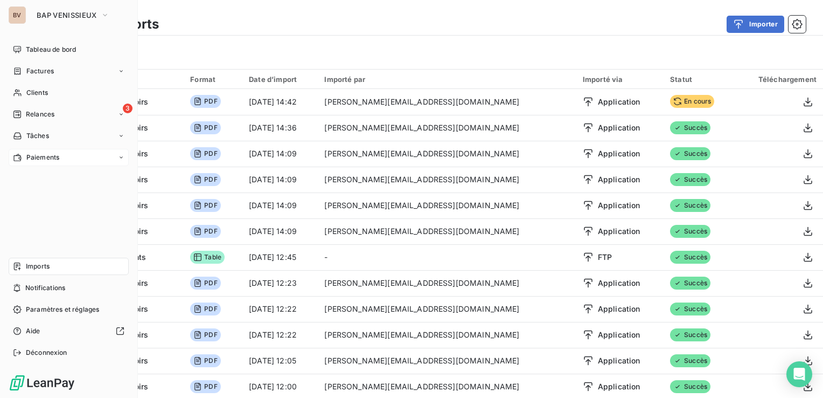
drag, startPoint x: 33, startPoint y: 113, endPoint x: 81, endPoint y: 163, distance: 69.3
click at [33, 113] on span "Relances" at bounding box center [40, 114] width 29 height 10
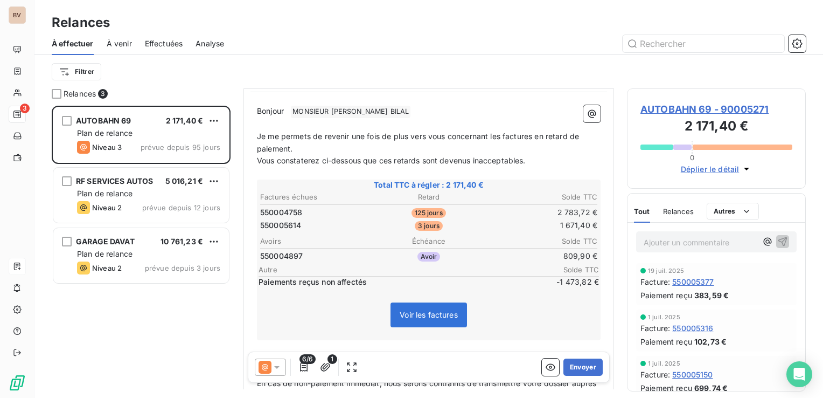
scroll to position [108, 0]
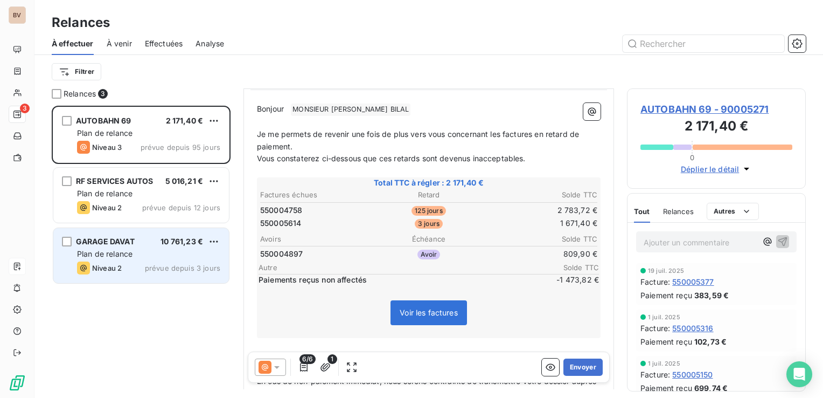
click at [134, 255] on div "Plan de relance" at bounding box center [148, 253] width 143 height 11
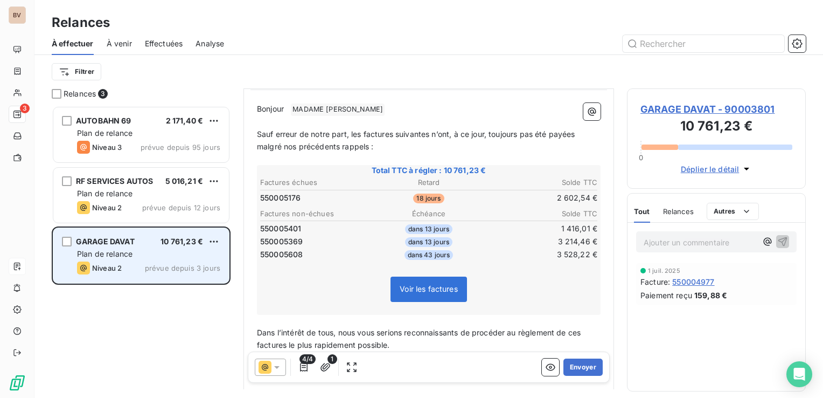
scroll to position [69, 0]
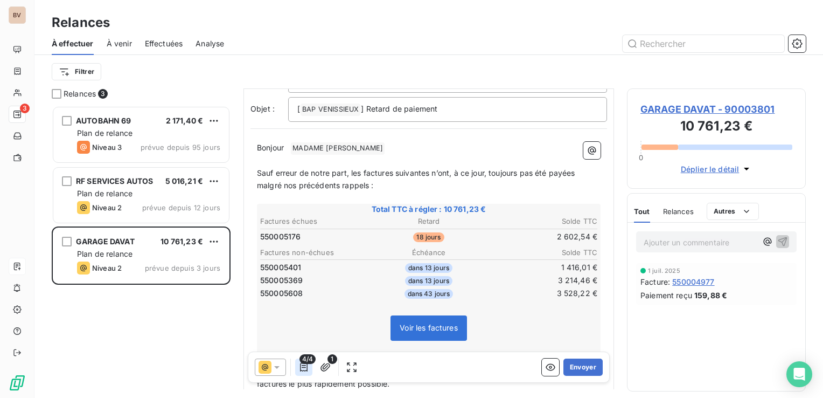
click at [307, 367] on icon "button" at bounding box center [303, 366] width 11 height 11
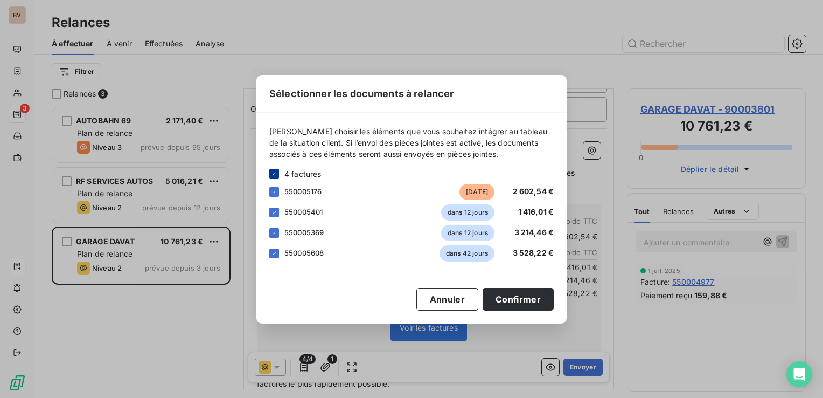
click at [276, 175] on icon at bounding box center [274, 173] width 6 height 6
click at [275, 192] on div at bounding box center [274, 192] width 10 height 10
click at [499, 298] on button "Confirmer" at bounding box center [518, 299] width 71 height 23
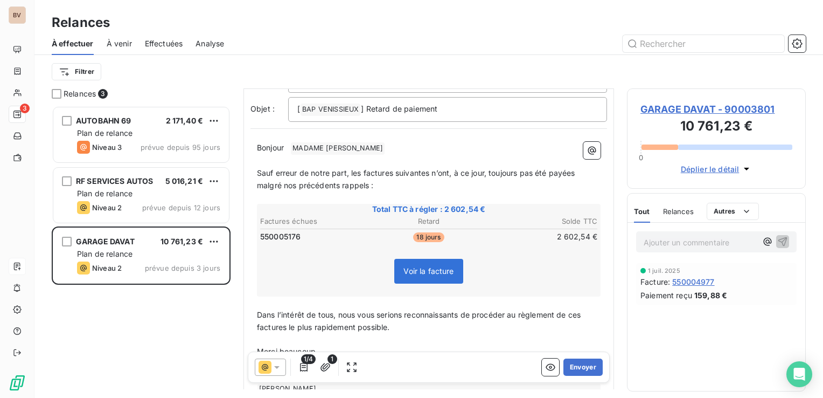
click at [279, 367] on icon at bounding box center [276, 366] width 11 height 11
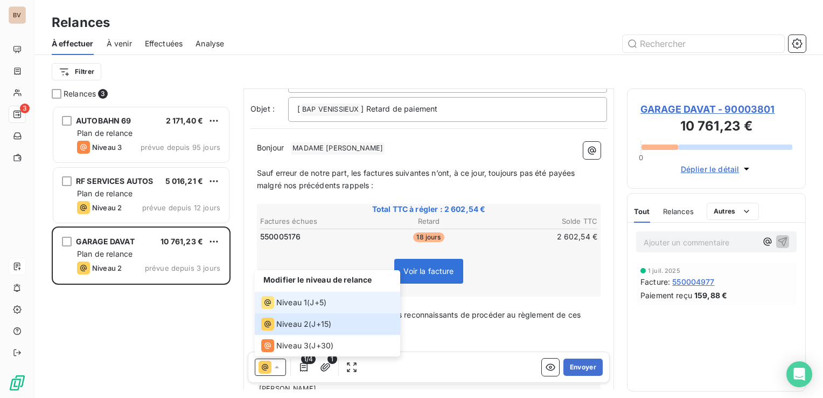
click at [297, 302] on span "Niveau 1" at bounding box center [291, 302] width 31 height 11
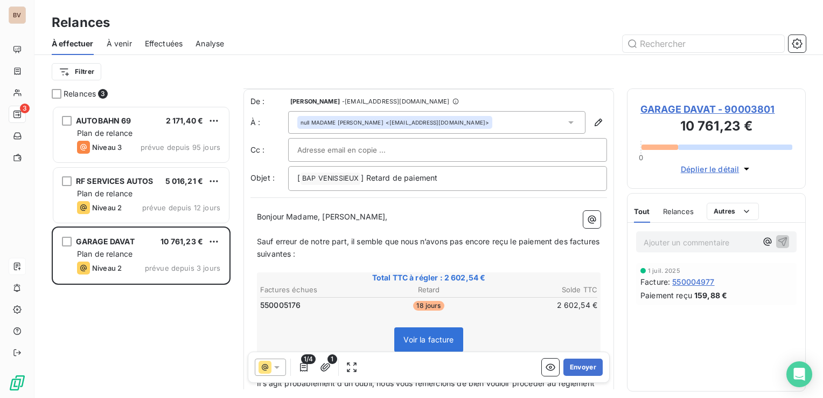
scroll to position [54, 0]
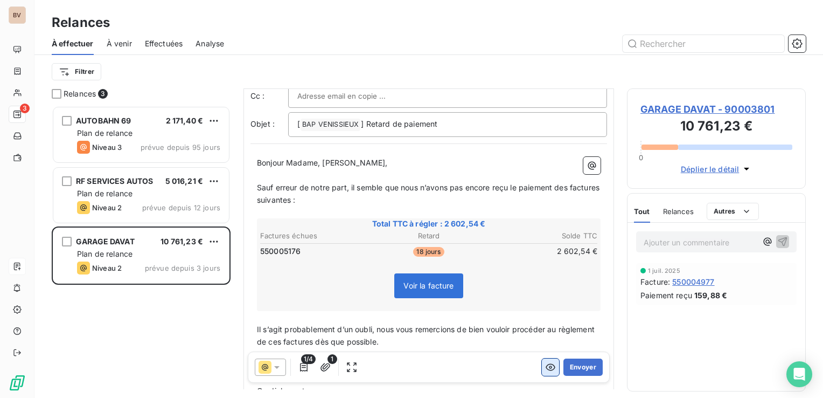
click at [545, 369] on icon "button" at bounding box center [550, 366] width 11 height 11
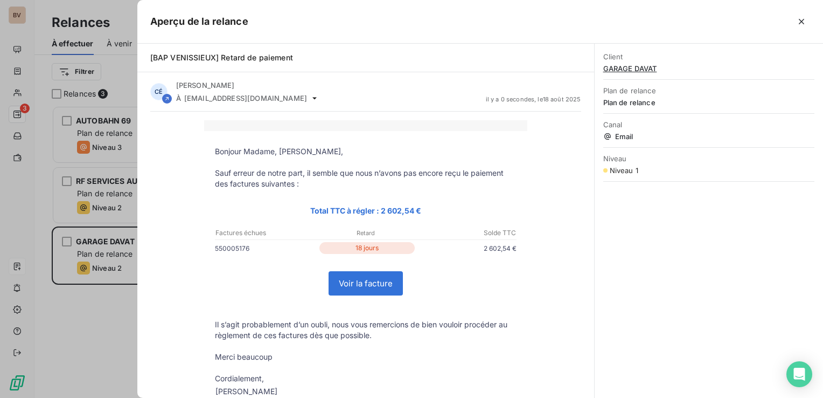
click at [365, 287] on link "Voir la facture" at bounding box center [365, 282] width 73 height 23
click at [798, 18] on icon "button" at bounding box center [801, 21] width 11 height 11
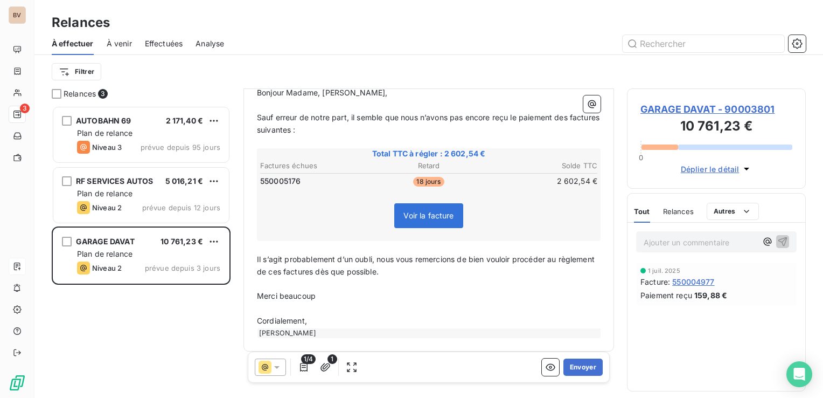
scroll to position [129, 0]
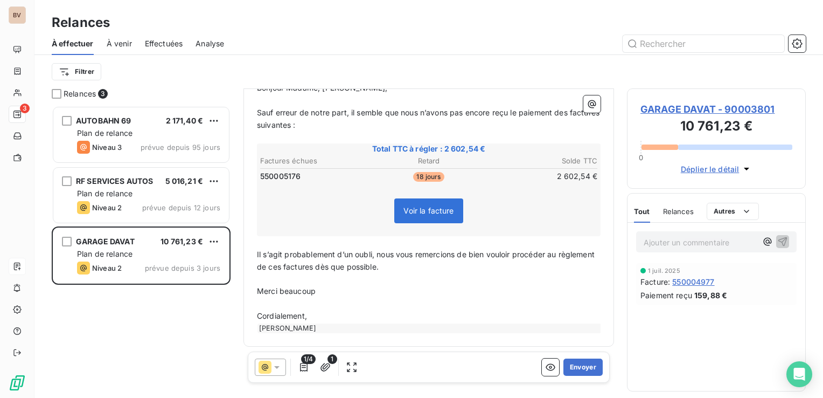
click at [281, 368] on icon at bounding box center [276, 366] width 11 height 11
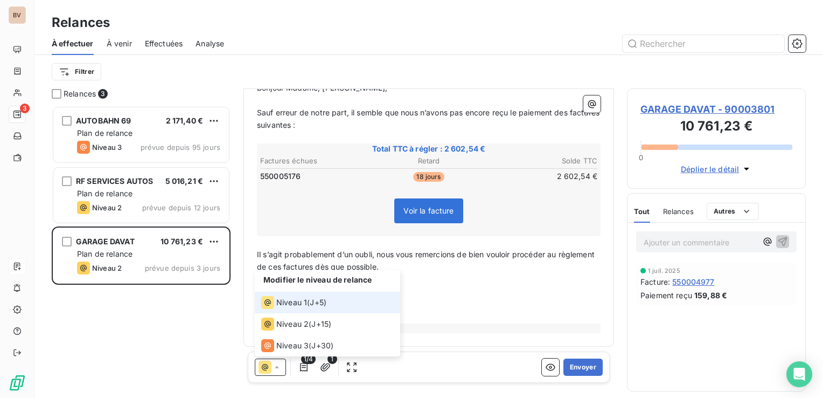
click at [300, 300] on span "Niveau 1" at bounding box center [291, 302] width 31 height 11
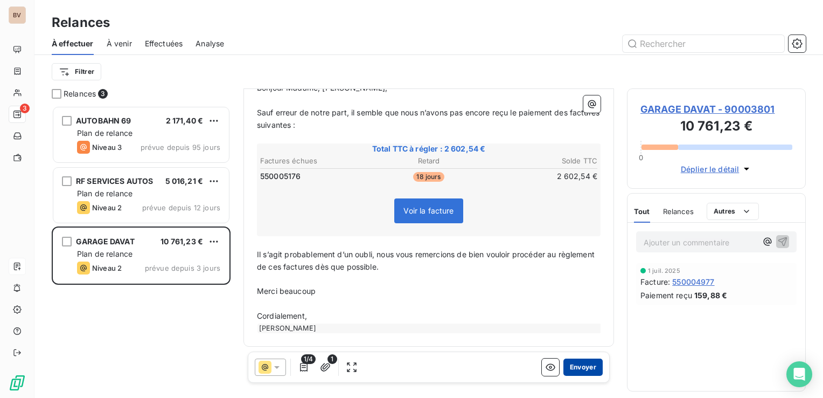
click at [569, 370] on button "Envoyer" at bounding box center [582, 366] width 39 height 17
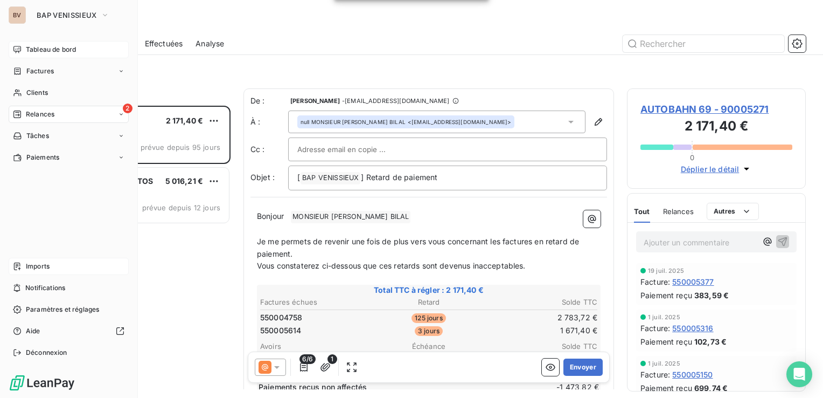
click at [34, 48] on span "Tableau de bord" at bounding box center [51, 50] width 50 height 10
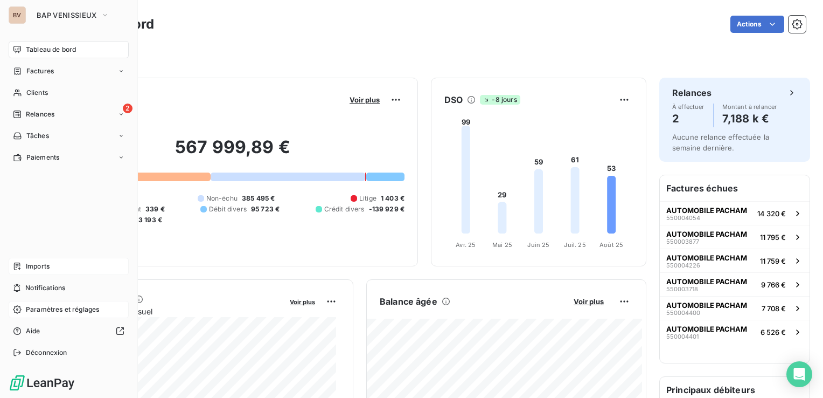
click at [32, 308] on span "Paramètres et réglages" at bounding box center [62, 309] width 73 height 10
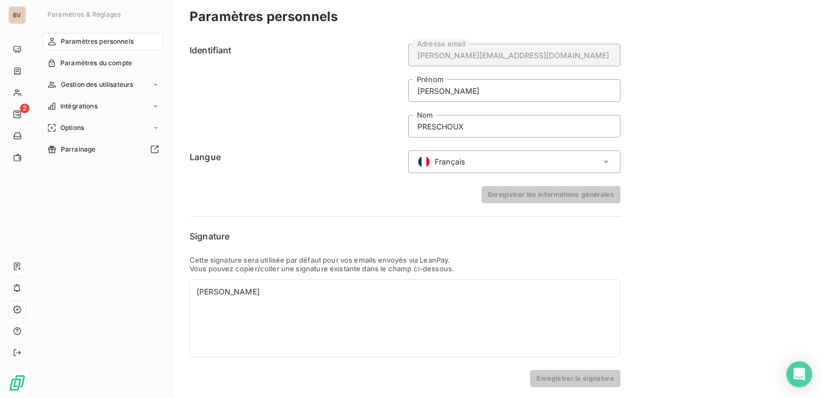
scroll to position [8, 0]
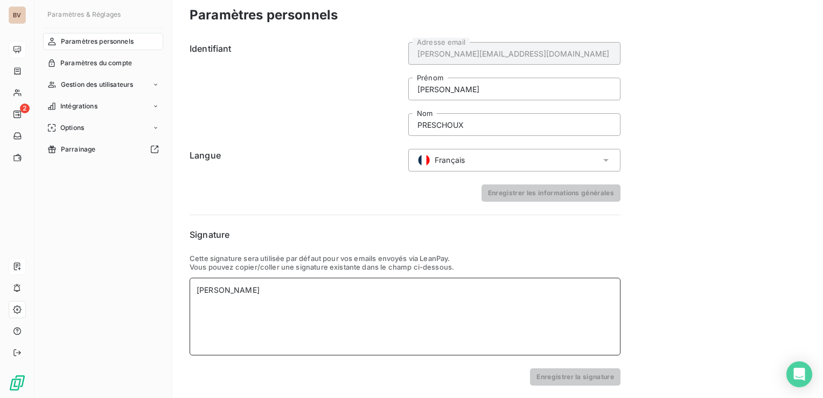
click at [347, 303] on div "Céline PRESCHOUX" at bounding box center [405, 316] width 431 height 78
drag, startPoint x: 340, startPoint y: 298, endPoint x: 197, endPoint y: 285, distance: 144.4
click at [197, 285] on div "Céline PRESCHOUX" at bounding box center [405, 316] width 431 height 78
paste div
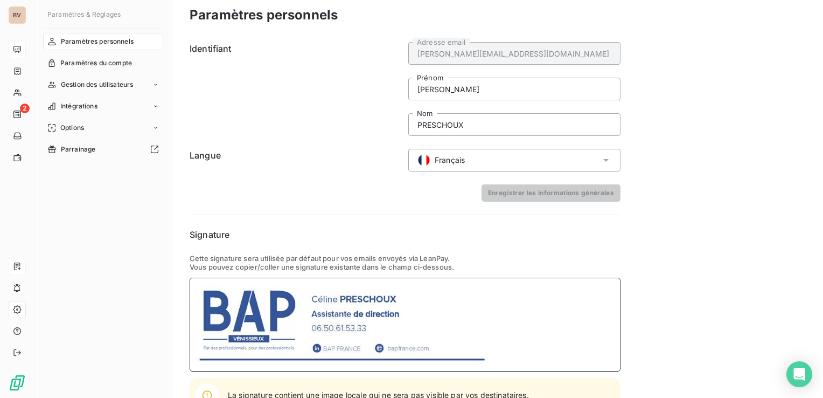
scroll to position [61, 0]
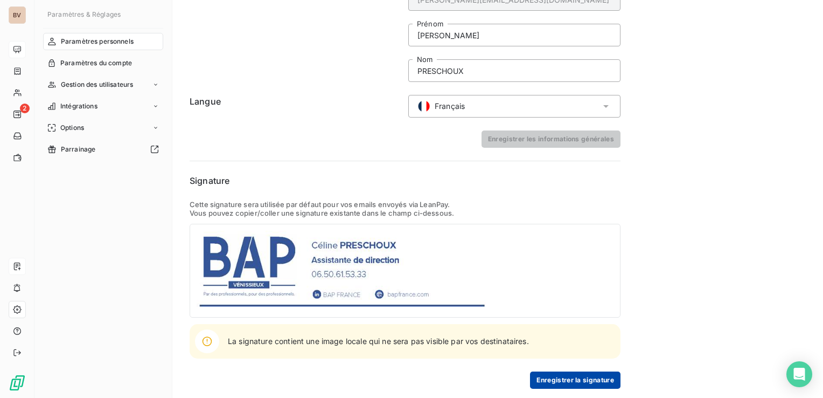
click at [547, 377] on button "Enregistrer la signature" at bounding box center [575, 379] width 90 height 17
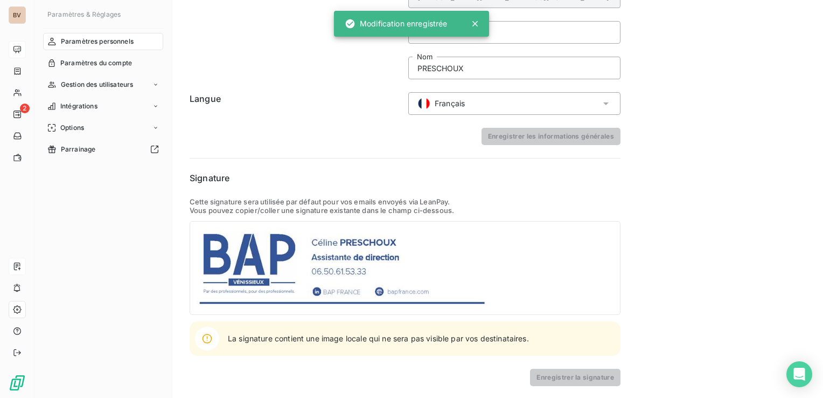
scroll to position [65, 0]
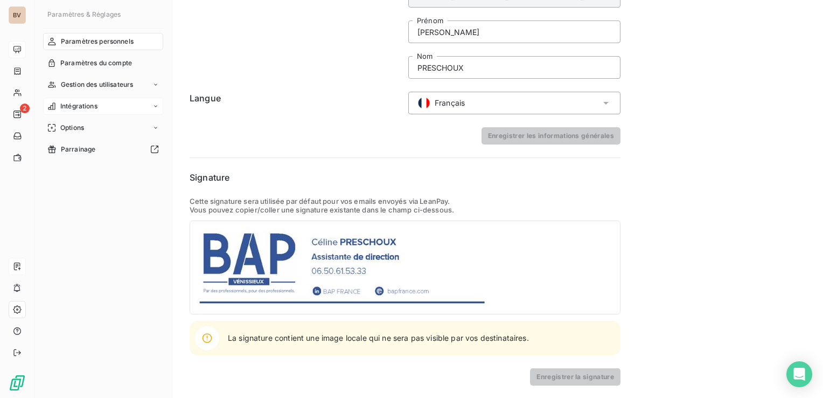
click at [101, 109] on div "Intégrations" at bounding box center [103, 106] width 120 height 17
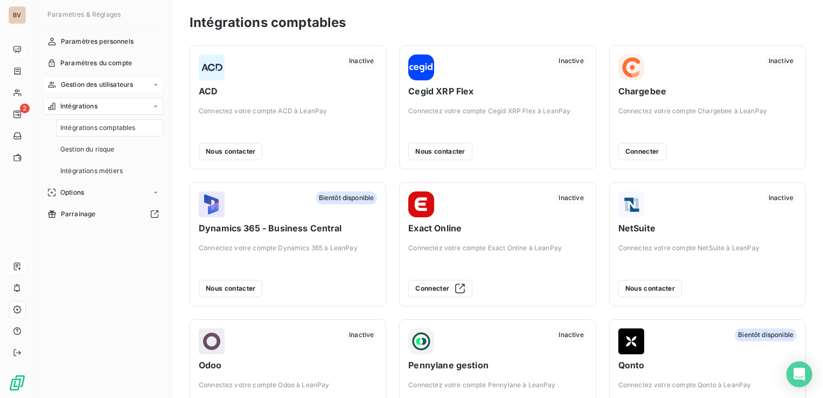
click at [127, 89] on div "Gestion des utilisateurs" at bounding box center [103, 84] width 120 height 17
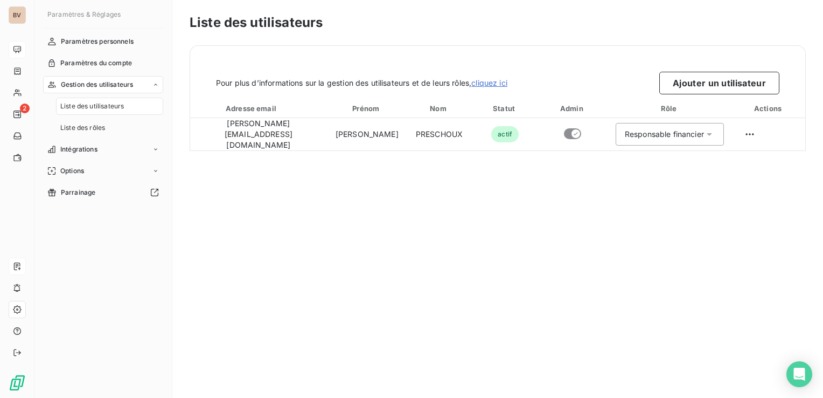
click at [119, 105] on span "Liste des utilisateurs" at bounding box center [92, 106] width 64 height 10
click at [721, 78] on button "Ajouter un utilisateur" at bounding box center [719, 83] width 120 height 23
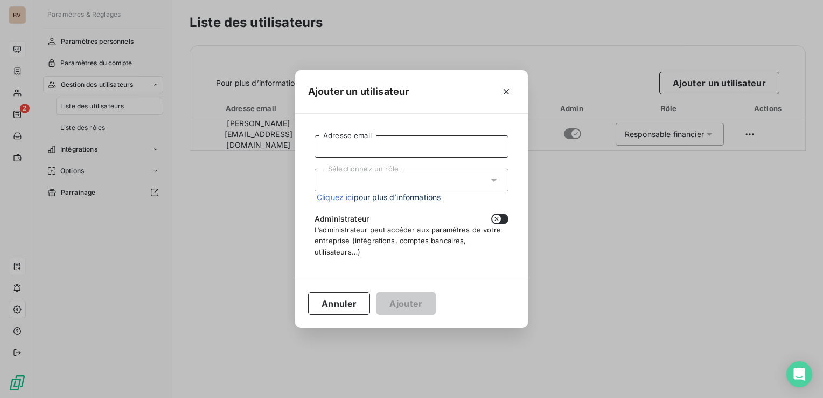
click at [363, 141] on input "Adresse email" at bounding box center [412, 146] width 194 height 23
type input "g.pelletier@bapvenissieux.com"
click at [387, 180] on div "Sélectionnez un rôle" at bounding box center [412, 180] width 194 height 23
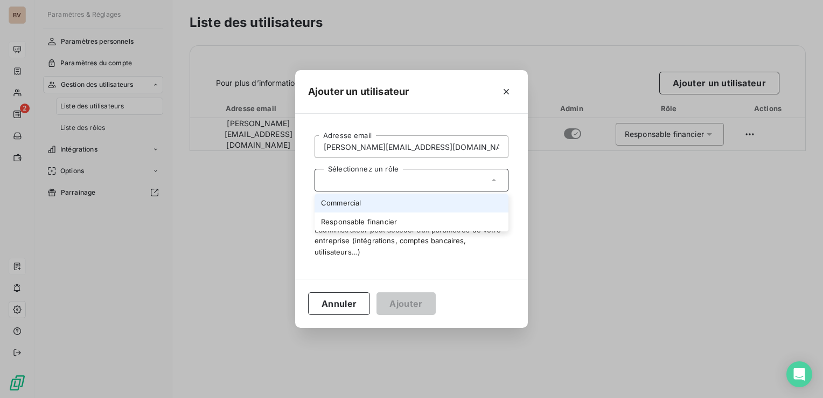
click at [357, 201] on li "Commercial" at bounding box center [412, 202] width 194 height 19
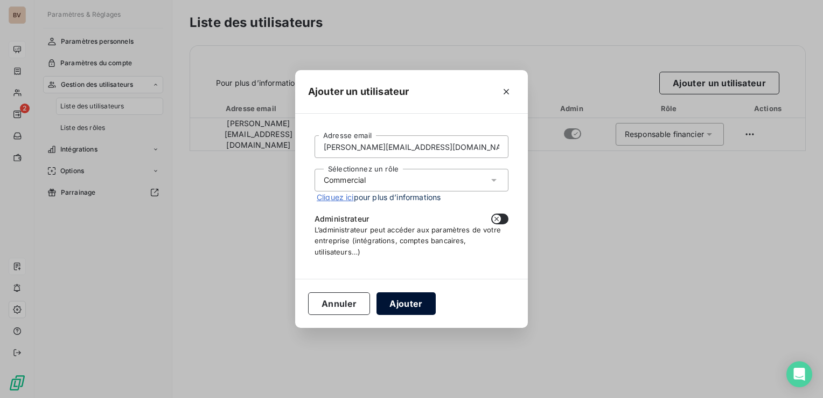
click at [417, 309] on button "Ajouter" at bounding box center [406, 303] width 59 height 23
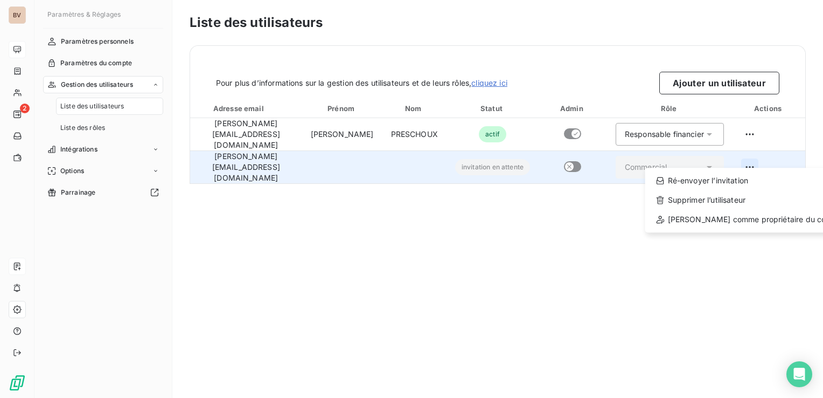
click at [775, 156] on html "BV 2 Paramètres & Réglages Paramètres personnels Paramètres du compte Gestion d…" at bounding box center [411, 199] width 823 height 398
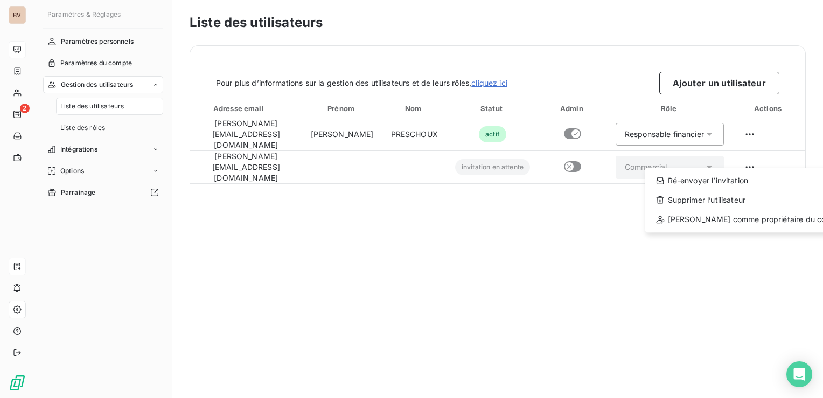
click at [562, 261] on html "BV 2 Paramètres & Réglages Paramètres personnels Paramètres du compte Gestion d…" at bounding box center [411, 199] width 823 height 398
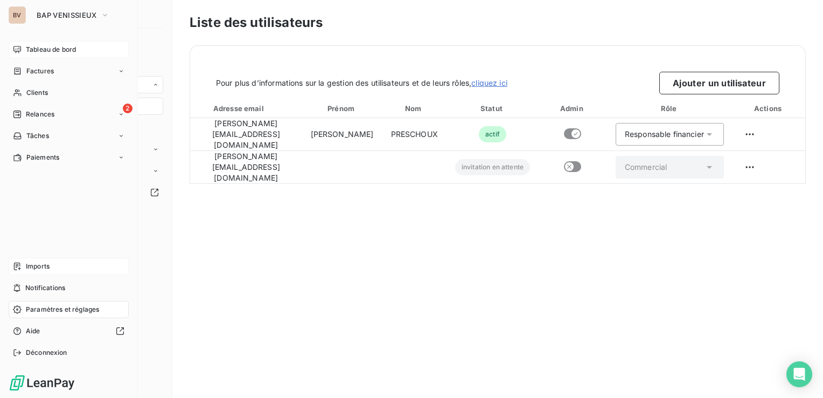
click at [64, 46] on span "Tableau de bord" at bounding box center [51, 50] width 50 height 10
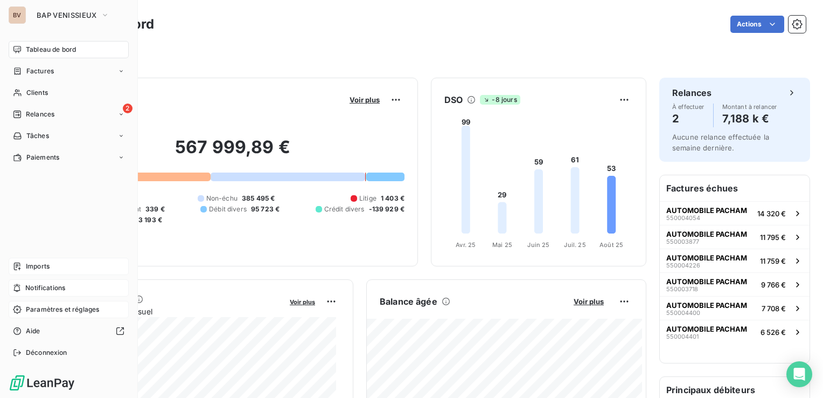
click at [56, 281] on div "Notifications" at bounding box center [69, 287] width 120 height 17
click at [61, 268] on div "Imports" at bounding box center [69, 265] width 120 height 17
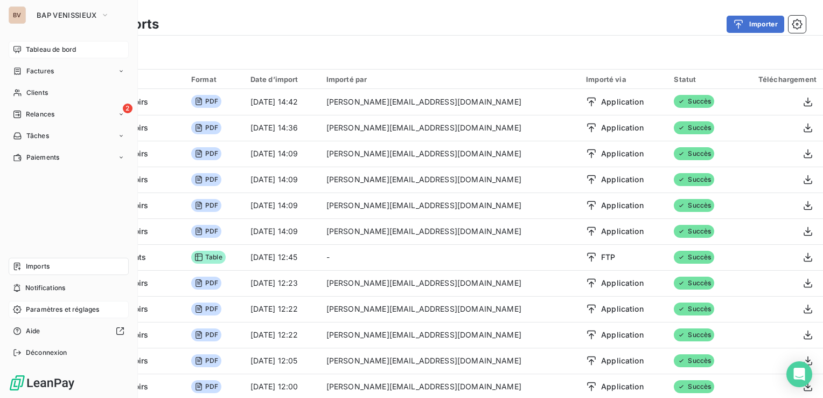
click at [62, 307] on span "Paramètres et réglages" at bounding box center [62, 309] width 73 height 10
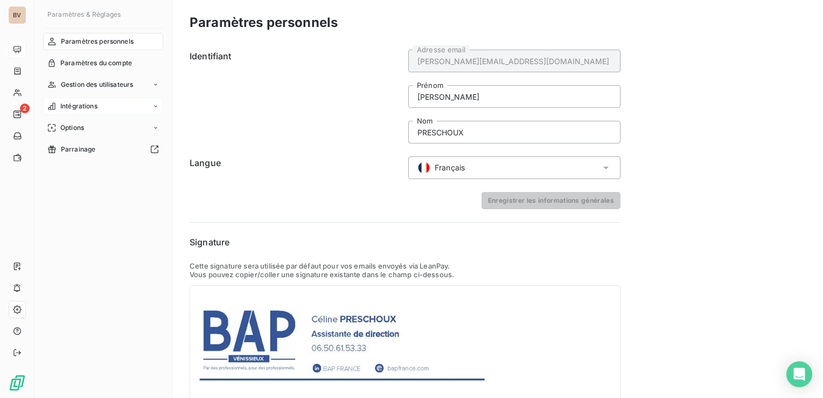
click at [152, 100] on div "Intégrations" at bounding box center [103, 106] width 120 height 17
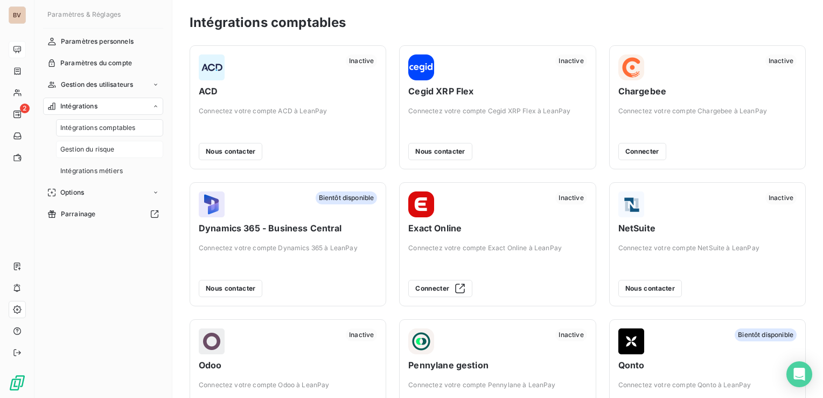
click at [108, 148] on span "Gestion du risque" at bounding box center [87, 149] width 54 height 10
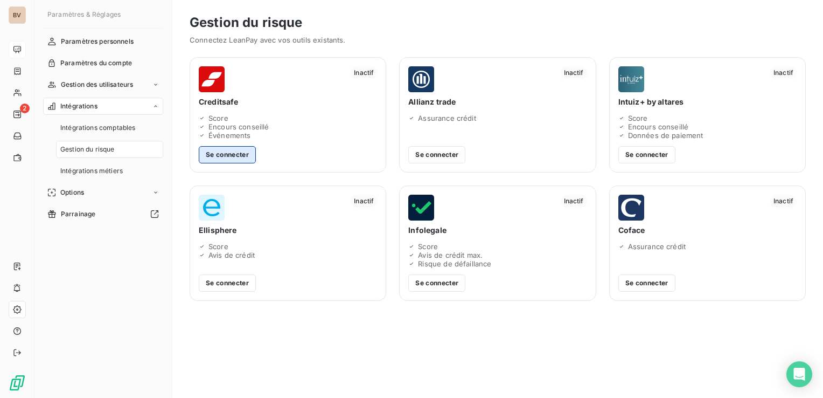
click at [233, 155] on button "Se connecter" at bounding box center [227, 154] width 57 height 17
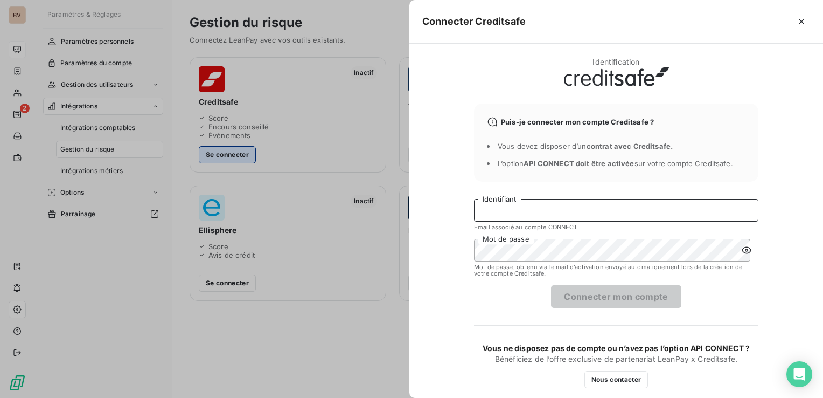
type input "c.preschoux@bapvenissieux.com"
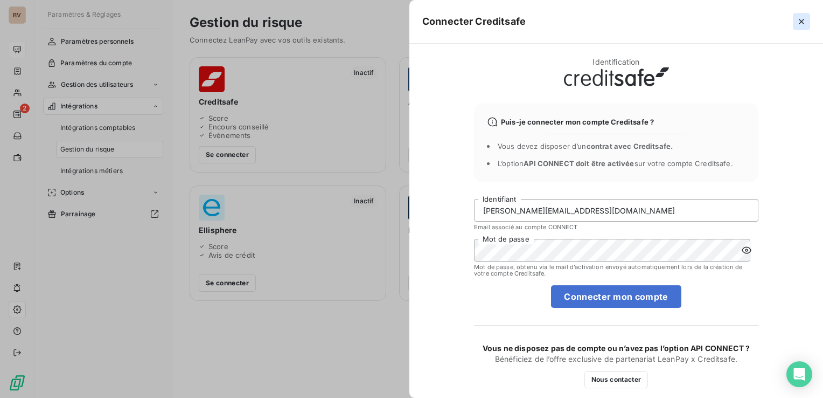
click at [800, 22] on icon "button" at bounding box center [801, 21] width 5 height 5
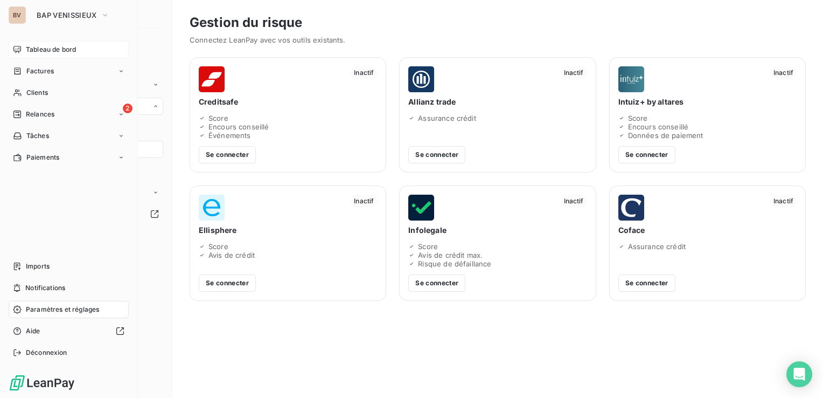
click at [26, 48] on span "Tableau de bord" at bounding box center [51, 50] width 50 height 10
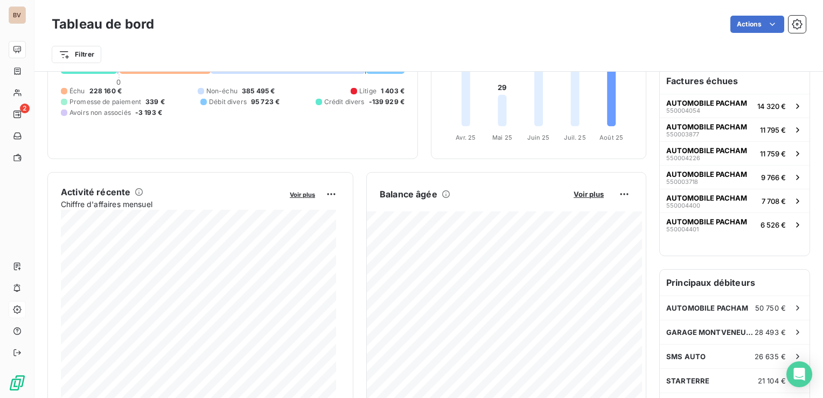
scroll to position [215, 0]
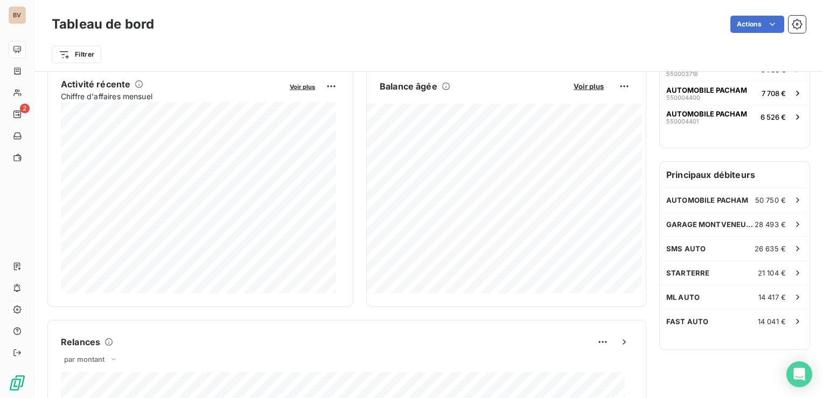
click at [272, 16] on div "Actions" at bounding box center [486, 24] width 639 height 17
